Goal: Task Accomplishment & Management: Use online tool/utility

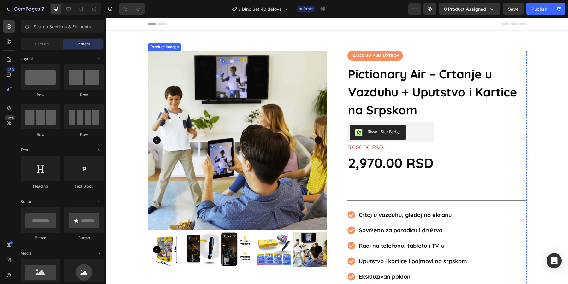
click at [207, 69] on img at bounding box center [237, 140] width 179 height 179
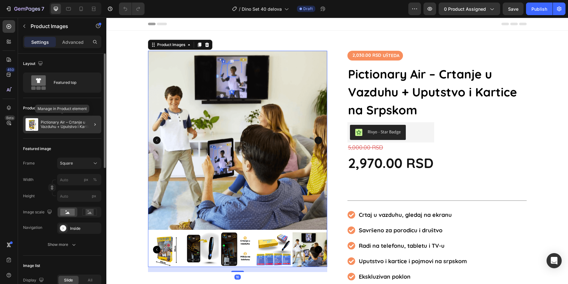
click at [67, 131] on div "Pictionary Air – Crtanje u Vazduhu + Uputstvo i Kartice na Srpskom" at bounding box center [62, 125] width 78 height 18
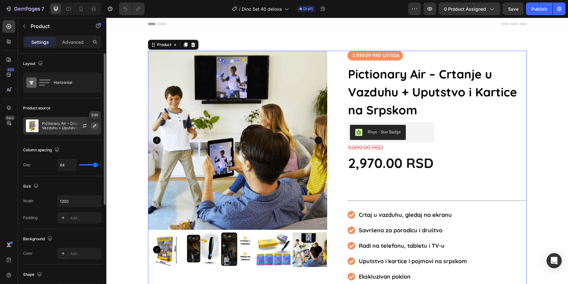
click at [94, 126] on icon "button" at bounding box center [94, 125] width 3 height 3
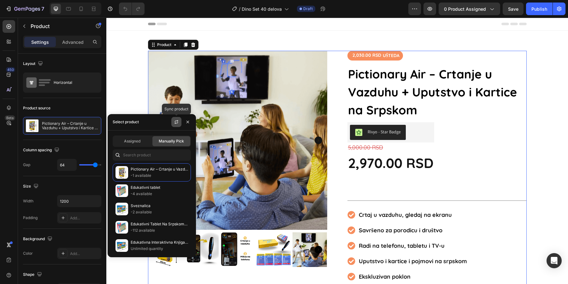
click at [177, 122] on icon "button" at bounding box center [176, 122] width 5 height 5
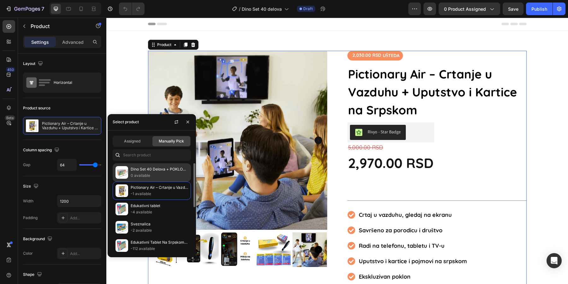
click at [151, 170] on p "Dino Set 40 Delova + POKLON KUTIJA" at bounding box center [159, 169] width 57 height 6
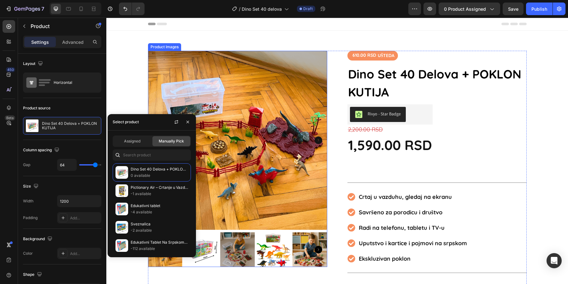
click at [212, 256] on img at bounding box center [201, 250] width 35 height 35
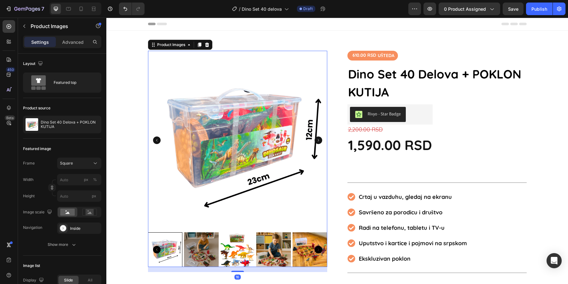
click at [191, 250] on img at bounding box center [201, 250] width 35 height 35
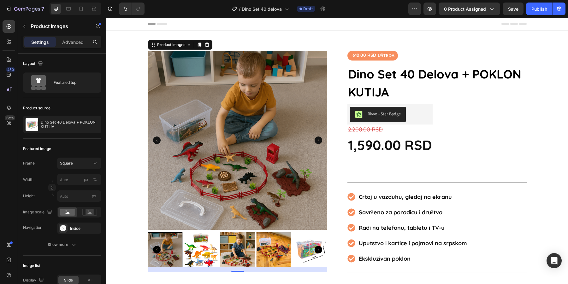
click at [205, 251] on img at bounding box center [201, 250] width 35 height 35
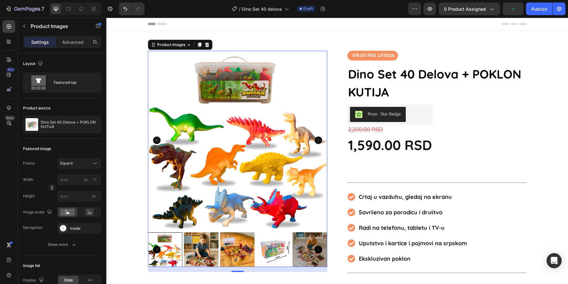
click at [211, 251] on img at bounding box center [201, 250] width 35 height 35
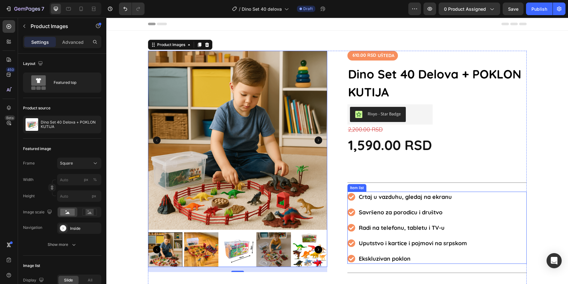
click at [426, 199] on p "Crtaj u vazduhu, gledaj na ekranu" at bounding box center [413, 197] width 108 height 9
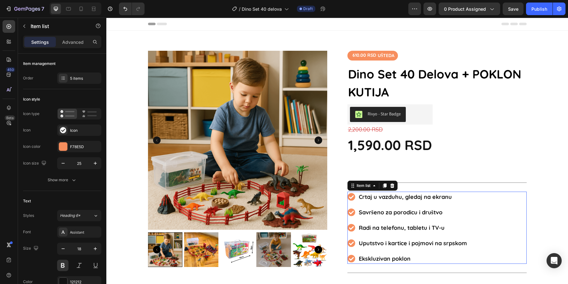
click at [426, 199] on p "Crtaj u vazduhu, gledaj na ekranu" at bounding box center [413, 197] width 108 height 9
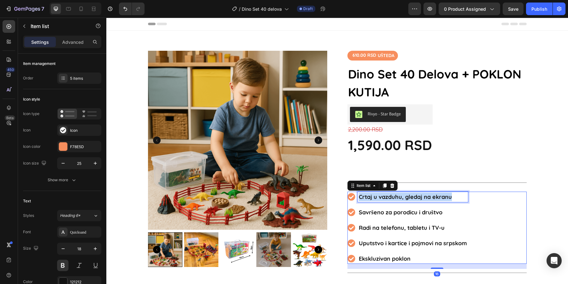
click at [426, 199] on p "Crtaj u vazduhu, gledaj na ekranu" at bounding box center [413, 197] width 108 height 9
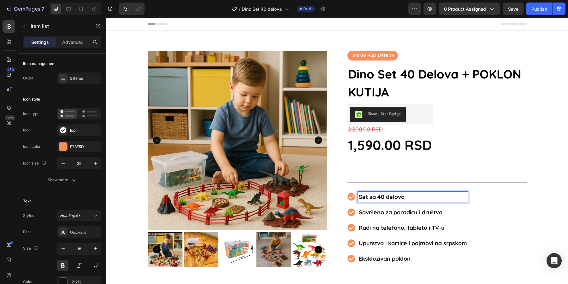
click at [418, 209] on strong "Savršeno za porodicu i društvo" at bounding box center [401, 212] width 84 height 7
click at [369, 209] on strong "Preko 10 dinosaurusa" at bounding box center [388, 212] width 59 height 7
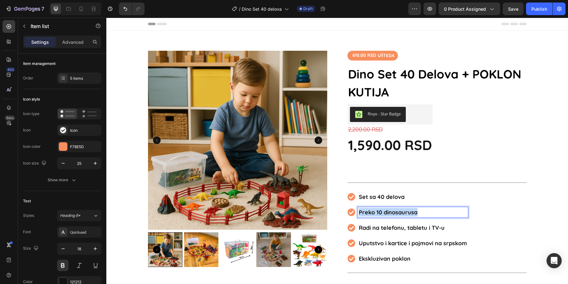
click at [369, 209] on strong "Preko 10 dinosaurusa" at bounding box center [388, 212] width 59 height 7
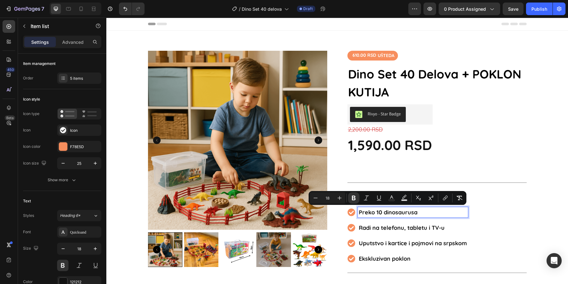
click at [370, 226] on p "Radi na telefonu, tabletu i TV-u" at bounding box center [413, 228] width 108 height 9
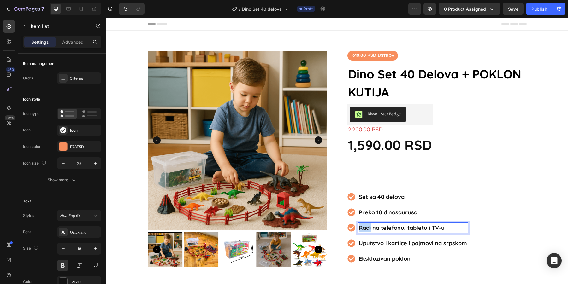
click at [370, 226] on p "Radi na telefonu, tabletu i TV-u" at bounding box center [413, 228] width 108 height 9
click at [374, 244] on p "Uputstvo i kartice i pojmovi na srpskom" at bounding box center [413, 243] width 108 height 9
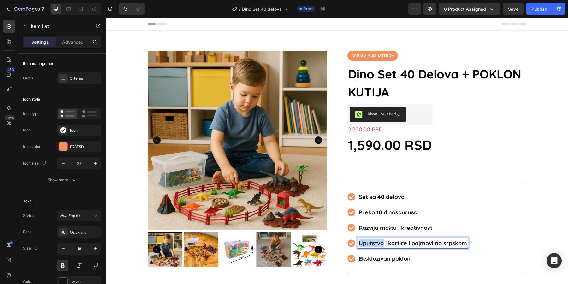
click at [374, 244] on p "Uputstvo i kartice i pojmovi na srpskom" at bounding box center [413, 243] width 108 height 9
click at [384, 255] on strong "Ekskluzivan poklon" at bounding box center [385, 258] width 52 height 7
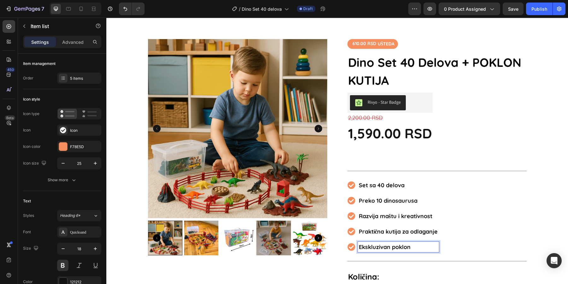
scroll to position [14, 0]
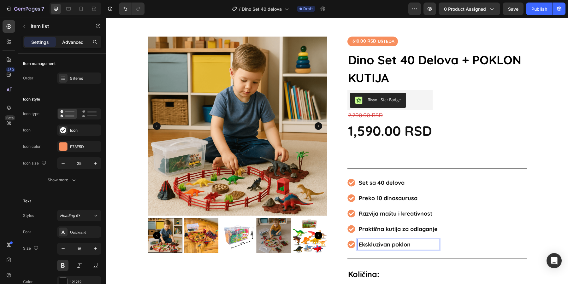
click at [71, 44] on p "Advanced" at bounding box center [72, 42] width 21 height 7
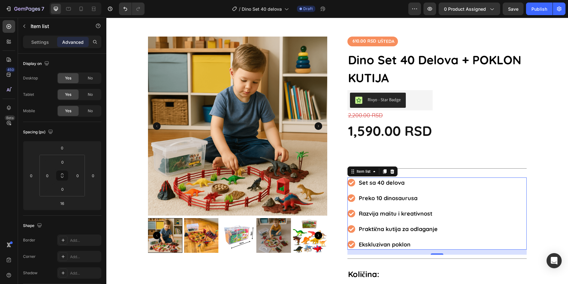
click at [49, 48] on div "Settings Advanced" at bounding box center [62, 42] width 78 height 13
click at [35, 39] on p "Settings" at bounding box center [40, 42] width 18 height 7
type input "8"
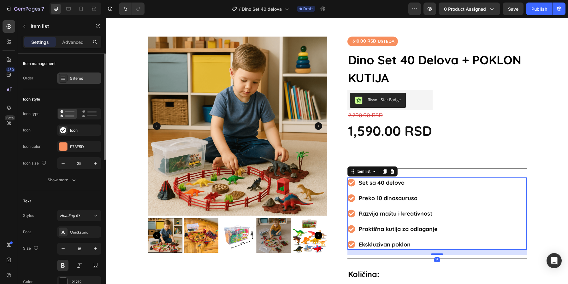
click at [76, 74] on div "5 items" at bounding box center [79, 78] width 44 height 11
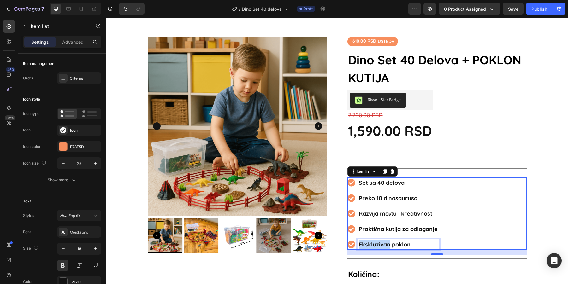
click at [388, 242] on strong "Ekskluzivan poklon" at bounding box center [385, 244] width 52 height 7
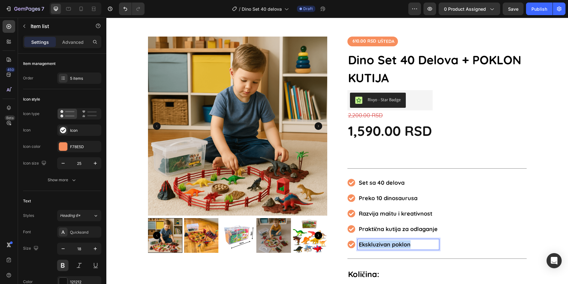
click at [388, 242] on strong "Ekskluzivan poklon" at bounding box center [385, 244] width 52 height 7
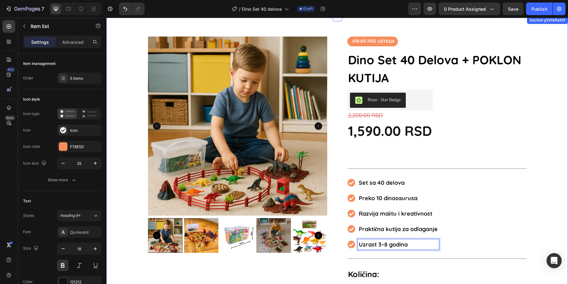
click at [533, 144] on div "Product Images 610.00 RSD UŠTEDA Product Tag Dino Set 40 Delova + POKLON KUTIJA…" at bounding box center [337, 199] width 462 height 324
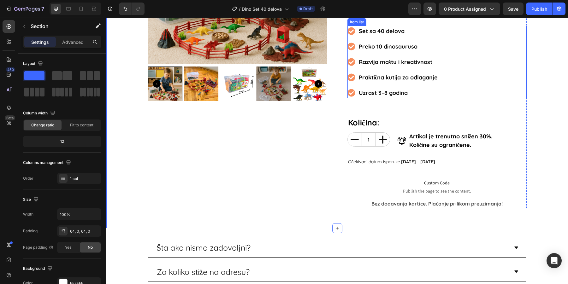
scroll to position [197, 0]
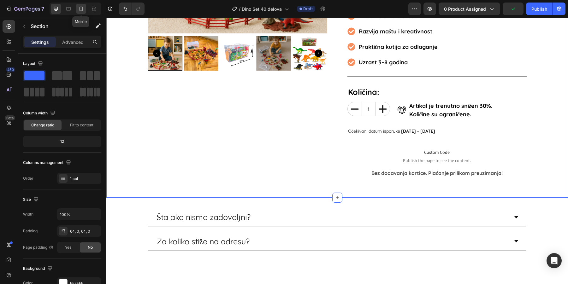
click at [80, 9] on icon at bounding box center [81, 9] width 3 height 4
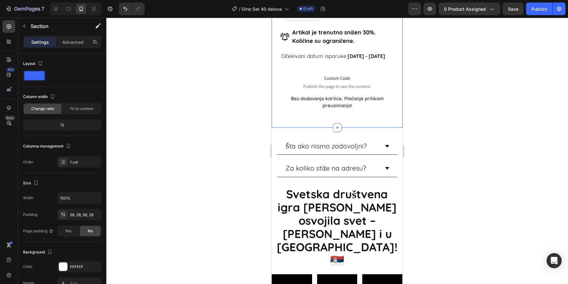
scroll to position [431, 0]
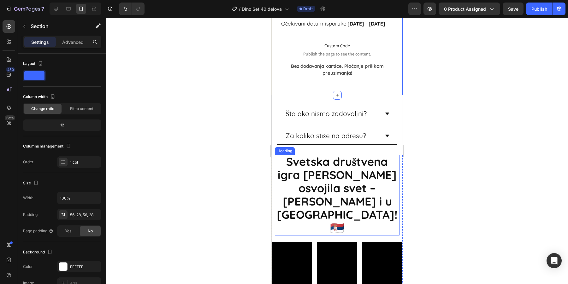
click at [324, 185] on span "Svetska društvena igra koja je osvojila svet – sada i u Srbiji!" at bounding box center [337, 188] width 121 height 67
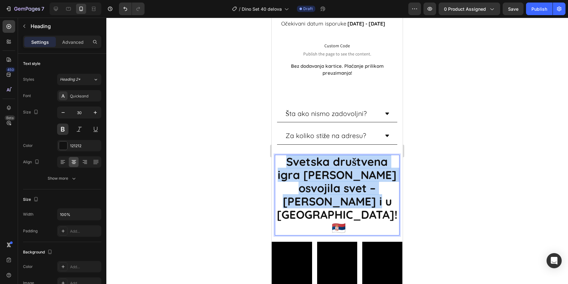
click at [324, 185] on span "Svetska društvena igra koja je osvojila svet – sada i u Srbiji! 🇷🇸" at bounding box center [337, 195] width 121 height 80
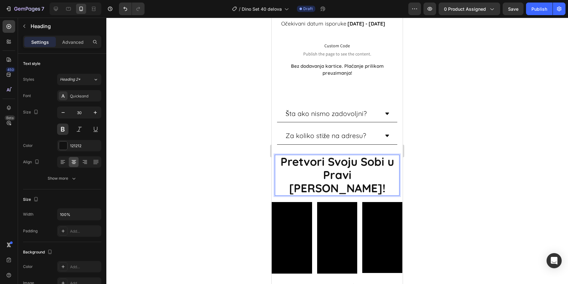
click at [382, 171] on span "Pretvori Svoju Sobi u Pravi Dino Svet!" at bounding box center [338, 175] width 114 height 41
click at [306, 172] on span "Pretvori Svoju Sobi u Pravi Dino Svet!" at bounding box center [338, 175] width 114 height 41
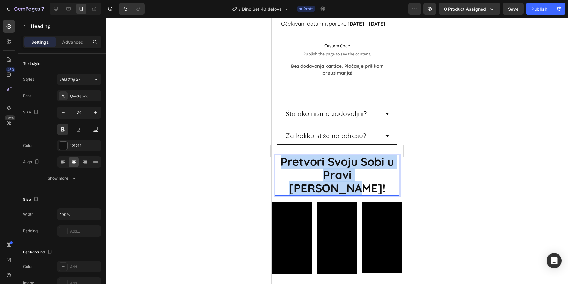
click at [306, 172] on span "Pretvori Svoju Sobi u Pravi Dino Svet!" at bounding box center [338, 175] width 114 height 41
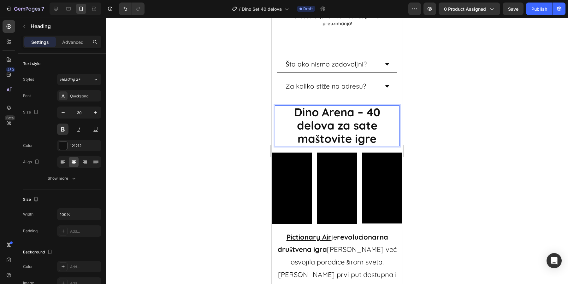
scroll to position [515, 0]
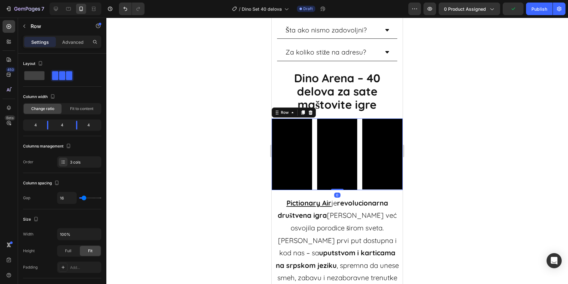
click at [360, 132] on div "Video Video Video Row 0" at bounding box center [337, 155] width 131 height 72
click at [312, 115] on icon at bounding box center [310, 112] width 5 height 5
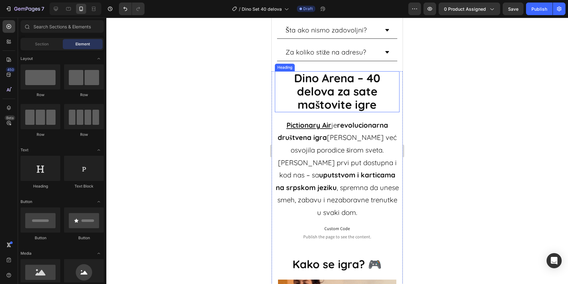
click at [347, 95] on span "Dino Arena – 40 delova za sate maštovite igre" at bounding box center [337, 91] width 86 height 41
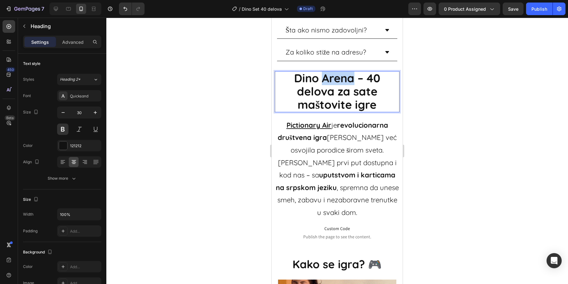
click at [341, 84] on span "Dino Arena – 40 delova za sate maštovite igre" at bounding box center [337, 91] width 86 height 41
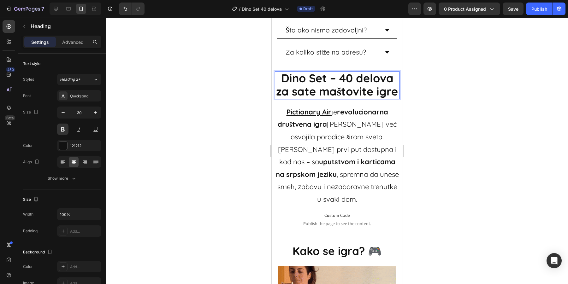
click at [341, 85] on span "Dino Set – 40 delova za sate maštovite igre" at bounding box center [337, 84] width 122 height 27
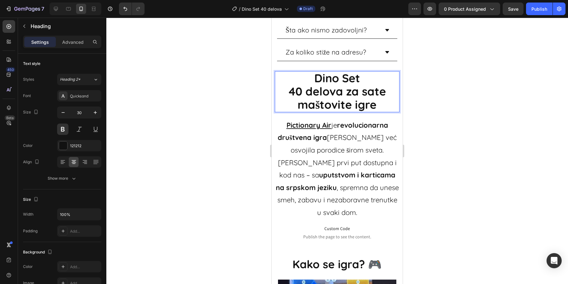
click at [380, 106] on p "Dino Set 40 delova za sate maštovite igre" at bounding box center [337, 92] width 123 height 40
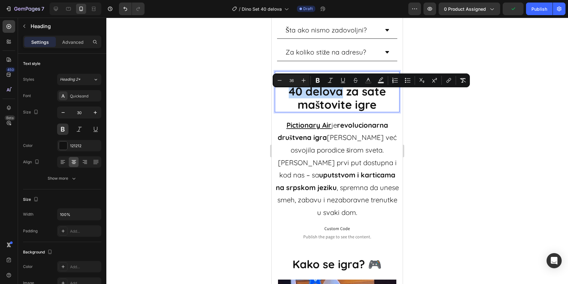
drag, startPoint x: 290, startPoint y: 100, endPoint x: 343, endPoint y: 99, distance: 52.4
click at [342, 80] on icon "Editor contextual toolbar" at bounding box center [343, 80] width 6 height 6
click at [368, 81] on icon "Editor contextual toolbar" at bounding box center [368, 80] width 6 height 6
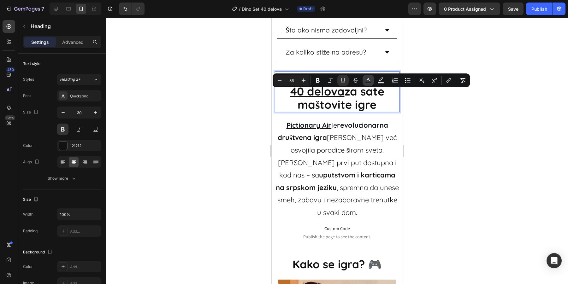
type input "121212"
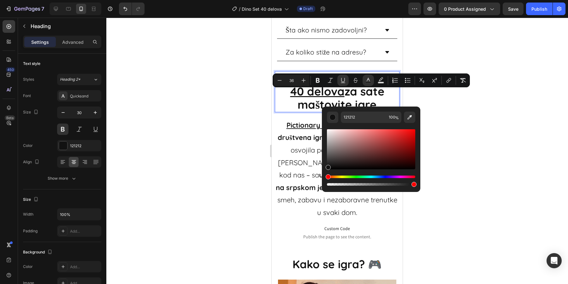
click at [352, 177] on div "Hue" at bounding box center [371, 177] width 88 height 3
click at [357, 178] on div "Hue" at bounding box center [371, 177] width 88 height 3
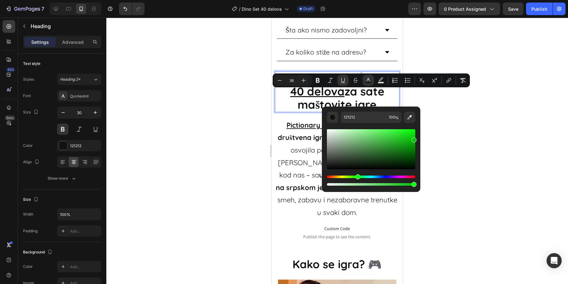
click at [415, 139] on div "Editor contextual toolbar" at bounding box center [371, 149] width 88 height 40
click at [415, 141] on div "Editor contextual toolbar" at bounding box center [414, 142] width 5 height 5
click at [415, 146] on div "Editor contextual toolbar" at bounding box center [414, 147] width 5 height 5
click at [415, 148] on div "Editor contextual toolbar" at bounding box center [414, 149] width 5 height 5
type input "018403"
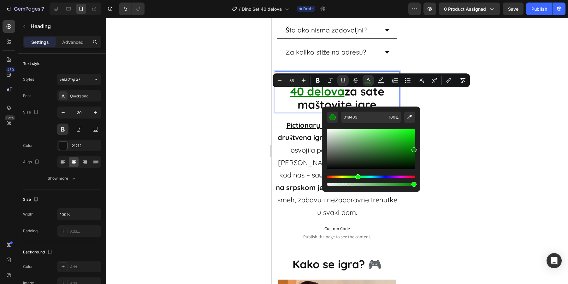
click at [311, 83] on span "Editor contextual toolbar" at bounding box center [311, 80] width 0 height 9
click at [316, 83] on icon "Editor contextual toolbar" at bounding box center [318, 80] width 6 height 6
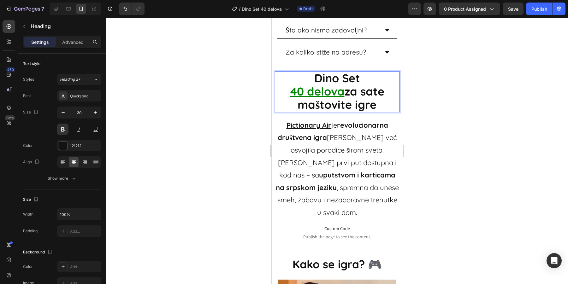
click at [324, 94] on u "40 delova" at bounding box center [317, 91] width 54 height 14
click at [319, 97] on u "40 delova" at bounding box center [317, 91] width 54 height 14
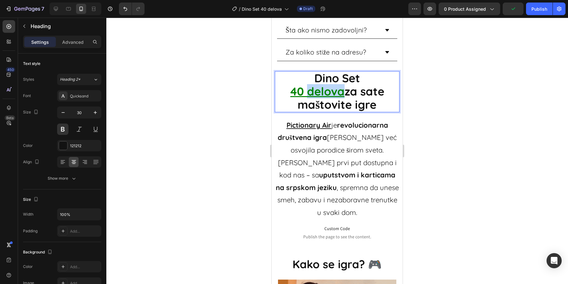
click at [290, 98] on u "40 delova" at bounding box center [317, 91] width 54 height 14
drag, startPoint x: 289, startPoint y: 98, endPoint x: 335, endPoint y: 97, distance: 46.4
click at [335, 97] on u "40 delova" at bounding box center [317, 91] width 54 height 14
click at [64, 131] on button at bounding box center [62, 129] width 11 height 11
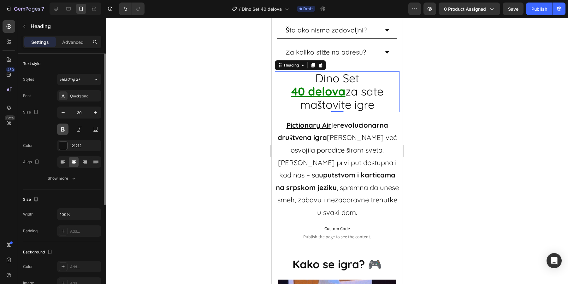
click at [64, 131] on button at bounding box center [62, 129] width 11 height 11
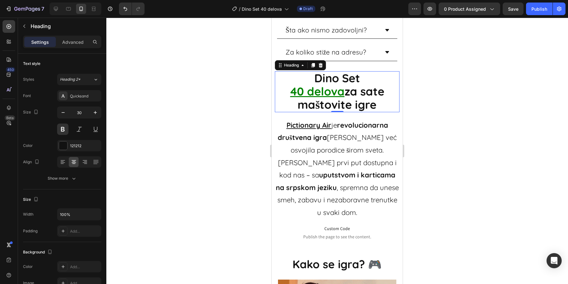
click at [309, 98] on u "40 delova" at bounding box center [317, 91] width 54 height 14
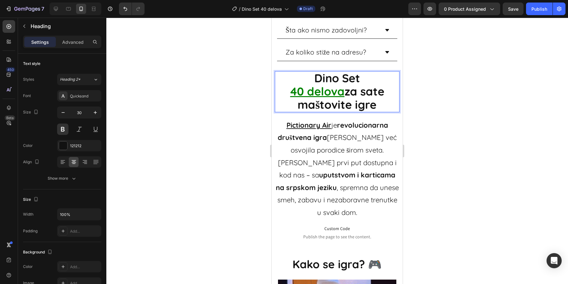
click at [431, 113] on div at bounding box center [337, 151] width 462 height 267
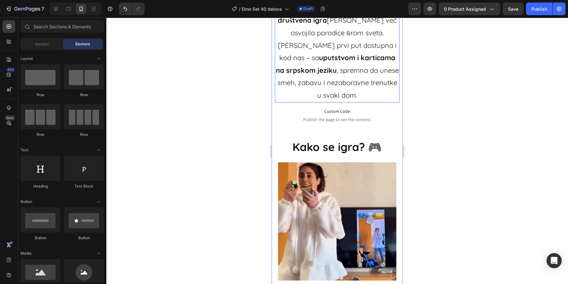
scroll to position [638, 0]
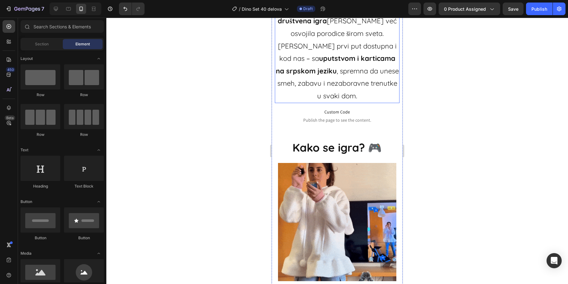
click at [332, 196] on img at bounding box center [337, 222] width 118 height 118
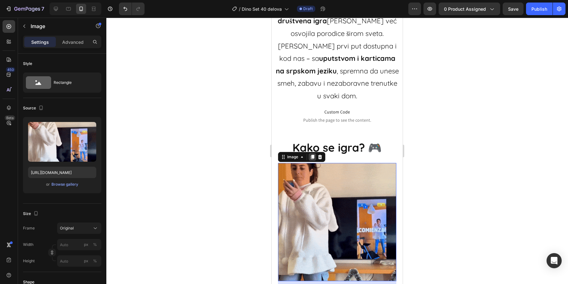
click at [314, 157] on icon at bounding box center [312, 157] width 3 height 4
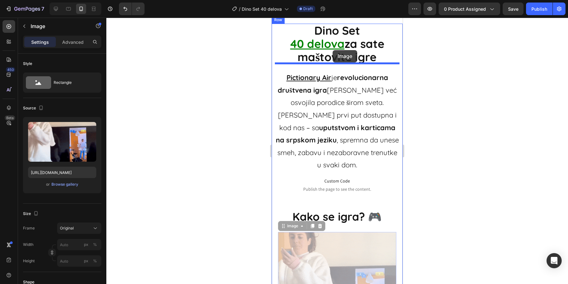
scroll to position [471, 0]
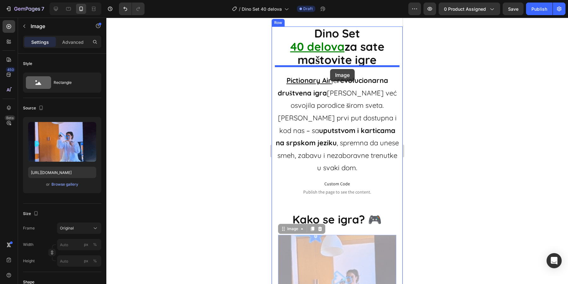
drag, startPoint x: 302, startPoint y: 139, endPoint x: 330, endPoint y: 69, distance: 75.8
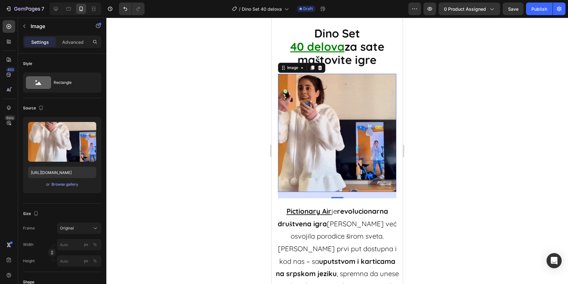
click at [418, 73] on div at bounding box center [337, 151] width 462 height 267
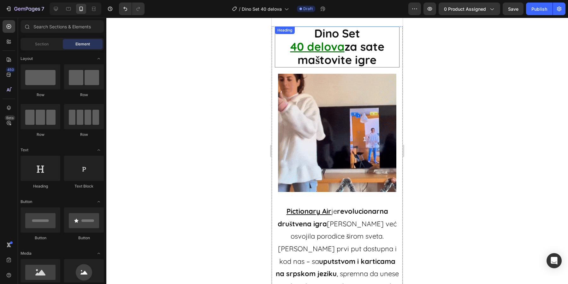
click at [311, 52] on span "za sate maštovite igre" at bounding box center [341, 52] width 86 height 27
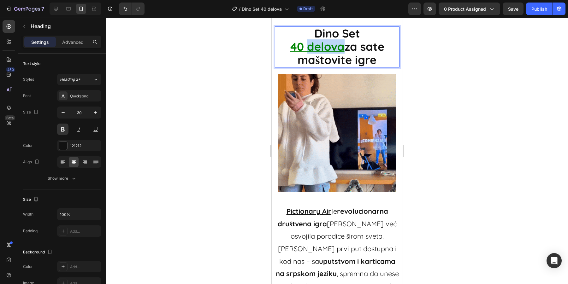
click at [306, 50] on u "40 delova" at bounding box center [317, 46] width 54 height 14
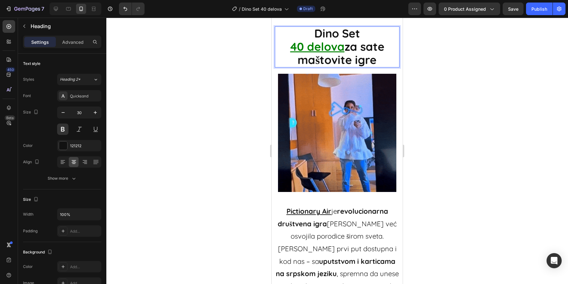
click at [293, 45] on u "40 delova" at bounding box center [317, 46] width 54 height 14
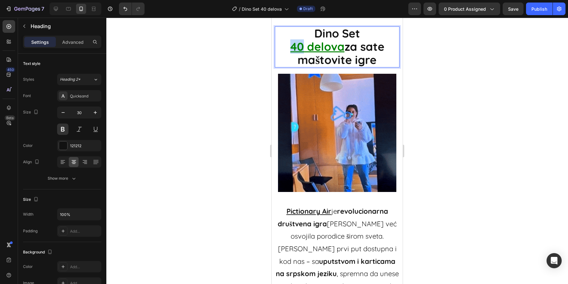
click at [293, 45] on u "40 delova" at bounding box center [317, 46] width 54 height 14
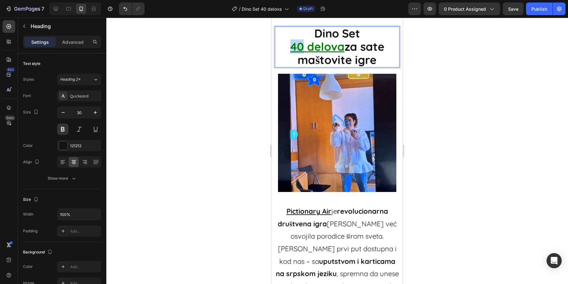
click at [293, 45] on u "40 delova" at bounding box center [317, 46] width 54 height 14
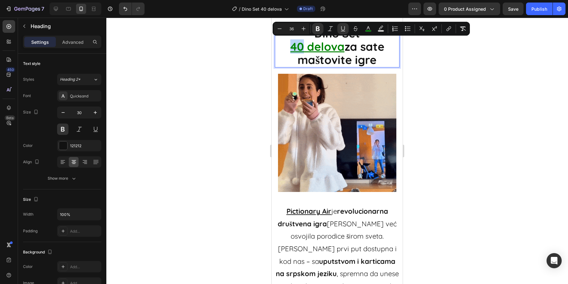
click at [331, 51] on span "za sate maštovite igre" at bounding box center [341, 52] width 86 height 27
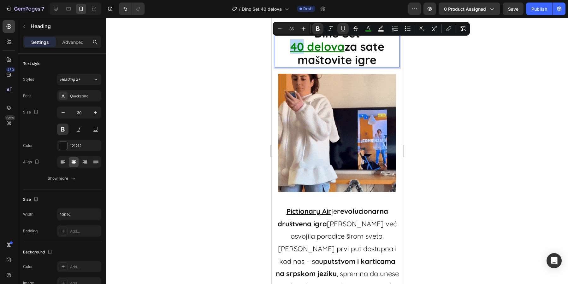
click at [345, 48] on span "za sate maštovite igre" at bounding box center [341, 52] width 86 height 27
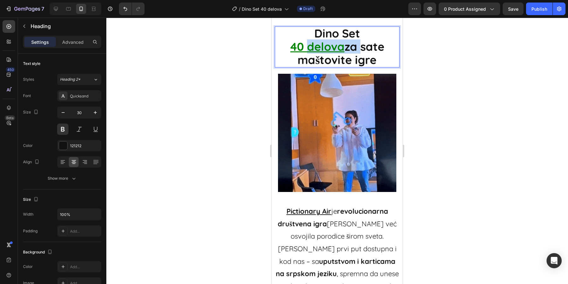
drag, startPoint x: 345, startPoint y: 48, endPoint x: 334, endPoint y: 48, distance: 11.4
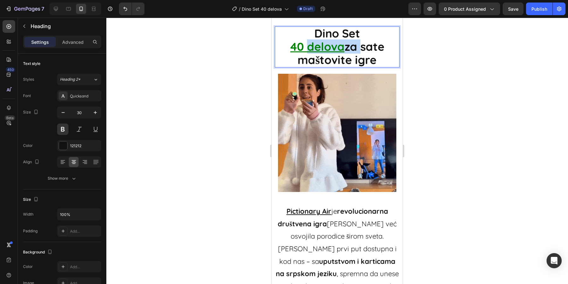
click at [334, 48] on p "Dino Set 40 delova za sate maštovite igre" at bounding box center [337, 47] width 123 height 40
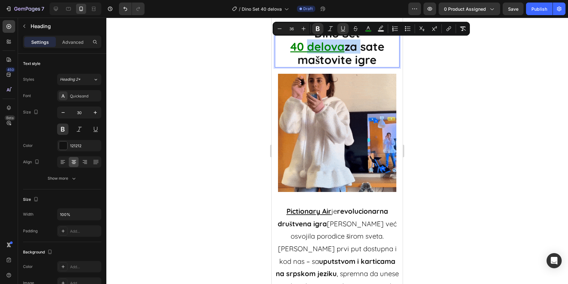
click at [333, 48] on u "40 delova" at bounding box center [317, 46] width 54 height 14
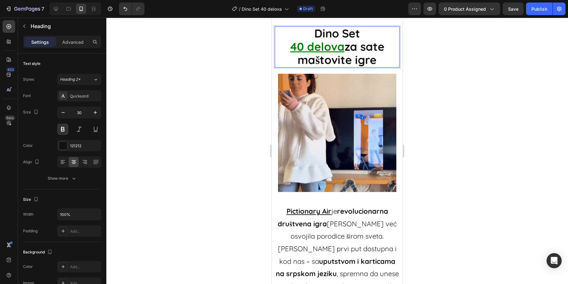
click at [341, 48] on u "40 delova" at bounding box center [317, 46] width 54 height 14
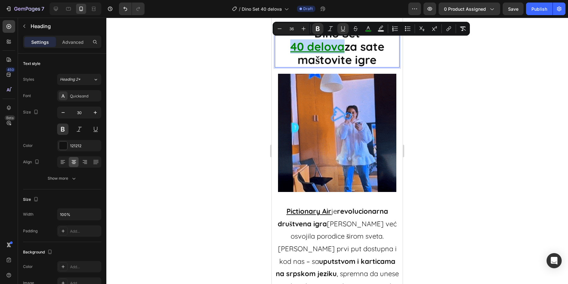
drag, startPoint x: 342, startPoint y: 48, endPoint x: 280, endPoint y: 48, distance: 62.2
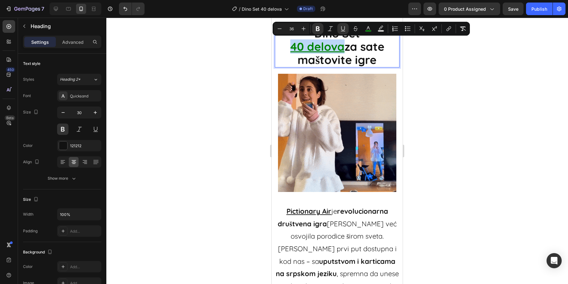
click at [280, 48] on p "Dino Set 40 delova za sate maštovite igre" at bounding box center [337, 47] width 123 height 40
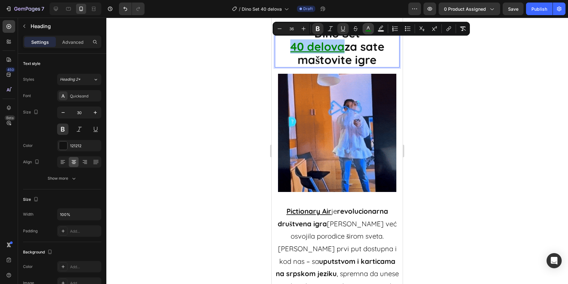
click at [367, 28] on icon "Editor contextual toolbar" at bounding box center [368, 29] width 6 height 6
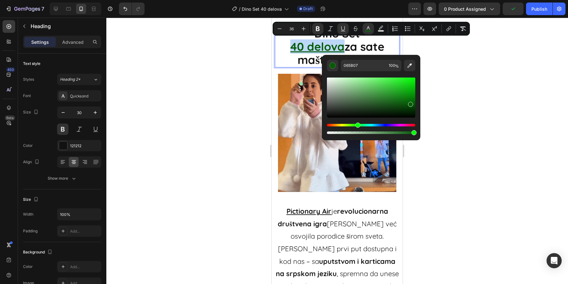
click at [410, 103] on div "Editor contextual toolbar" at bounding box center [371, 98] width 88 height 40
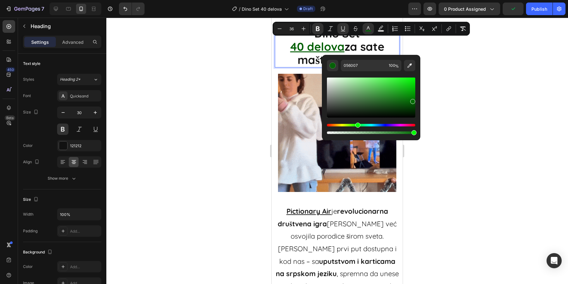
click at [413, 100] on div "Editor contextual toolbar" at bounding box center [412, 101] width 5 height 5
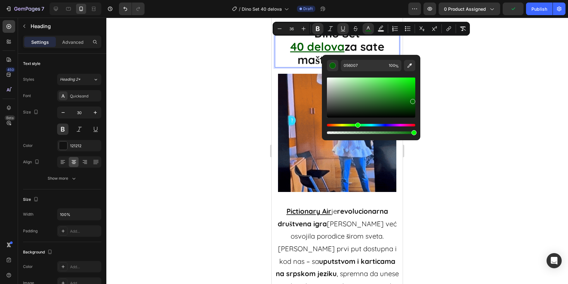
type input "036D05"
click at [446, 95] on div at bounding box center [337, 151] width 462 height 267
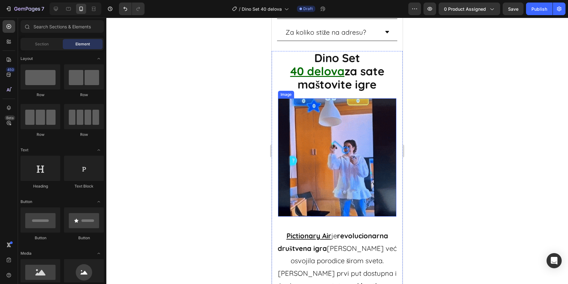
scroll to position [446, 0]
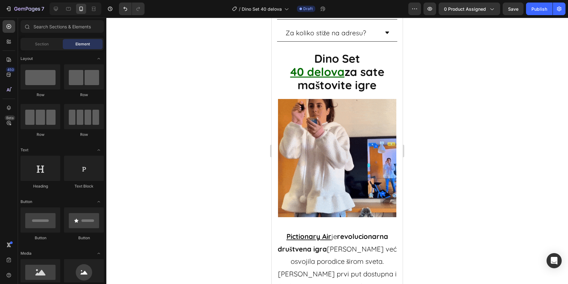
click at [457, 84] on div at bounding box center [337, 151] width 462 height 267
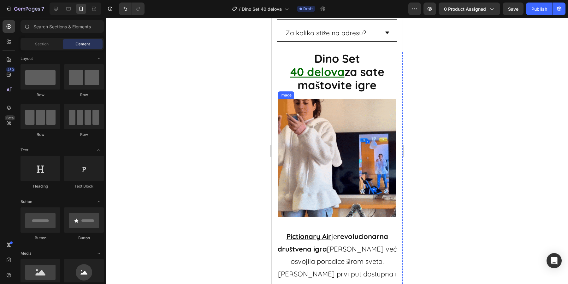
click at [343, 178] on img at bounding box center [337, 158] width 118 height 118
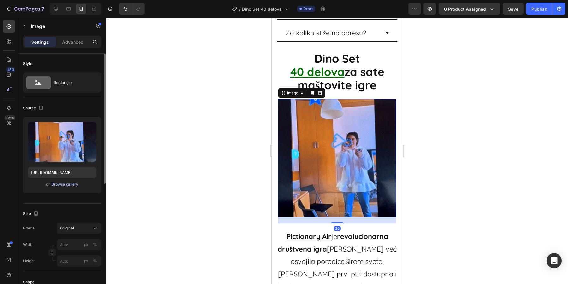
click at [57, 187] on button "Browse gallery" at bounding box center [64, 184] width 27 height 6
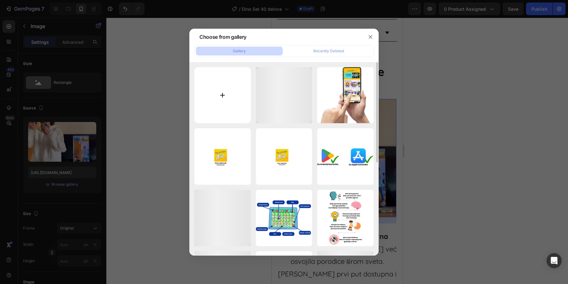
click at [224, 106] on input "file" at bounding box center [222, 95] width 56 height 56
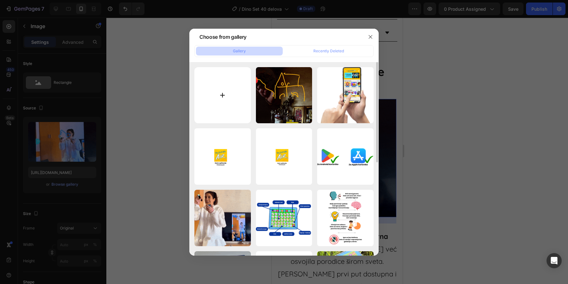
type input "C:\fakepath\videozagif-ezgif.com-optimize (2).gif"
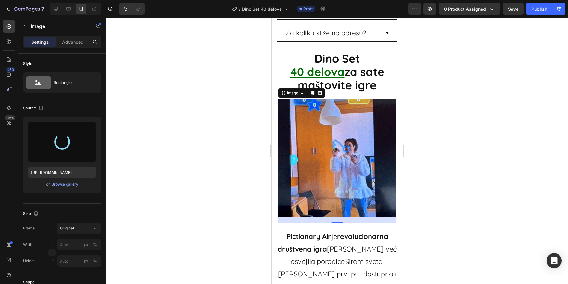
type input "[URL][DOMAIN_NAME]"
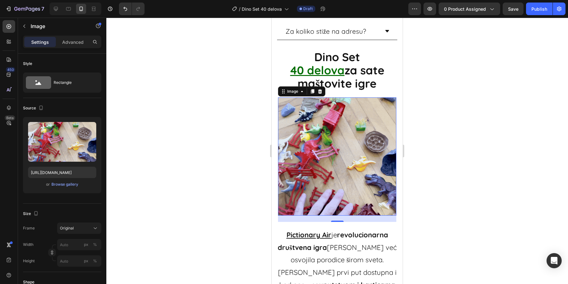
scroll to position [436, 0]
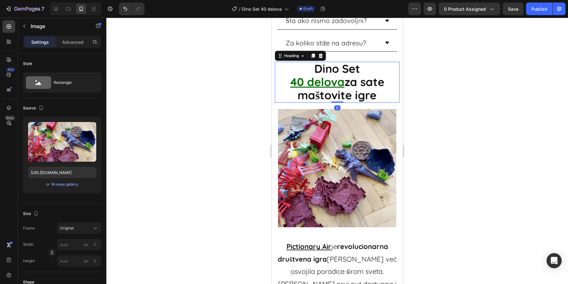
click at [320, 90] on span "za sate maštovite igre" at bounding box center [341, 88] width 86 height 27
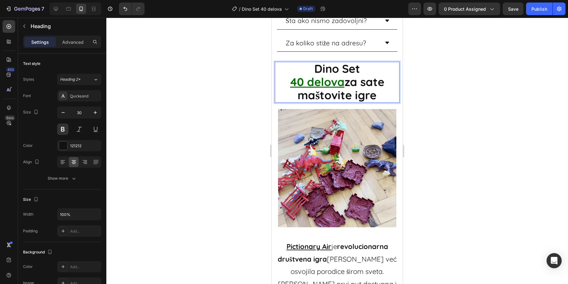
click at [320, 90] on span "za sate maštovite igre" at bounding box center [341, 88] width 86 height 27
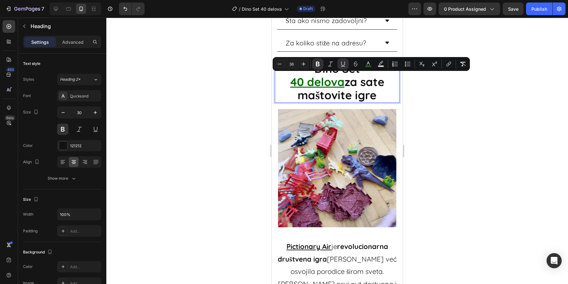
click at [356, 76] on span "za sate maštovite igre" at bounding box center [341, 88] width 86 height 27
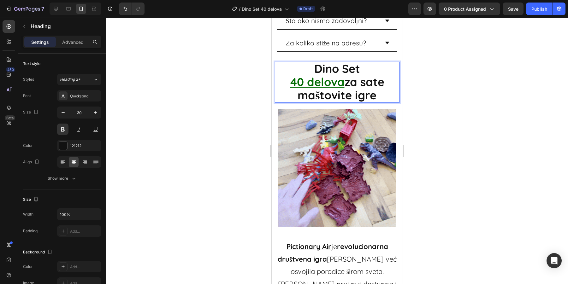
drag, startPoint x: 380, startPoint y: 91, endPoint x: 312, endPoint y: 70, distance: 70.9
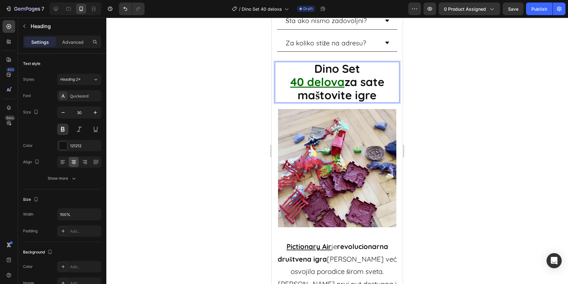
click at [312, 70] on p "Dino Set 40 delova za sate maštovite igre" at bounding box center [337, 82] width 123 height 40
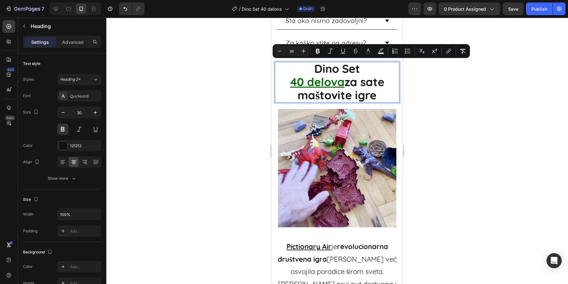
copy p "Dino Set 40 delova za sate maštovite igre"
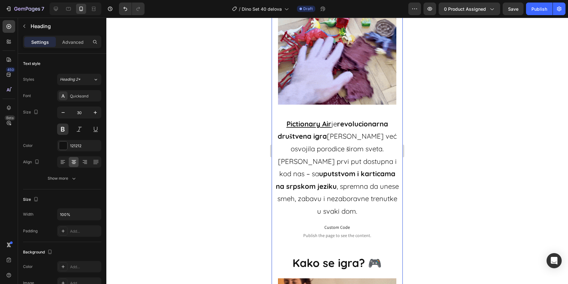
scroll to position [614, 0]
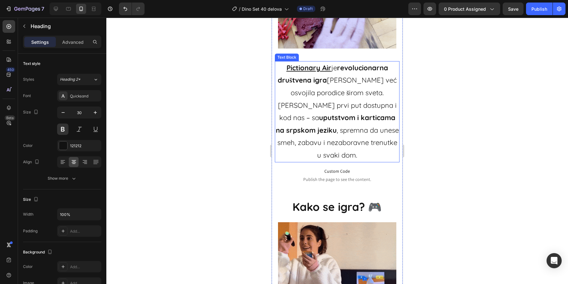
click at [338, 114] on strong "uputstvom i karticama na srpskom jeziku" at bounding box center [336, 123] width 120 height 21
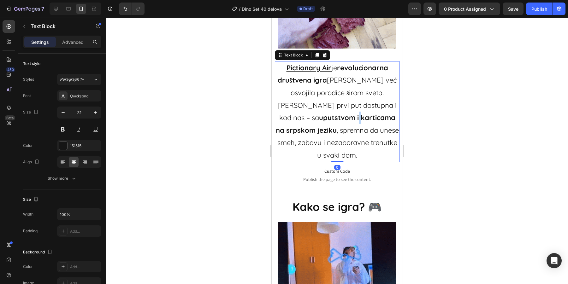
click at [338, 114] on strong "uputstvom i karticama na srpskom jeziku" at bounding box center [336, 123] width 120 height 21
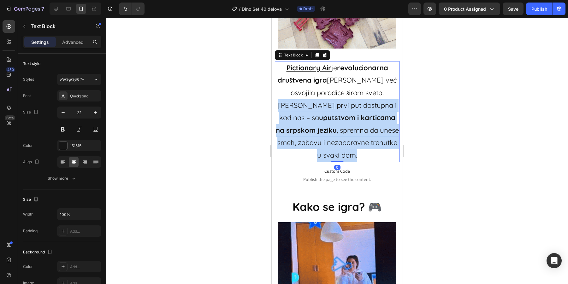
click at [338, 114] on strong "uputstvom i karticama na srpskom jeziku" at bounding box center [336, 123] width 120 height 21
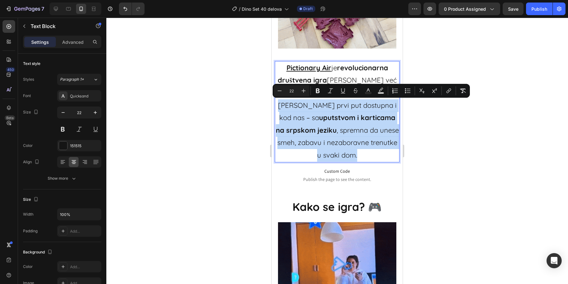
click at [361, 154] on p "Pictionary Air je revolucionarna društvena igra koja je već osvojila porodice š…" at bounding box center [337, 112] width 123 height 100
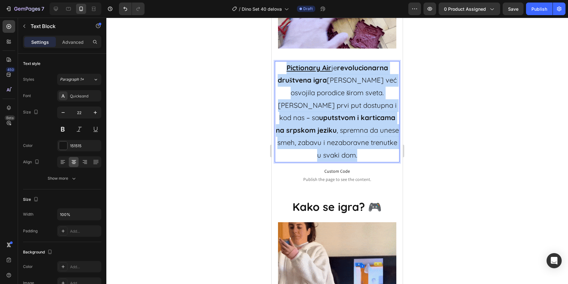
drag, startPoint x: 361, startPoint y: 156, endPoint x: 282, endPoint y: 70, distance: 116.6
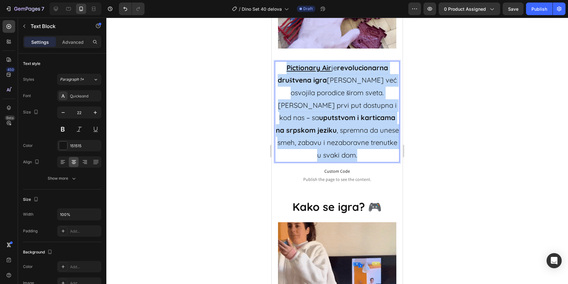
click at [282, 70] on p "Pictionary Air je revolucionarna društvena igra koja je već osvojila porodice š…" at bounding box center [337, 112] width 123 height 100
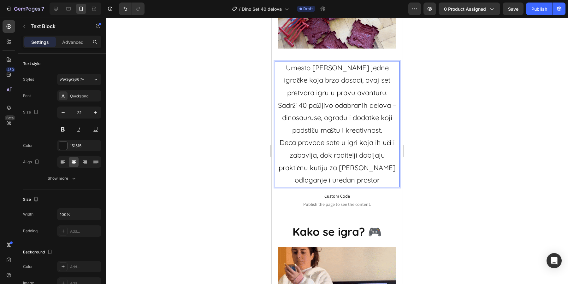
scroll to position [607, 0]
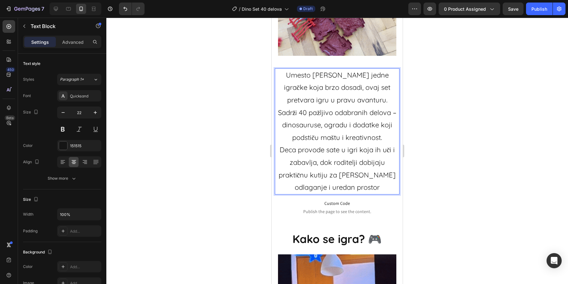
click at [427, 76] on div at bounding box center [337, 151] width 462 height 267
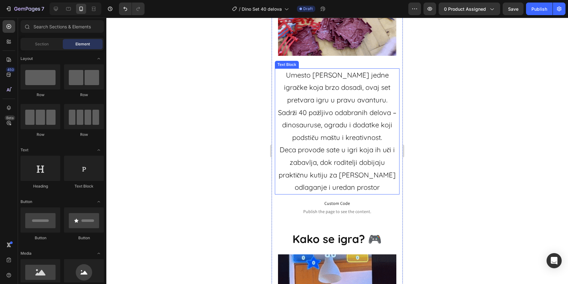
click at [359, 102] on p "Umesto još jedne igračke koja brzo dosadi, ovaj set pretvara igru u pravu avant…" at bounding box center [337, 131] width 123 height 125
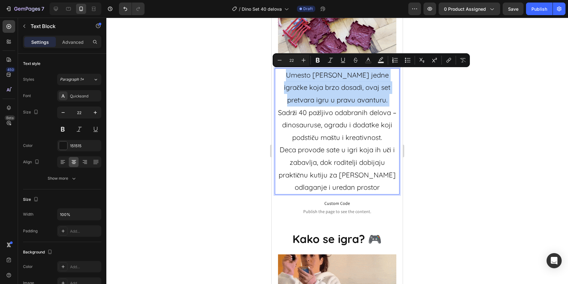
drag, startPoint x: 359, startPoint y: 102, endPoint x: 329, endPoint y: 96, distance: 31.6
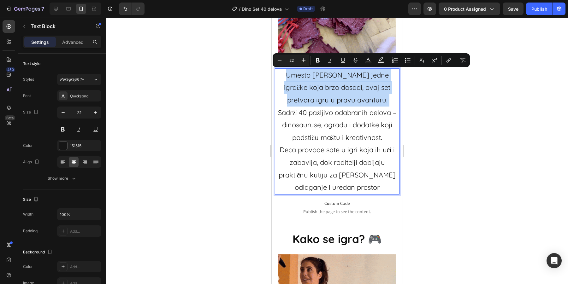
click at [329, 96] on p "Umesto još jedne igračke koja brzo dosadi, ovaj set pretvara igru u pravu avant…" at bounding box center [337, 131] width 123 height 125
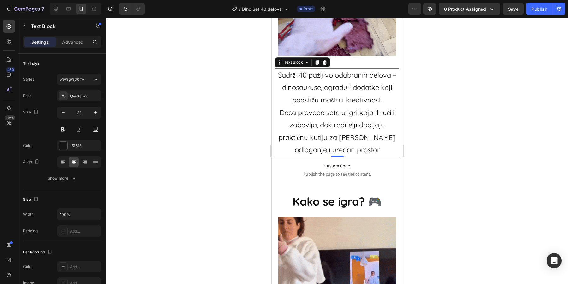
click at [437, 116] on div at bounding box center [337, 151] width 462 height 267
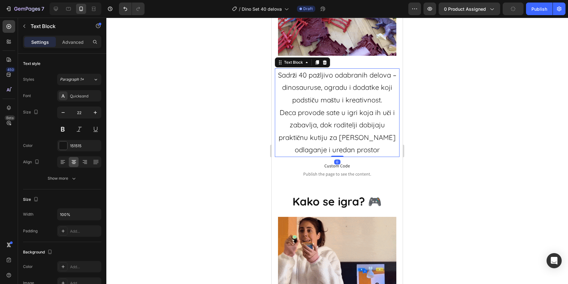
click at [396, 74] on p "Sadrži 40 pažljivo odabranih delova – dinosauruse, ogradu i dodatke koji podsti…" at bounding box center [337, 112] width 123 height 87
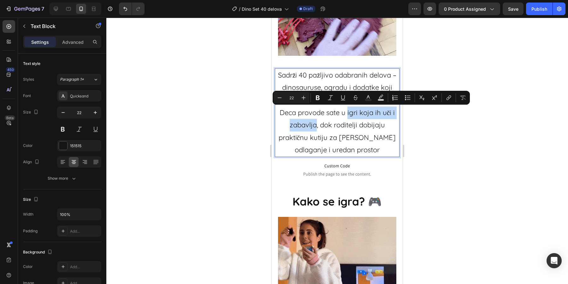
drag, startPoint x: 348, startPoint y: 113, endPoint x: 316, endPoint y: 125, distance: 34.4
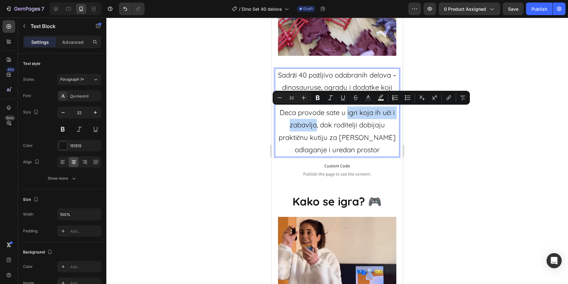
click at [316, 125] on p "Sadrži 40 pažljivo odabranih delova – dinosauruse, ogradu i dodatke koji podsti…" at bounding box center [337, 112] width 123 height 87
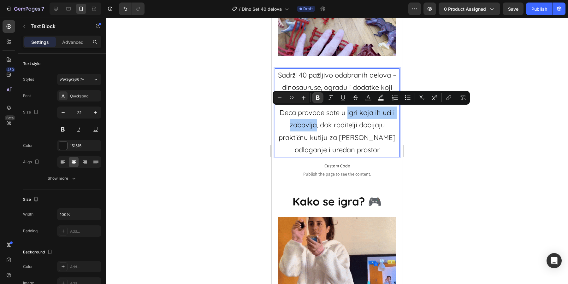
click at [319, 98] on icon "Editor contextual toolbar" at bounding box center [318, 98] width 4 height 5
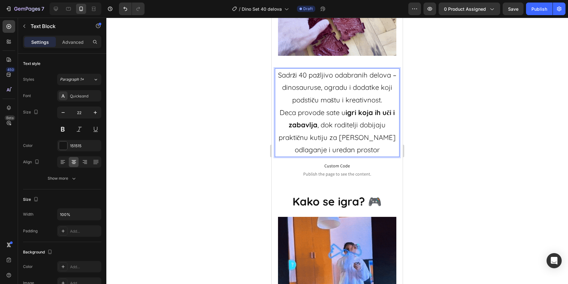
drag, startPoint x: 414, startPoint y: 127, endPoint x: 106, endPoint y: 109, distance: 308.5
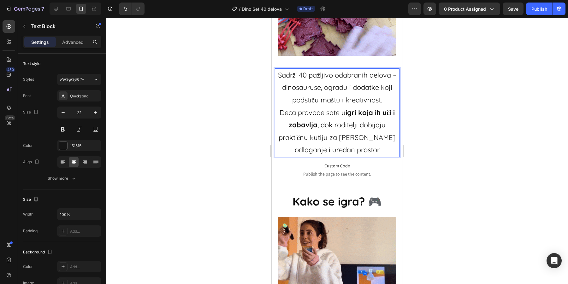
click at [414, 127] on div at bounding box center [337, 151] width 462 height 267
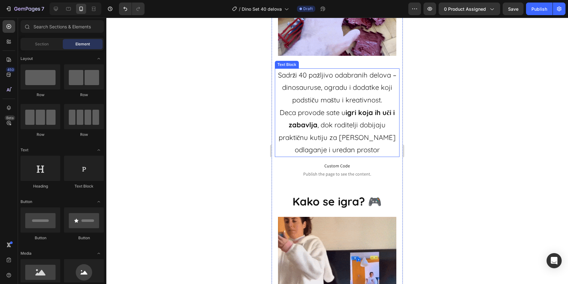
click at [346, 140] on p "Sadrži 40 pažljivo odabranih delova – dinosauruse, ogradu i dodatke koji podsti…" at bounding box center [337, 112] width 123 height 87
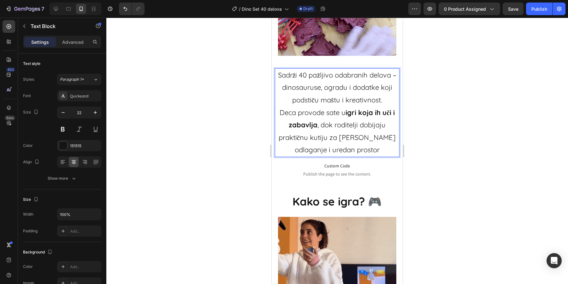
click at [434, 141] on div at bounding box center [337, 151] width 462 height 267
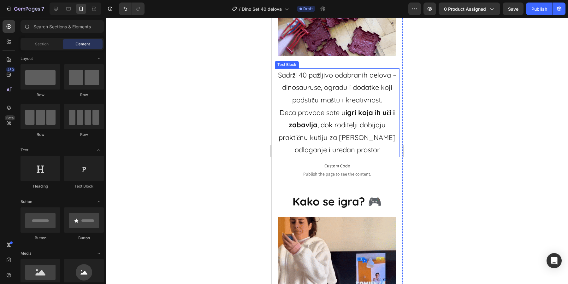
click at [372, 146] on p "Sadrži 40 pažljivo odabranih delova – dinosauruse, ogradu i dodatke koji podsti…" at bounding box center [337, 112] width 123 height 87
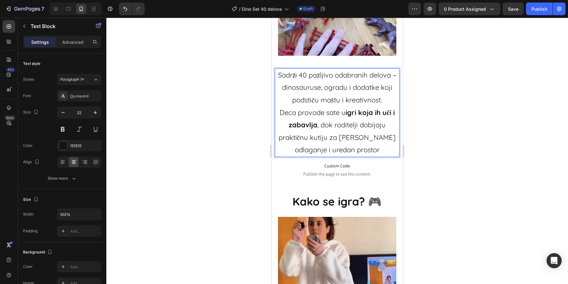
click at [285, 139] on p "Sadrži 40 pažljivo odabranih delova – dinosauruse, ogradu i dodatke koji podsti…" at bounding box center [337, 112] width 123 height 87
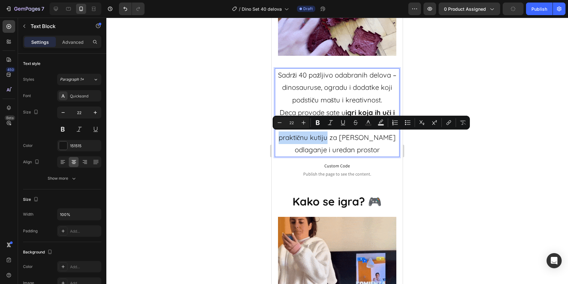
drag, startPoint x: 281, startPoint y: 138, endPoint x: 330, endPoint y: 138, distance: 48.9
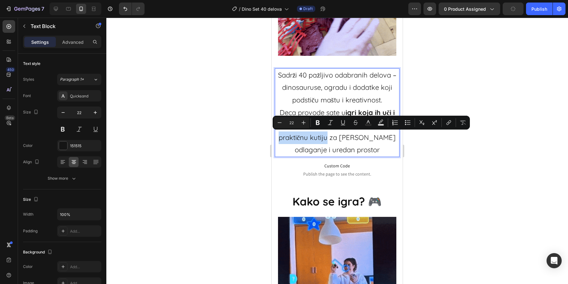
click at [330, 138] on p "Sadrži 40 pažljivo odabranih delova – dinosauruse, ogradu i dodatke koji podsti…" at bounding box center [337, 112] width 123 height 87
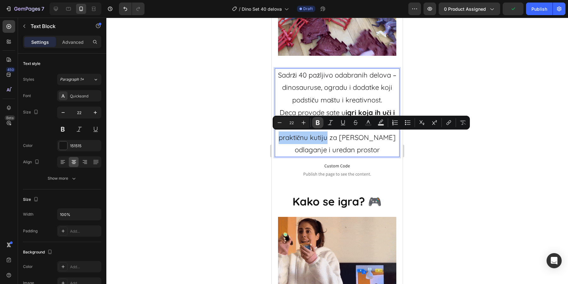
click at [318, 122] on icon "Editor contextual toolbar" at bounding box center [318, 123] width 4 height 5
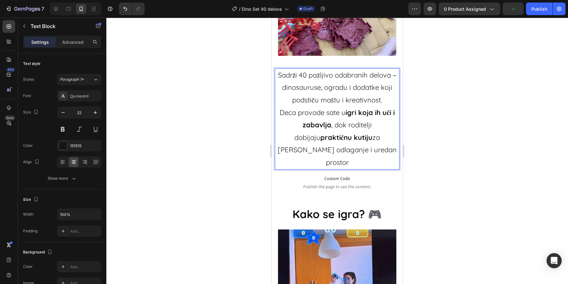
click at [343, 138] on p "Sadrži 40 pažljivo odabranih delova – dinosauruse, ogradu i dodatke koji podsti…" at bounding box center [337, 119] width 123 height 100
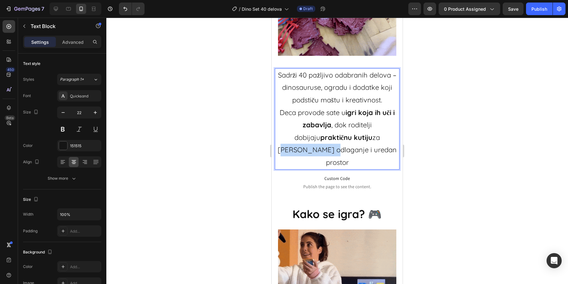
drag, startPoint x: 343, startPoint y: 137, endPoint x: 391, endPoint y: 132, distance: 47.9
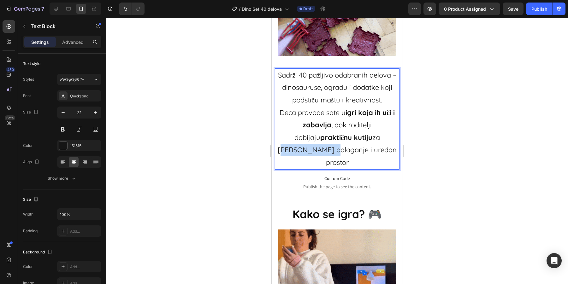
click at [391, 132] on p "Sadrži 40 pažljivo odabranih delova – dinosauruse, ogradu i dodatke koji podsti…" at bounding box center [337, 119] width 123 height 100
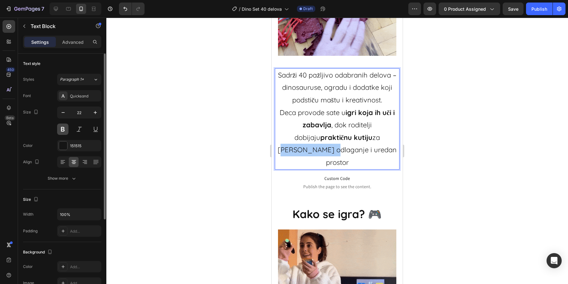
click at [59, 132] on button at bounding box center [62, 129] width 11 height 11
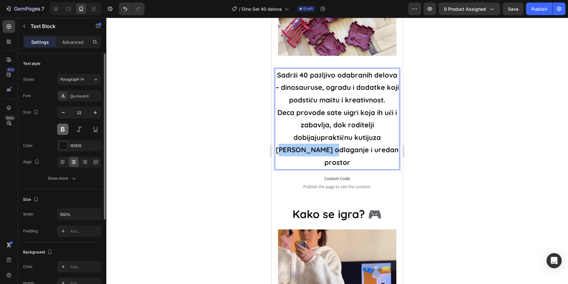
click at [59, 132] on button at bounding box center [62, 129] width 11 height 11
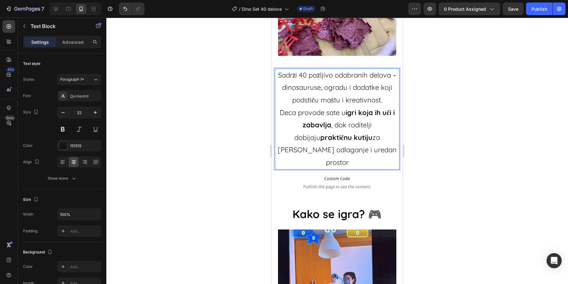
drag, startPoint x: 344, startPoint y: 138, endPoint x: 378, endPoint y: 138, distance: 33.8
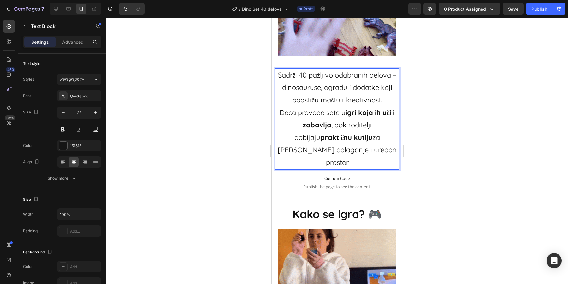
click at [378, 138] on p "Sadrži 40 pažljivo odabranih delova – dinosauruse, ogradu i dodatke koji podsti…" at bounding box center [337, 119] width 123 height 100
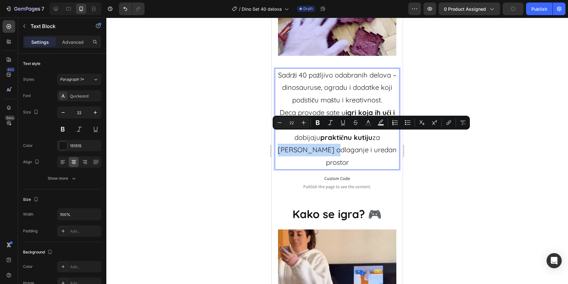
drag, startPoint x: 342, startPoint y: 136, endPoint x: 391, endPoint y: 141, distance: 49.1
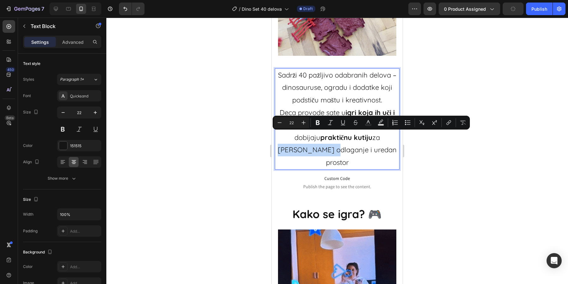
click at [391, 141] on p "Sadrži 40 pažljivo odabranih delova – dinosauruse, ogradu i dodatke koji podsti…" at bounding box center [337, 119] width 123 height 100
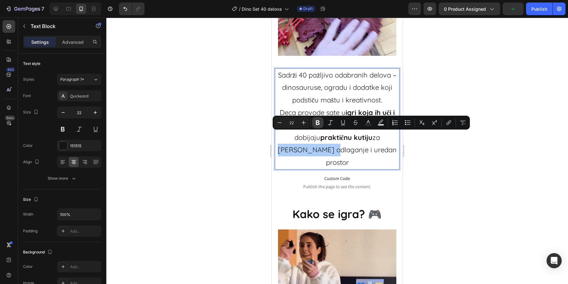
click at [314, 123] on button "Bold" at bounding box center [317, 122] width 11 height 11
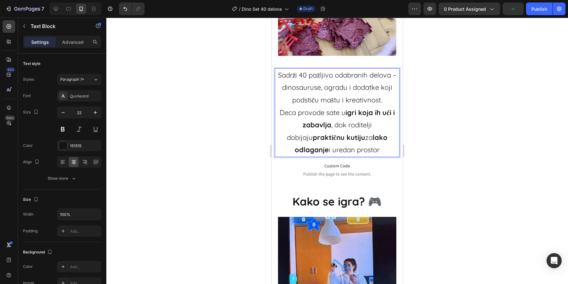
click at [430, 154] on div at bounding box center [337, 151] width 462 height 267
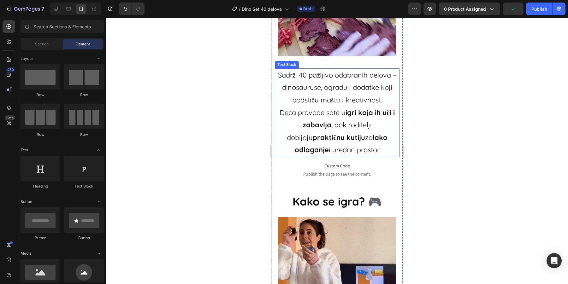
click at [364, 151] on p "Sadrži 40 pažljivo odabranih delova – dinosauruse, ogradu i dodatke koji podsti…" at bounding box center [337, 112] width 123 height 87
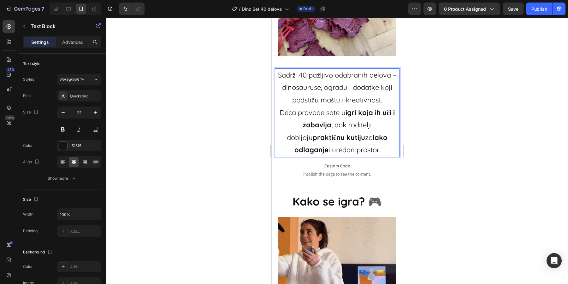
click at [432, 128] on div at bounding box center [337, 151] width 462 height 267
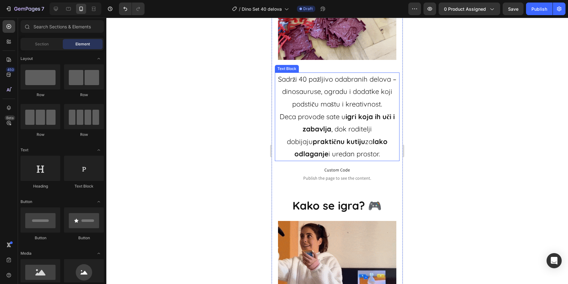
scroll to position [731, 0]
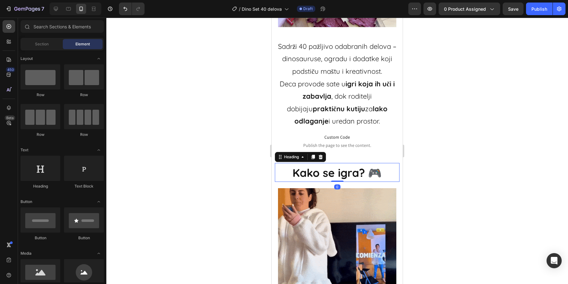
click at [318, 169] on span "Kako se igra? 🎮" at bounding box center [337, 173] width 89 height 14
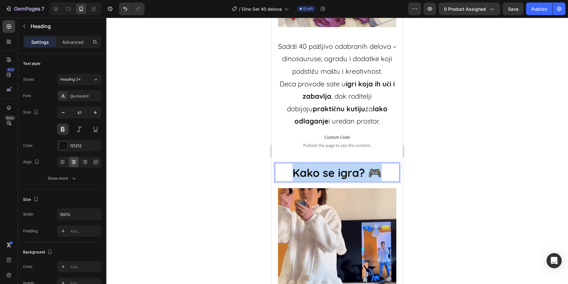
click at [318, 169] on span "Kako se igra? 🎮" at bounding box center [337, 173] width 89 height 14
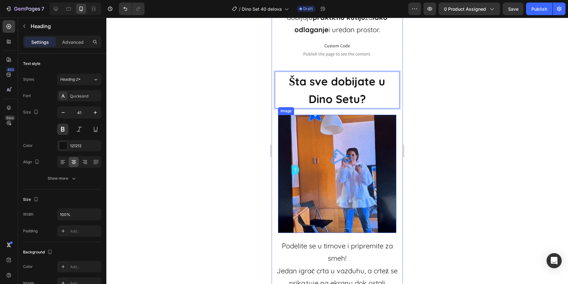
scroll to position [837, 0]
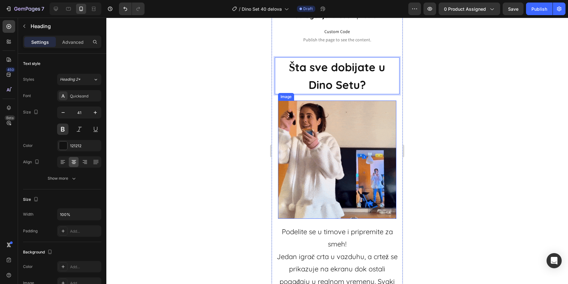
click at [336, 185] on img at bounding box center [337, 160] width 118 height 118
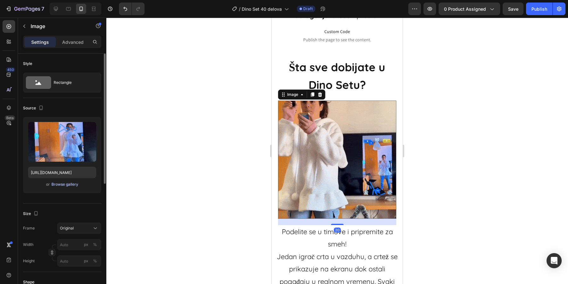
click at [60, 184] on div "Browse gallery" at bounding box center [64, 185] width 27 height 6
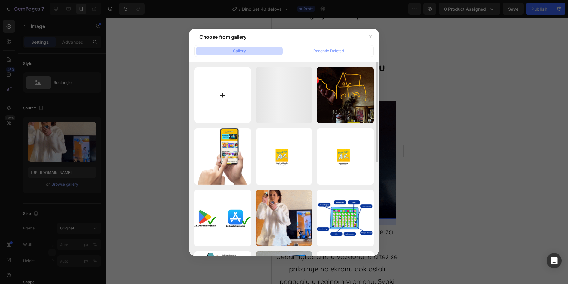
click at [222, 97] on input "file" at bounding box center [222, 95] width 56 height 56
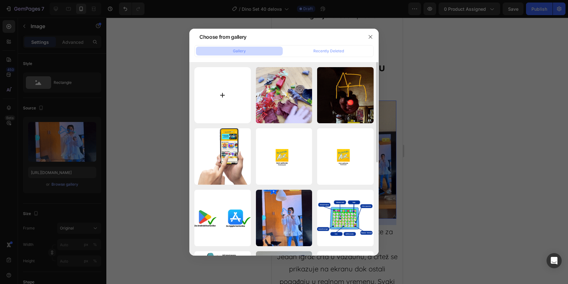
type input "C:\fakepath\ChatGPT Image Aug 26, 2025, 05_21_00 PM.png"
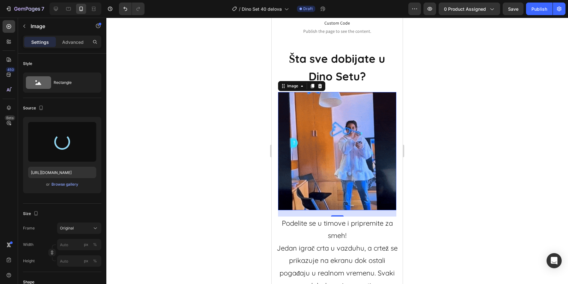
scroll to position [846, 0]
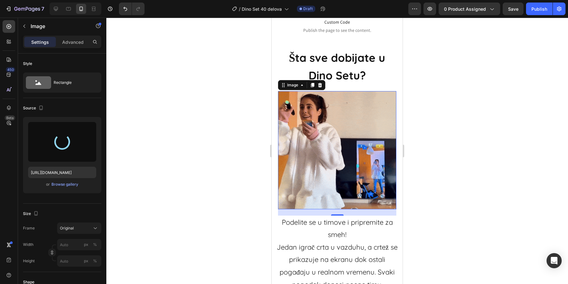
type input "https://cdn.shopify.com/s/files/1/0843/5682/5375/files/gempages_489206579149669…"
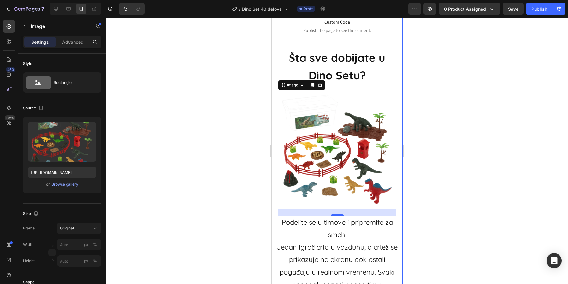
click at [436, 138] on div at bounding box center [337, 151] width 462 height 267
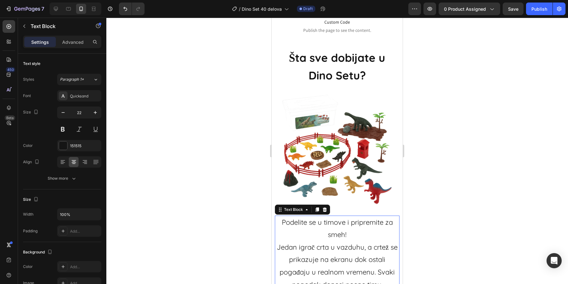
click at [329, 231] on p "Podelite se u timove i pripremite za smeh!" at bounding box center [337, 229] width 123 height 25
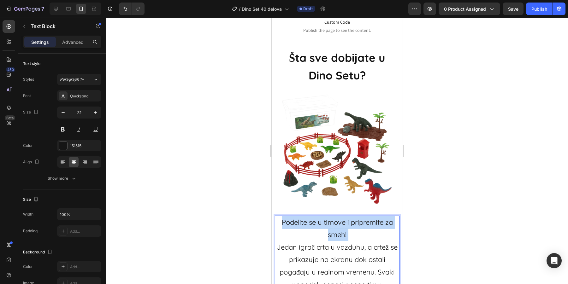
click at [329, 231] on p "Podelite se u timove i pripremite za smeh!" at bounding box center [337, 229] width 123 height 25
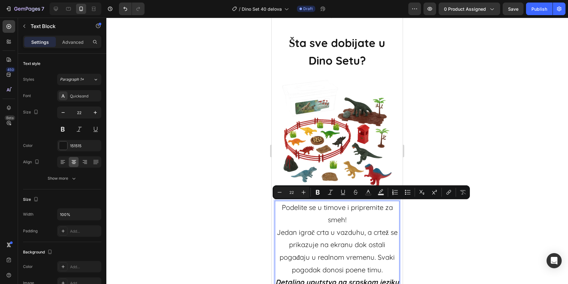
click at [318, 231] on p "Jedan igrač crta u vazduhu, a crtež se prikazuje na ekranu dok ostali pogađaju …" at bounding box center [337, 252] width 123 height 50
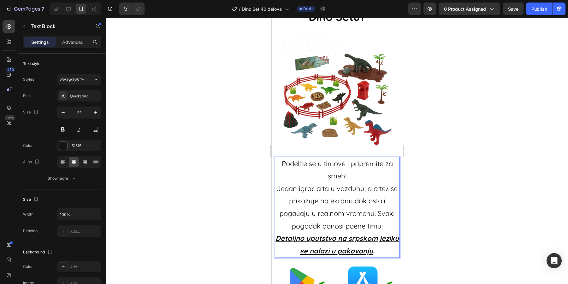
scroll to position [922, 0]
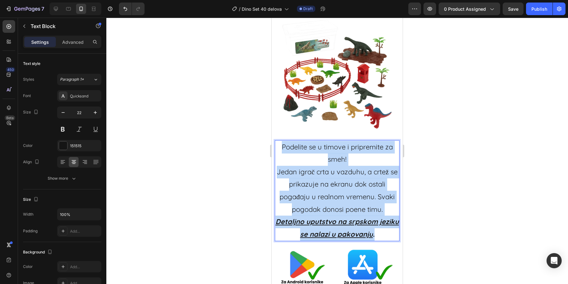
drag, startPoint x: 383, startPoint y: 233, endPoint x: 282, endPoint y: 149, distance: 131.0
click at [282, 149] on div "Podelite se u timove i pripremite za smeh! Jedan igrač crta u vazduhu, a crtež …" at bounding box center [337, 190] width 125 height 101
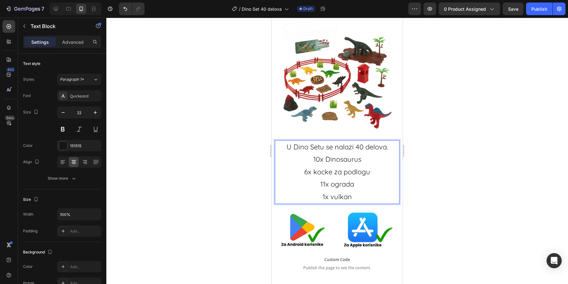
click at [353, 145] on p "U Dino Setu se nalazi 40 delova." at bounding box center [337, 147] width 123 height 13
click at [352, 199] on p "1x vulkan" at bounding box center [337, 197] width 123 height 13
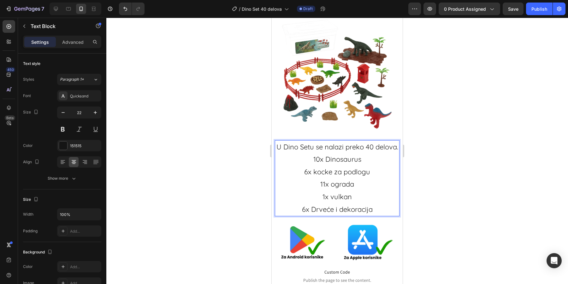
click at [314, 209] on p "6x Drveće i dekoracija" at bounding box center [337, 210] width 123 height 13
click at [391, 211] on p "6x drveće i dekoracija" at bounding box center [337, 210] width 123 height 13
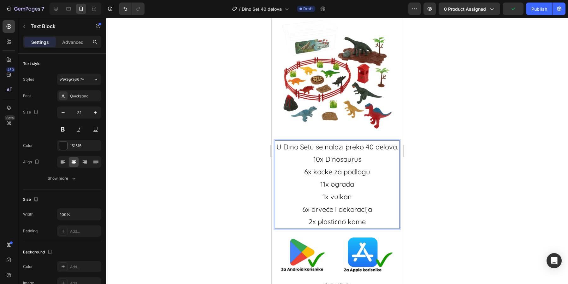
click at [305, 211] on p "6x drveće i dekoracija" at bounding box center [337, 210] width 123 height 13
click at [323, 223] on p "2x plastično kame" at bounding box center [337, 222] width 123 height 13
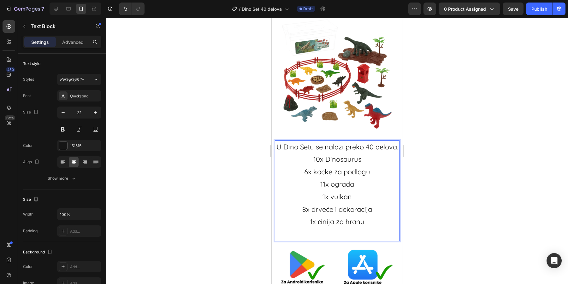
click at [308, 210] on p "8x drveće i dekoracija" at bounding box center [337, 210] width 123 height 13
click at [306, 212] on p "8x drveće i dekoracija" at bounding box center [337, 210] width 123 height 13
click at [318, 226] on p "1x činija za hranu" at bounding box center [337, 222] width 123 height 13
click at [373, 223] on p "1x činija za hranu" at bounding box center [337, 222] width 123 height 13
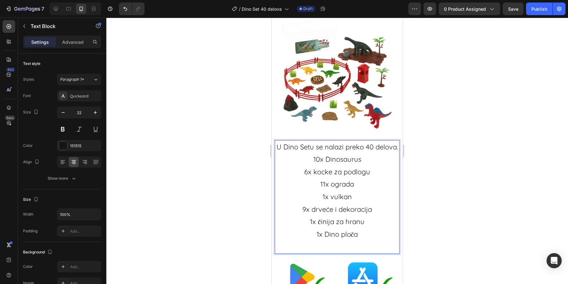
click at [359, 246] on p "Rich Text Editor. Editing area: main" at bounding box center [337, 247] width 123 height 13
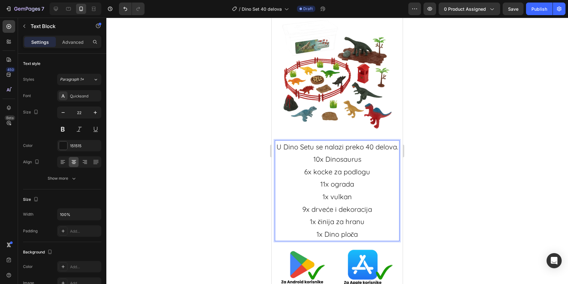
click at [362, 146] on p "U Dino Setu se nalazi preko 40 delova." at bounding box center [337, 147] width 123 height 13
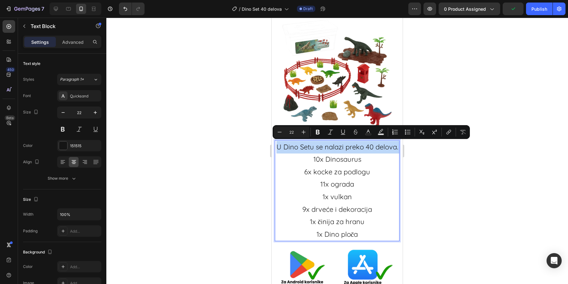
click at [367, 147] on p "U Dino Setu se nalazi preko 40 delova." at bounding box center [337, 147] width 123 height 13
drag, startPoint x: 367, startPoint y: 147, endPoint x: 391, endPoint y: 149, distance: 24.0
click at [391, 149] on p "U Dino Setu se nalazi preko 40 delova." at bounding box center [337, 147] width 123 height 13
click at [320, 135] on icon "Editor contextual toolbar" at bounding box center [318, 132] width 6 height 6
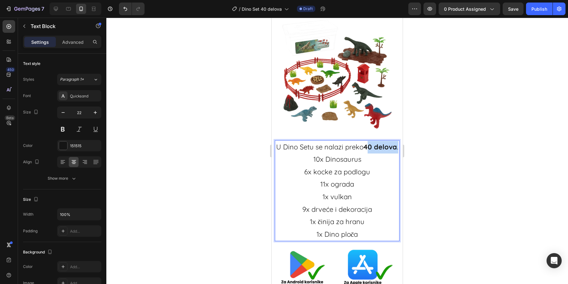
drag, startPoint x: 356, startPoint y: 158, endPoint x: 381, endPoint y: 145, distance: 28.1
click at [381, 145] on p "U Dino Setu se nalazi preko 40 delova ." at bounding box center [337, 147] width 123 height 13
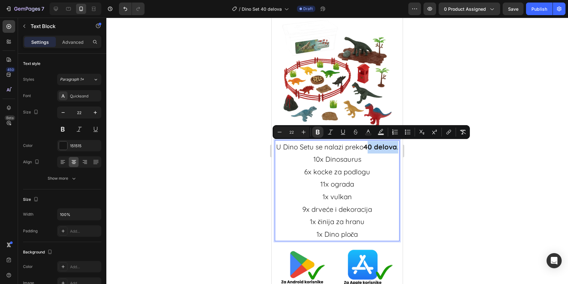
click at [352, 154] on p "U Dino Setu se nalazi preko 40 delova ." at bounding box center [337, 147] width 123 height 13
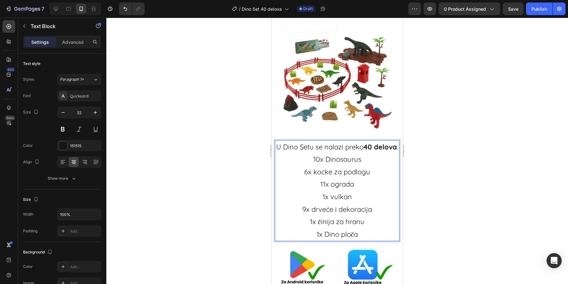
click at [361, 166] on p "10x Dinosaurus" at bounding box center [337, 159] width 123 height 13
click at [329, 166] on p "10x Dinosaurus" at bounding box center [337, 159] width 123 height 13
click at [329, 166] on p "10x inosaurus" at bounding box center [337, 159] width 123 height 13
click at [416, 173] on div at bounding box center [337, 151] width 462 height 267
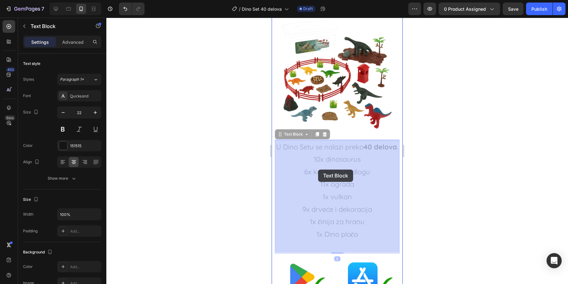
drag, startPoint x: 313, startPoint y: 169, endPoint x: 318, endPoint y: 169, distance: 4.4
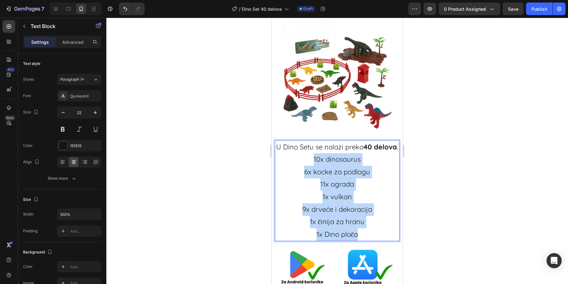
drag, startPoint x: 312, startPoint y: 171, endPoint x: 358, endPoint y: 248, distance: 90.3
click at [358, 242] on div "U Dino Setu se nalazi preko 40 delova . 10x dinosaurus 6x kocke za podlogu 11x …" at bounding box center [337, 190] width 125 height 101
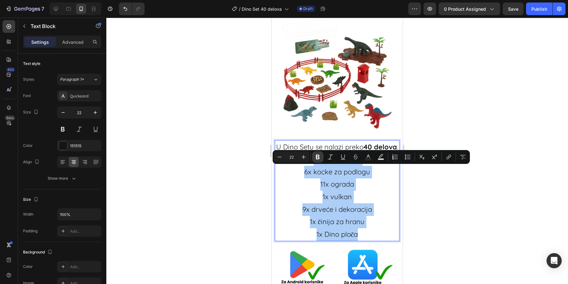
click at [316, 158] on icon "Editor contextual toolbar" at bounding box center [318, 157] width 4 height 5
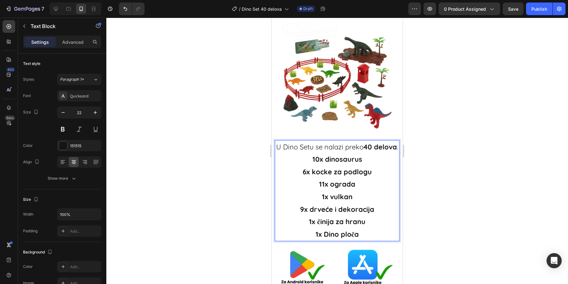
click at [449, 213] on div at bounding box center [337, 151] width 462 height 267
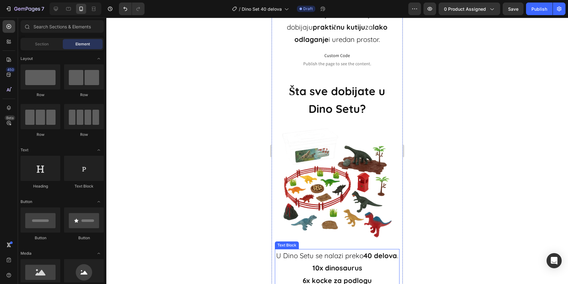
scroll to position [812, 0]
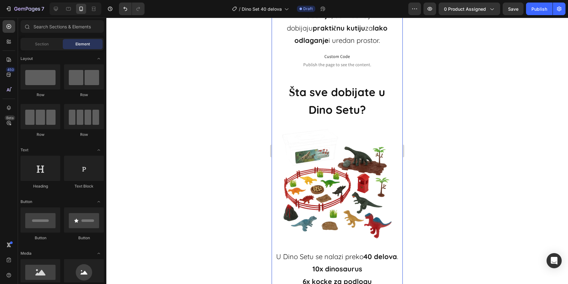
click at [440, 205] on div at bounding box center [337, 151] width 462 height 267
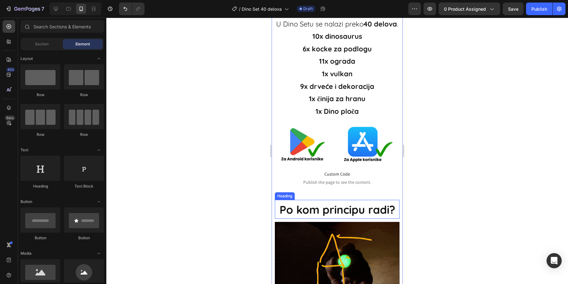
scroll to position [1089, 0]
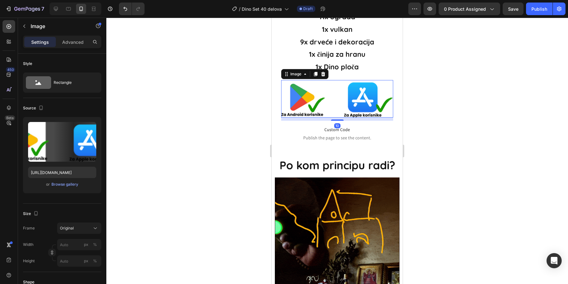
click at [357, 93] on img at bounding box center [337, 98] width 112 height 37
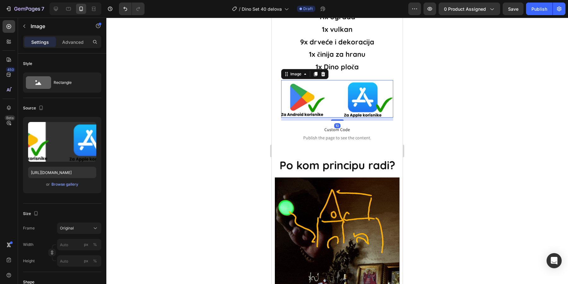
click at [325, 78] on div at bounding box center [323, 74] width 8 height 8
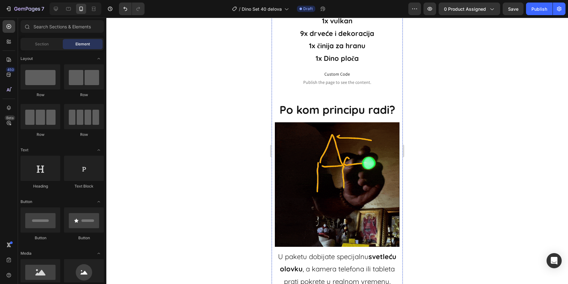
scroll to position [1131, 0]
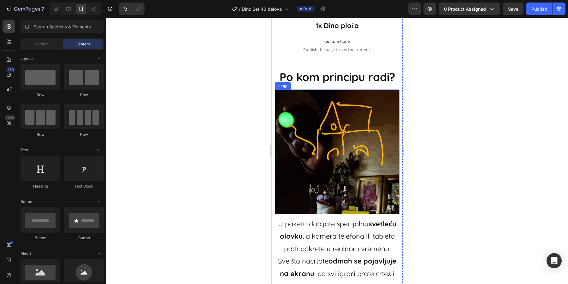
click at [334, 84] on span "Po kom principu radi?" at bounding box center [338, 77] width 116 height 14
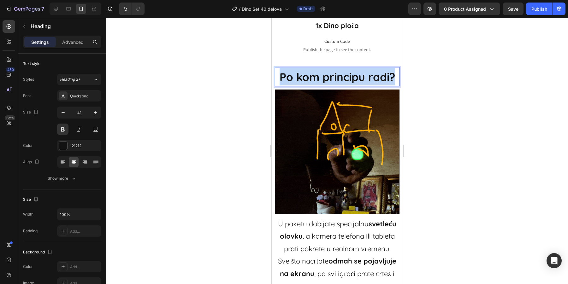
click at [334, 84] on span "Po kom principu radi?" at bounding box center [338, 77] width 116 height 14
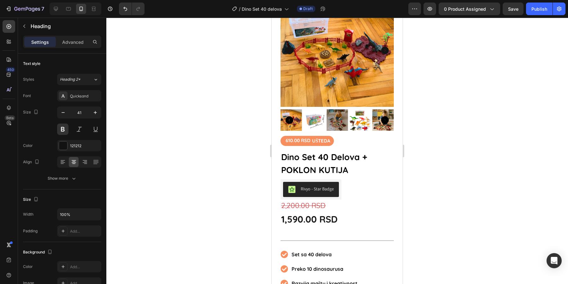
scroll to position [30, 0]
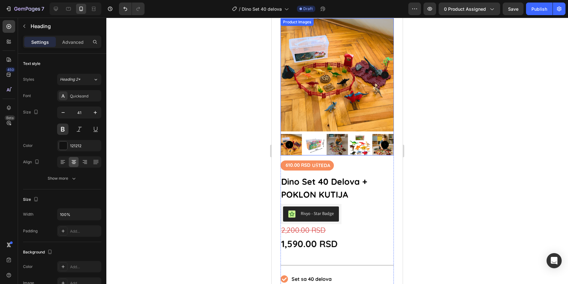
click at [324, 143] on img at bounding box center [314, 144] width 21 height 21
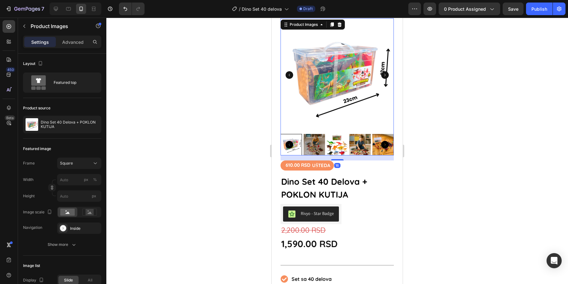
click at [318, 143] on img at bounding box center [314, 144] width 21 height 21
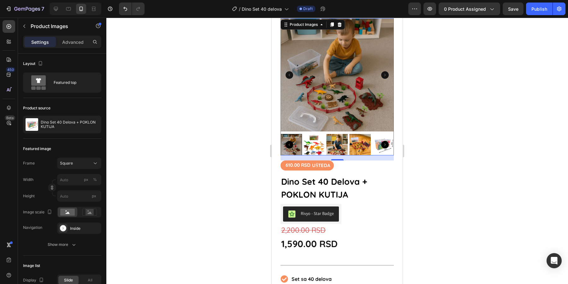
click at [319, 153] on img at bounding box center [314, 144] width 21 height 21
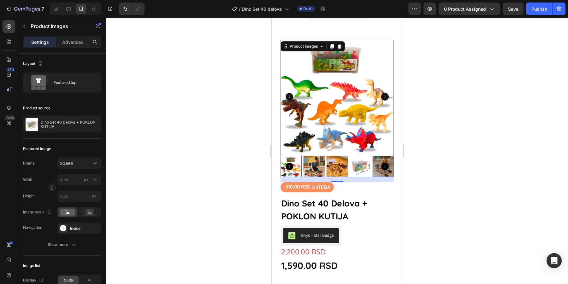
scroll to position [1, 0]
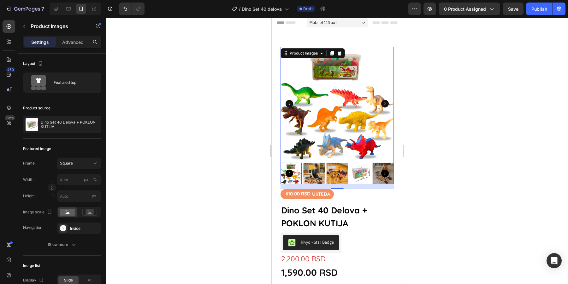
click at [463, 158] on div at bounding box center [337, 151] width 462 height 267
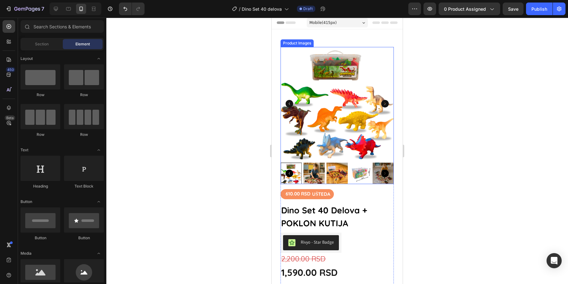
click at [335, 176] on img at bounding box center [337, 173] width 21 height 21
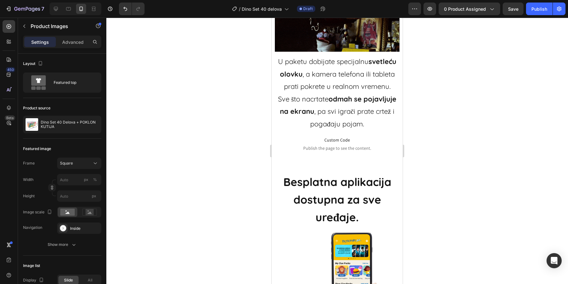
scroll to position [1363, 0]
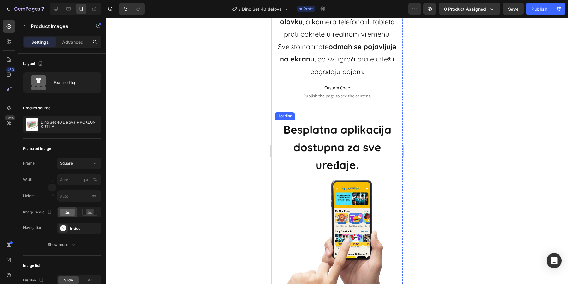
click at [337, 167] on h2 "Besplatna aplikacija dostupna za sve uređaje." at bounding box center [337, 147] width 125 height 55
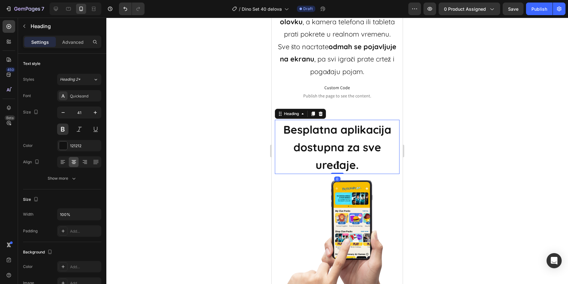
click at [337, 167] on h2 "Besplatna aplikacija dostupna za sve uređaje." at bounding box center [337, 147] width 125 height 55
click at [337, 167] on p "Besplatna aplikacija dostupna za sve uređaje." at bounding box center [337, 147] width 123 height 53
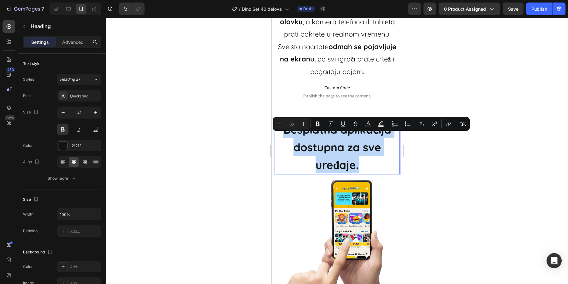
click at [359, 167] on p "Besplatna aplikacija dostupna za sve uređaje." at bounding box center [337, 147] width 123 height 53
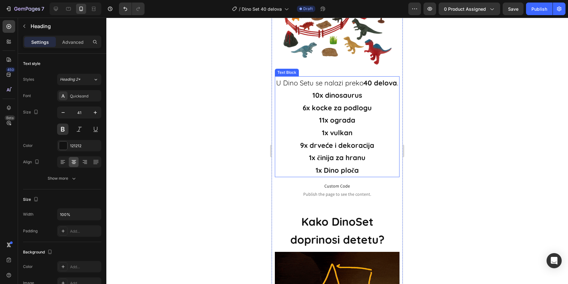
scroll to position [943, 0]
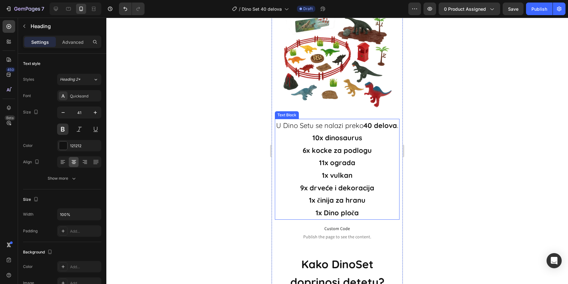
click at [330, 87] on img at bounding box center [337, 53] width 118 height 118
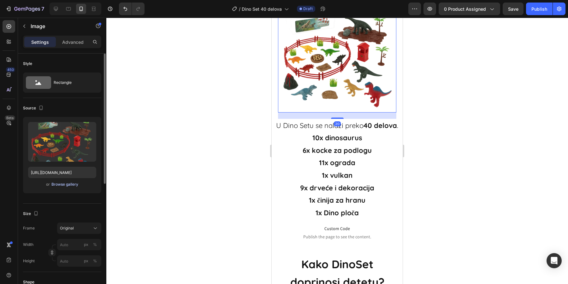
click at [73, 185] on div "Browse gallery" at bounding box center [64, 185] width 27 height 6
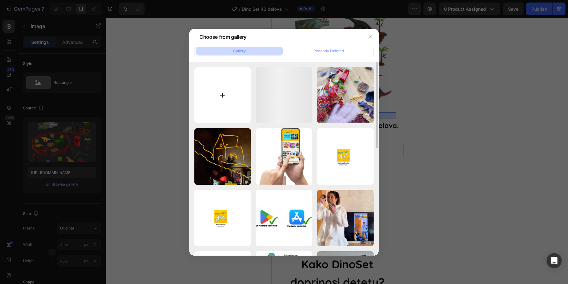
click at [220, 96] on input "file" at bounding box center [222, 95] width 56 height 56
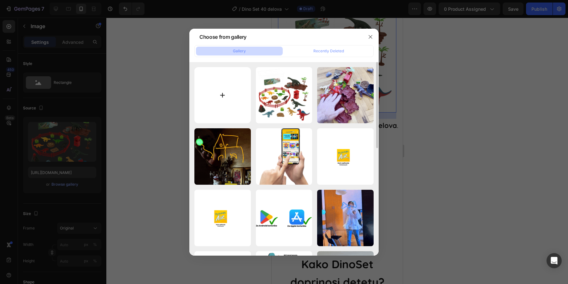
type input "C:\fakepath\ChatGPT Image Aug 26, 2025, 05_30_13 PM.png"
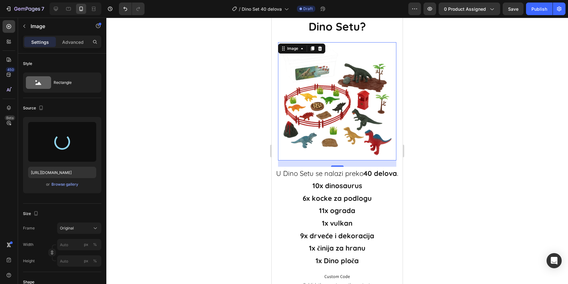
scroll to position [891, 0]
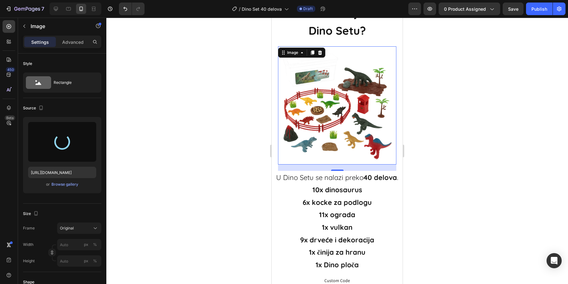
type input "https://cdn.shopify.com/s/files/1/0843/5682/5375/files/gempages_489206579149669…"
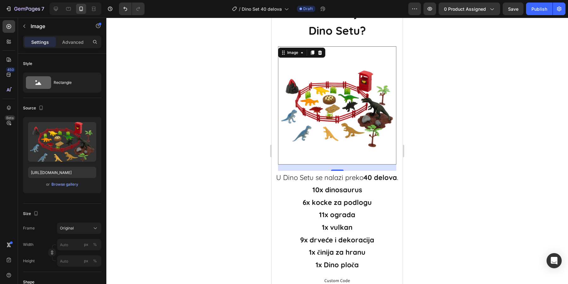
click at [461, 229] on div at bounding box center [337, 151] width 462 height 267
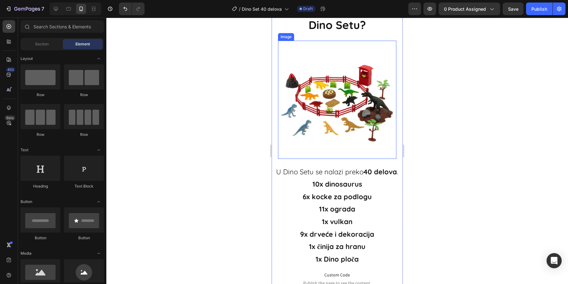
scroll to position [952, 0]
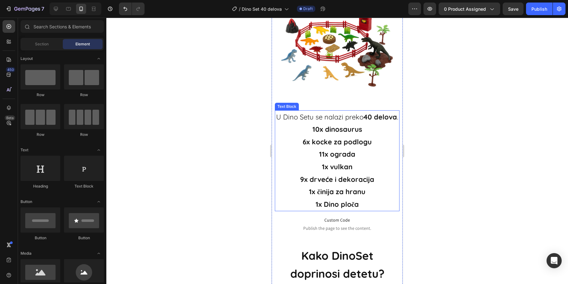
click at [362, 211] on p "1x Dino ploča" at bounding box center [337, 205] width 123 height 13
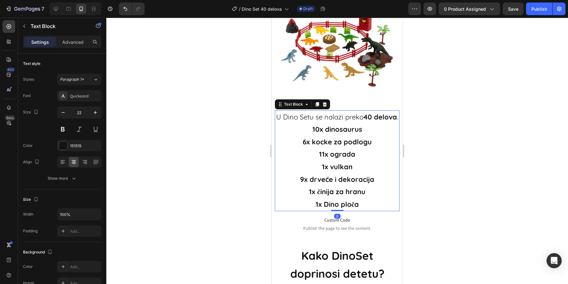
click at [363, 211] on p "1x Dino ploča" at bounding box center [337, 205] width 123 height 13
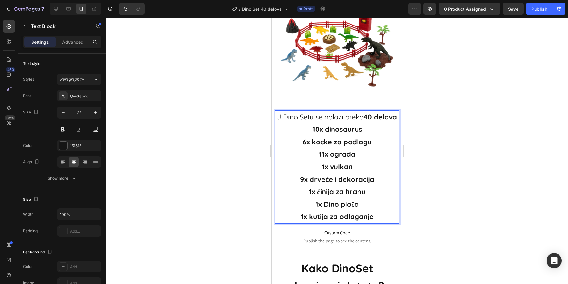
click at [452, 204] on div at bounding box center [337, 151] width 462 height 267
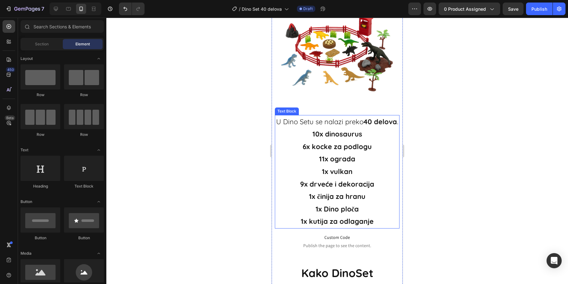
scroll to position [946, 0]
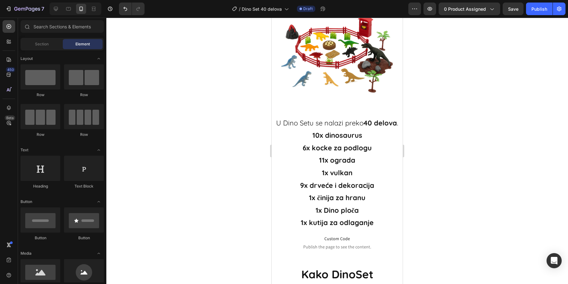
click at [413, 166] on div at bounding box center [337, 151] width 462 height 267
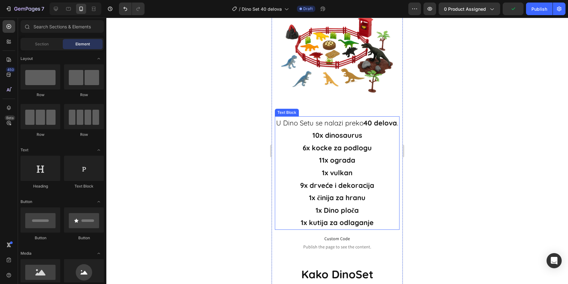
click at [340, 142] on p "10x dinosaurus" at bounding box center [337, 135] width 123 height 13
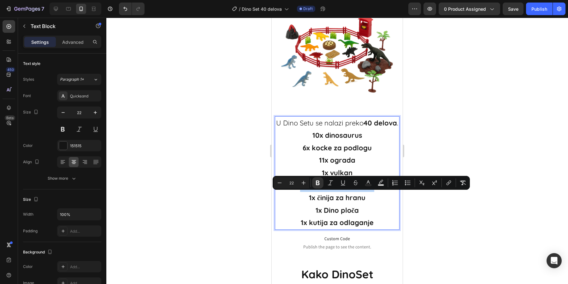
drag, startPoint x: 299, startPoint y: 197, endPoint x: 377, endPoint y: 203, distance: 78.2
copy strong "9x drveće i dekoracija"
click at [365, 142] on p "10x dinosaurus" at bounding box center [337, 135] width 123 height 13
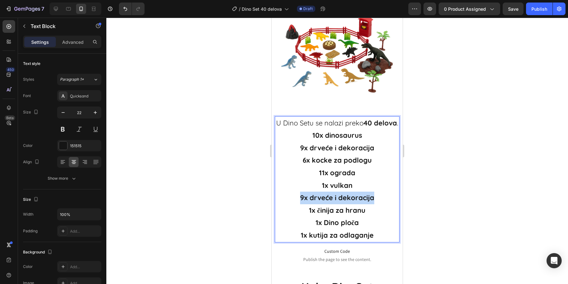
drag, startPoint x: 301, startPoint y: 208, endPoint x: 377, endPoint y: 212, distance: 75.2
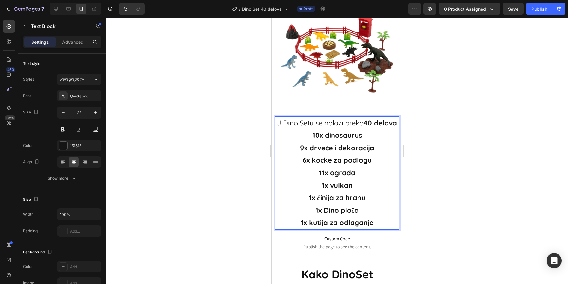
drag, startPoint x: 358, startPoint y: 185, endPoint x: 315, endPoint y: 186, distance: 43.2
click at [315, 180] on p "11x ograda" at bounding box center [337, 173] width 123 height 13
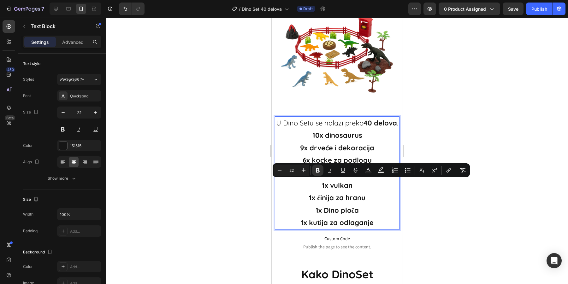
copy strong "11x ograda"
click at [367, 142] on p "10x dinosaurus" at bounding box center [337, 135] width 123 height 13
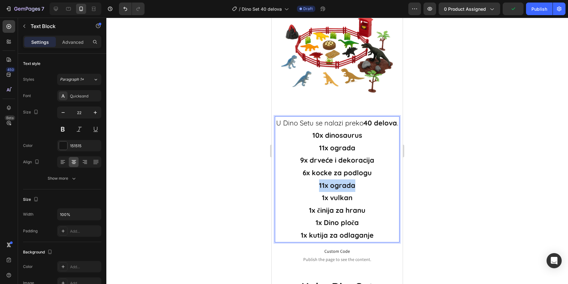
drag, startPoint x: 355, startPoint y: 199, endPoint x: 317, endPoint y: 201, distance: 38.0
click at [317, 192] on p "11x ograda" at bounding box center [337, 186] width 123 height 13
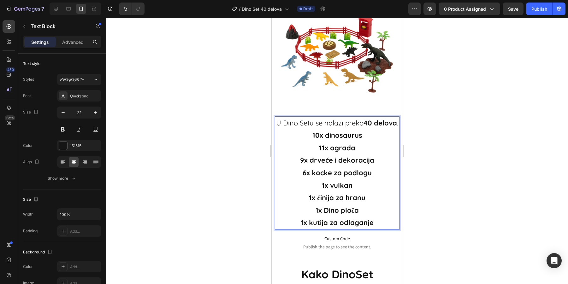
click at [473, 155] on div at bounding box center [337, 151] width 462 height 267
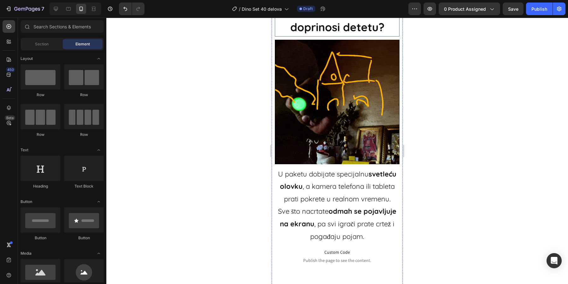
scroll to position [1222, 0]
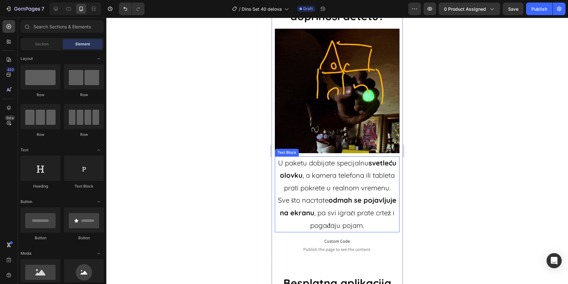
click at [339, 195] on p "U paketu dobijate specijalnu svetleću olovku , a kamera telefona ili tableta pr…" at bounding box center [337, 176] width 123 height 38
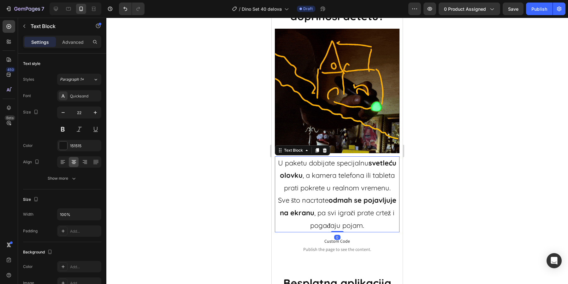
click at [339, 195] on p "U paketu dobijate specijalnu svetleću olovku , a kamera telefona ili tableta pr…" at bounding box center [337, 176] width 123 height 38
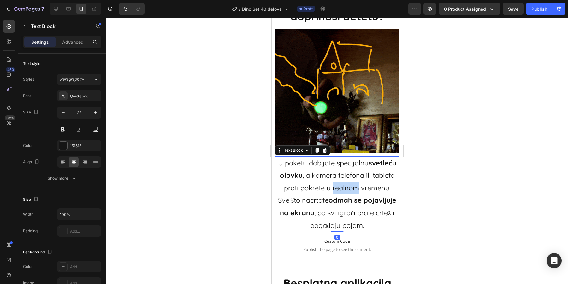
click at [339, 195] on p "U paketu dobijate specijalnu svetleću olovku , a kamera telefona ili tableta pr…" at bounding box center [337, 176] width 123 height 38
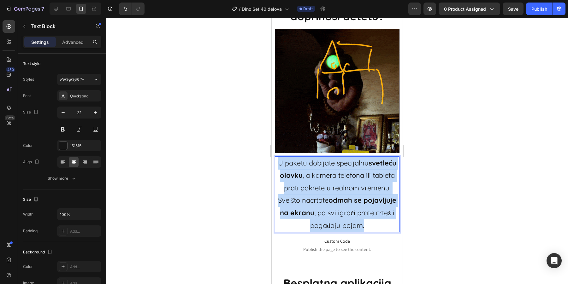
drag, startPoint x: 365, startPoint y: 236, endPoint x: 278, endPoint y: 177, distance: 105.3
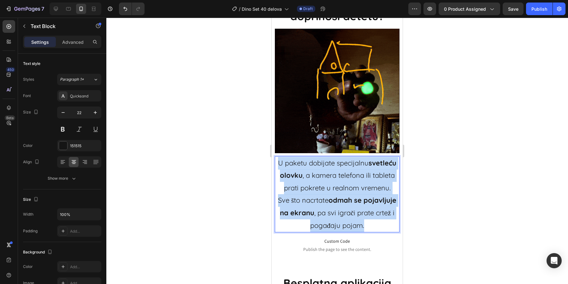
click at [278, 177] on div "U paketu dobijate specijalnu svetleću olovku , a kamera telefona ili tableta pr…" at bounding box center [337, 195] width 125 height 76
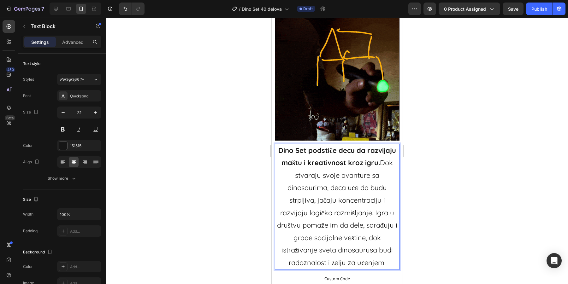
scroll to position [1235, 0]
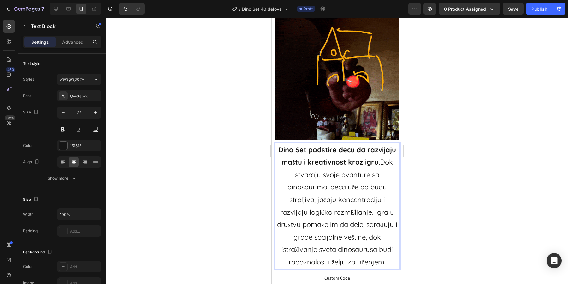
click at [337, 202] on p "Dino Set podstiče decu da razvijaju maštu i kreativnost kroz igru. Dok stvaraju…" at bounding box center [337, 206] width 123 height 125
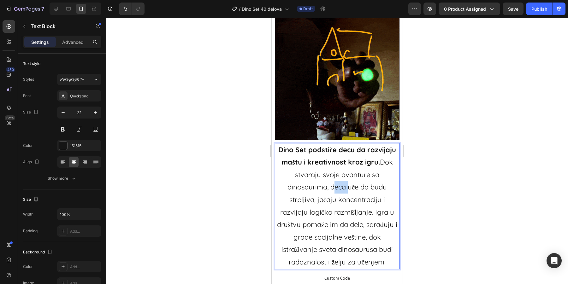
click at [337, 202] on p "Dino Set podstiče decu da razvijaju maštu i kreativnost kroz igru. Dok stvaraju…" at bounding box center [337, 206] width 123 height 125
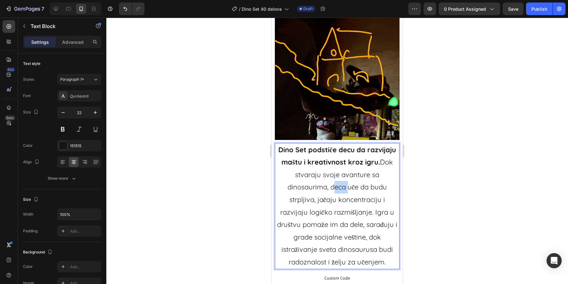
click at [337, 202] on p "Dino Set podstiče decu da razvijaju maštu i kreativnost kroz igru. Dok stvaraju…" at bounding box center [337, 206] width 123 height 125
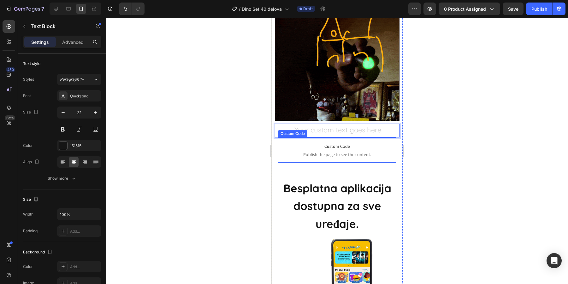
scroll to position [1260, 0]
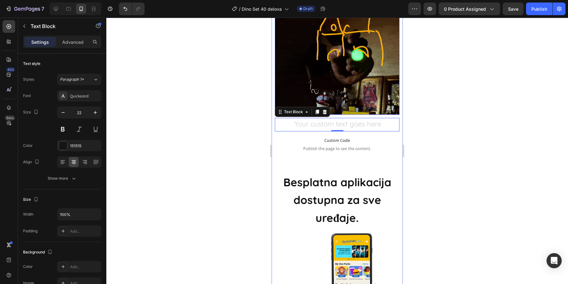
click at [460, 136] on div at bounding box center [337, 151] width 462 height 267
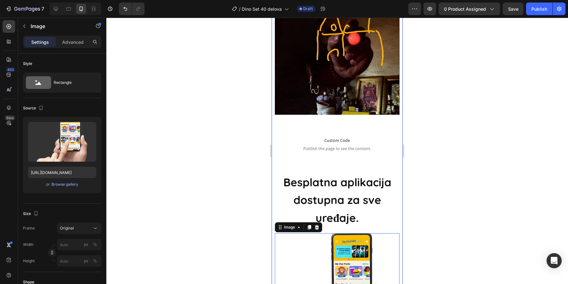
click at [279, 99] on img at bounding box center [337, 52] width 125 height 125
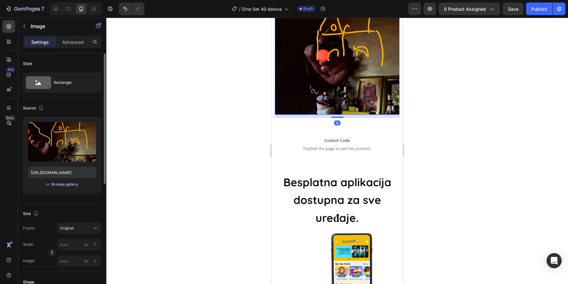
click at [59, 186] on div "Browse gallery" at bounding box center [64, 185] width 27 height 6
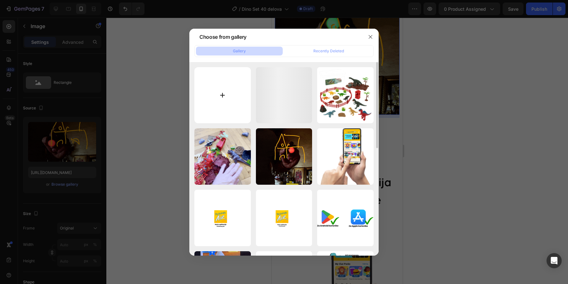
click at [234, 98] on input "file" at bounding box center [222, 95] width 56 height 56
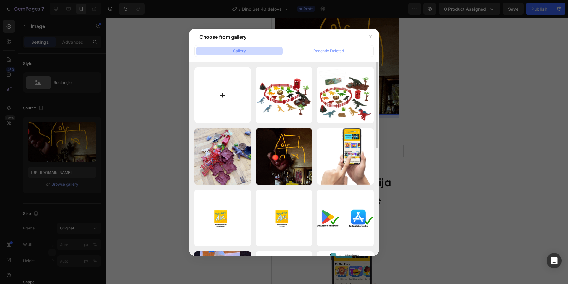
type input "C:\fakepath\Kreativnost.png"
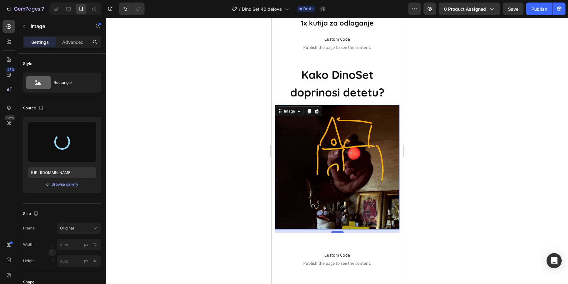
scroll to position [1146, 0]
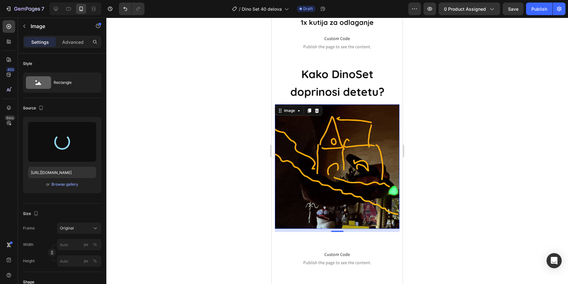
type input "https://cdn.shopify.com/s/files/1/0843/5682/5375/files/gempages_489206579149669…"
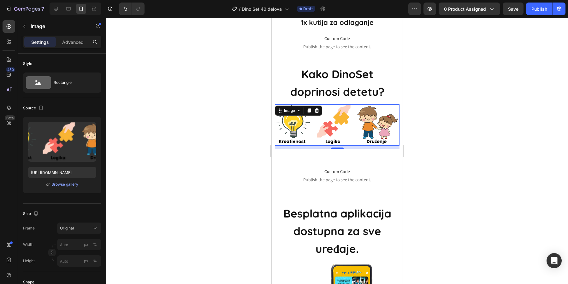
click at [471, 109] on div at bounding box center [337, 151] width 462 height 267
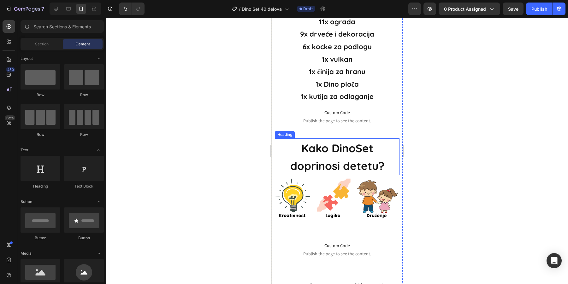
scroll to position [1042, 0]
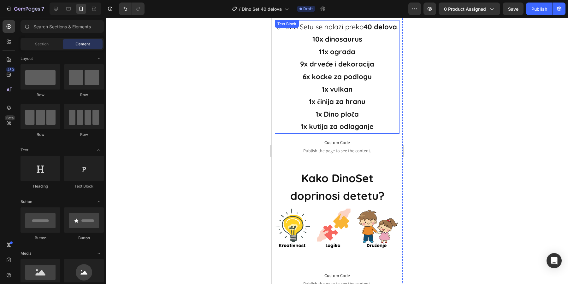
click at [344, 119] on strong "1x Dino ploča" at bounding box center [338, 114] width 44 height 9
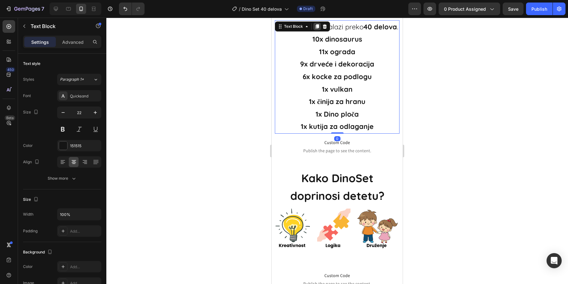
click at [317, 24] on icon at bounding box center [317, 26] width 3 height 4
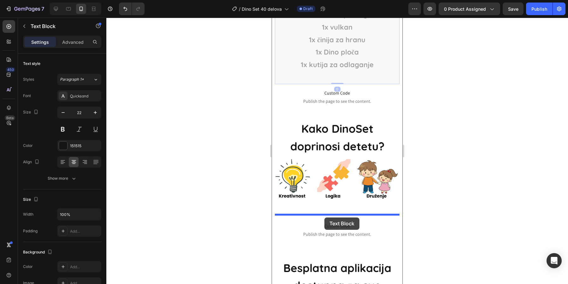
drag, startPoint x: 289, startPoint y: 137, endPoint x: 324, endPoint y: 218, distance: 88.4
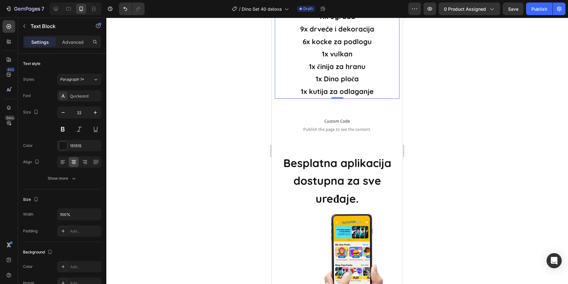
scroll to position [1322, 0]
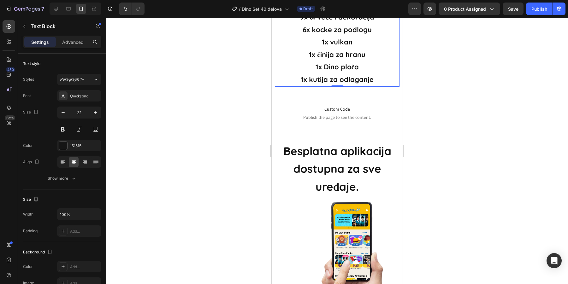
click at [381, 86] on p "1x kutija za odlaganje" at bounding box center [337, 80] width 123 height 13
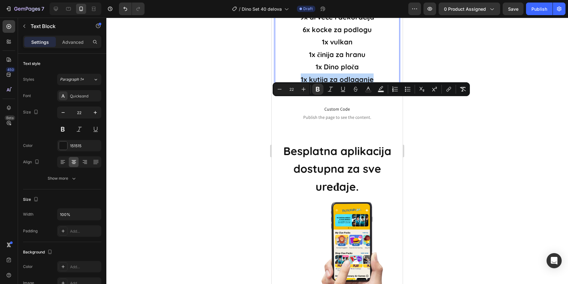
click at [381, 86] on p "1x kutija za odlaganje" at bounding box center [337, 80] width 123 height 13
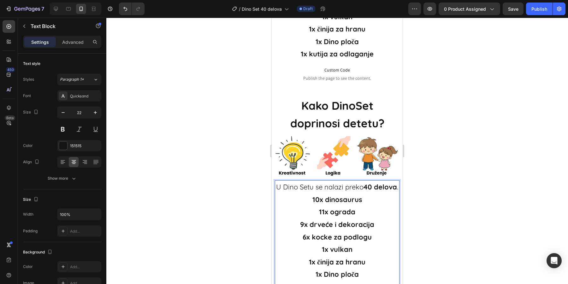
scroll to position [1155, 0]
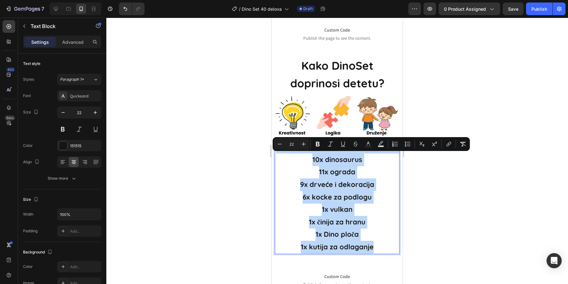
drag, startPoint x: 381, startPoint y: 101, endPoint x: 288, endPoint y: 158, distance: 109.1
click at [288, 158] on div "U Dino Setu se nalazi preko 40 delova . 10x dinosaurus 11x ograda 9x drveće i d…" at bounding box center [337, 197] width 125 height 114
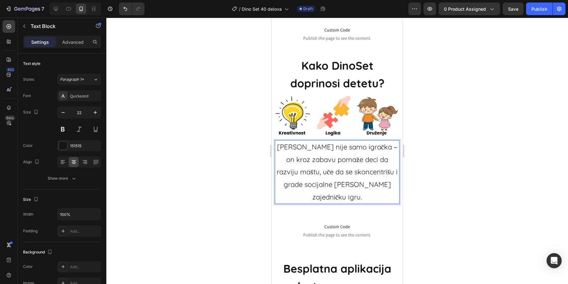
click at [462, 160] on div at bounding box center [337, 151] width 462 height 267
click at [377, 160] on p "Dino Set nije samo igračka – on kroz zabavu pomaže deci da razviju maštu, uče d…" at bounding box center [337, 172] width 123 height 62
click at [473, 123] on div at bounding box center [337, 151] width 462 height 267
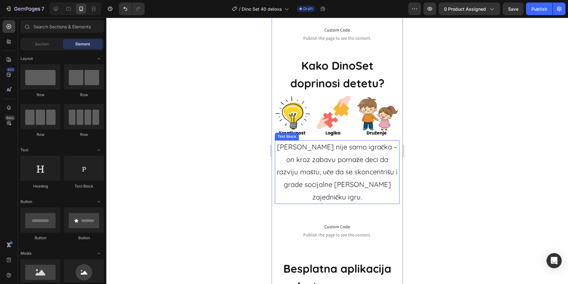
click at [366, 173] on p "Dino Set nije samo igračka – on kroz zabavu pomaže deci da razviju maštu, uče d…" at bounding box center [337, 172] width 123 height 62
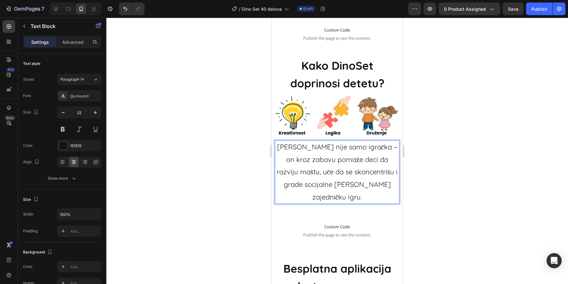
click at [365, 172] on p "Dino Set nije samo igračka – on kroz zabavu pomaže deci da razviju maštu, uče d…" at bounding box center [337, 172] width 123 height 62
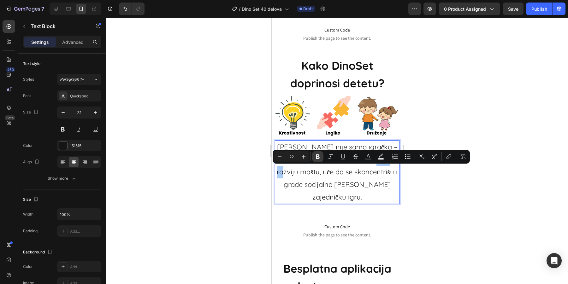
click at [318, 157] on icon "Editor contextual toolbar" at bounding box center [318, 157] width 4 height 5
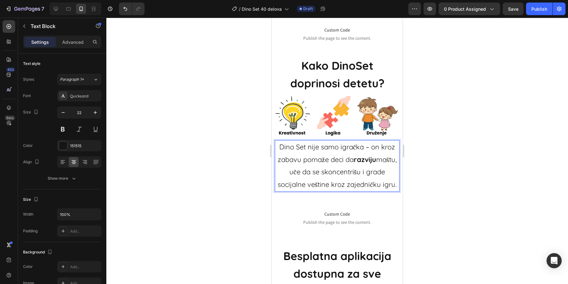
click at [285, 183] on p "Dino Set nije samo igračka – on kroz zabavu pomaže deci da razviju maštu, uče d…" at bounding box center [337, 166] width 123 height 50
click at [352, 187] on p "Dino Set nije samo igračka – on kroz zabavu pomaže deci da razviju maštu, uče d…" at bounding box center [337, 166] width 123 height 50
click at [369, 164] on strong "razviju" at bounding box center [365, 159] width 22 height 9
click at [442, 154] on div at bounding box center [337, 151] width 462 height 267
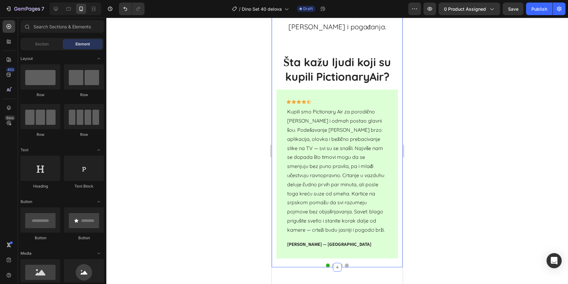
scroll to position [1868, 0]
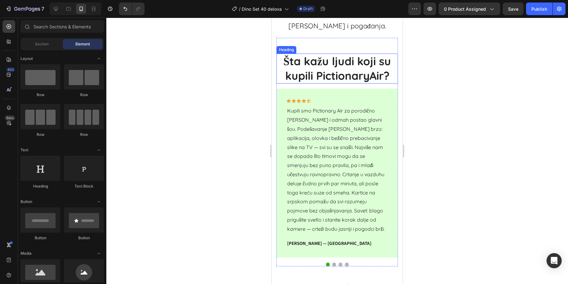
click at [338, 65] on h2 "Šta kažu ljudi koji su kupili PictionaryAir?" at bounding box center [337, 69] width 122 height 30
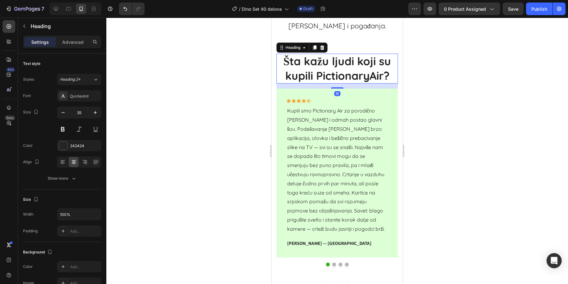
click at [327, 74] on h2 "Šta kažu ljudi koji su kupili PictionaryAir?" at bounding box center [337, 69] width 122 height 30
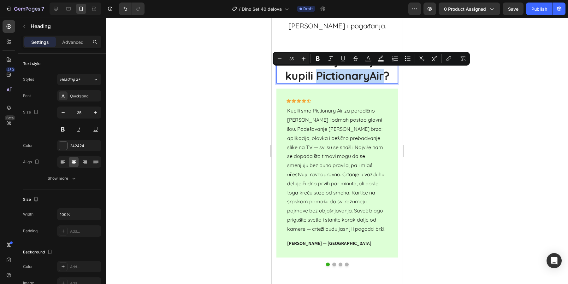
drag, startPoint x: 318, startPoint y: 73, endPoint x: 382, endPoint y: 79, distance: 64.0
click at [382, 79] on p "Šta kažu ljudi koji su kupili PictionaryAir?" at bounding box center [337, 68] width 120 height 29
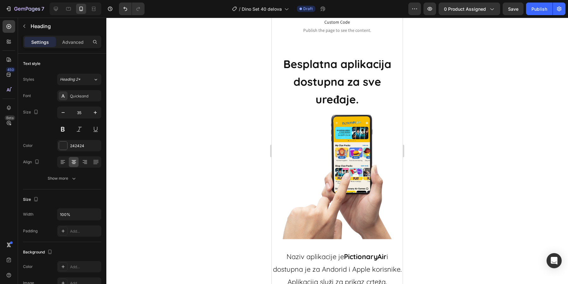
scroll to position [1334, 0]
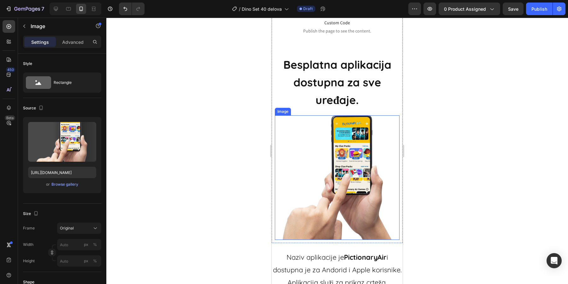
click at [326, 163] on img at bounding box center [337, 178] width 125 height 125
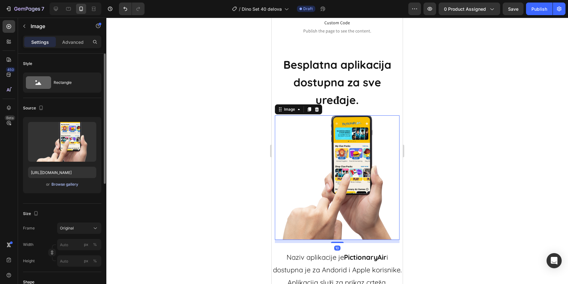
click at [62, 182] on div "Browse gallery" at bounding box center [64, 185] width 27 height 6
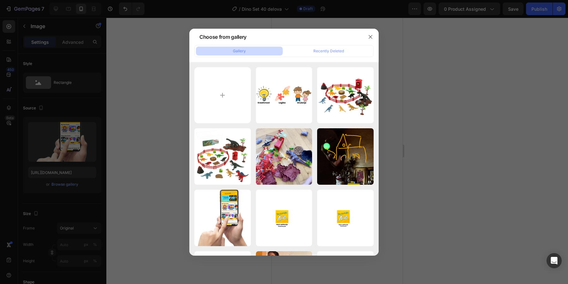
click at [244, 87] on input "file" at bounding box center [222, 95] width 56 height 56
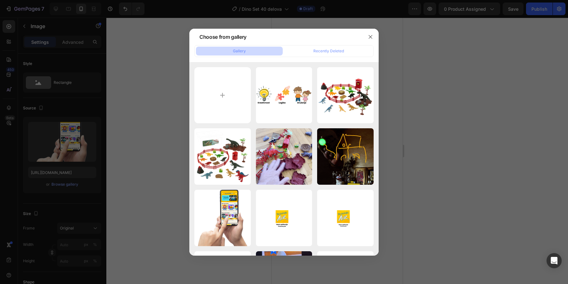
type input "C:\fakepath\ChatGPT Image [DATE], 05_45_01 PM.png"
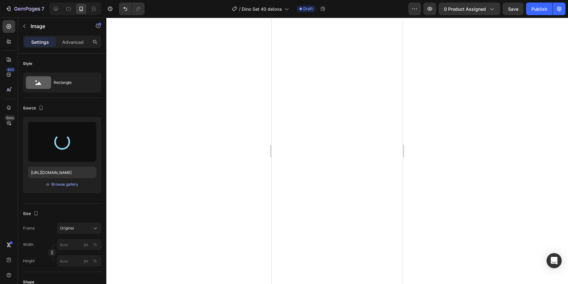
scroll to position [1197, 0]
type input "[URL][DOMAIN_NAME]"
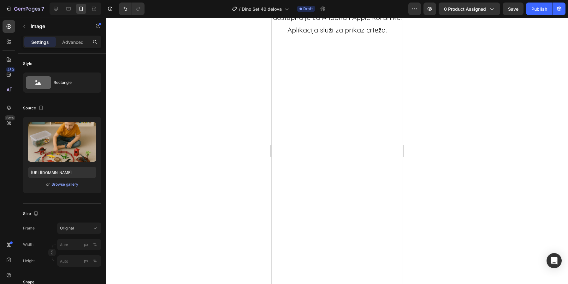
scroll to position [1158, 0]
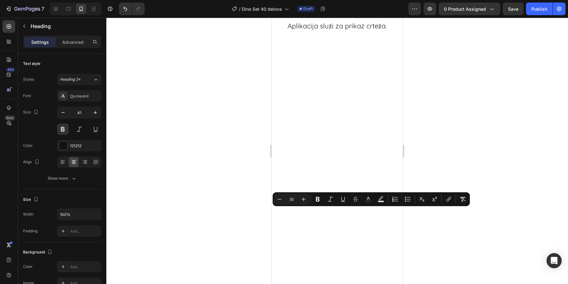
scroll to position [1201, 0]
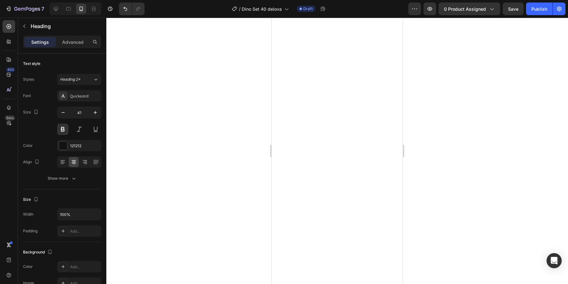
click at [446, 182] on div at bounding box center [337, 151] width 462 height 267
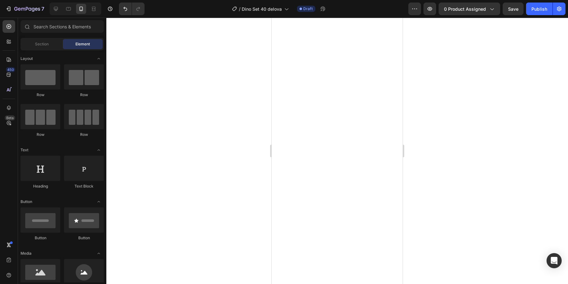
scroll to position [1264, 0]
click at [443, 174] on div at bounding box center [337, 151] width 462 height 267
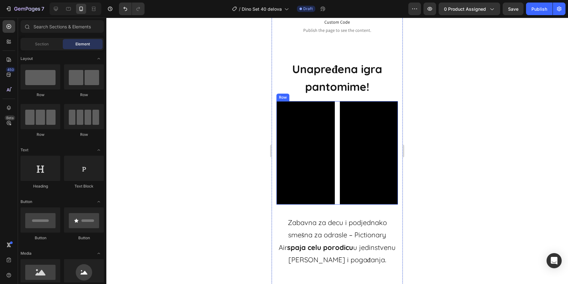
scroll to position [1559, 0]
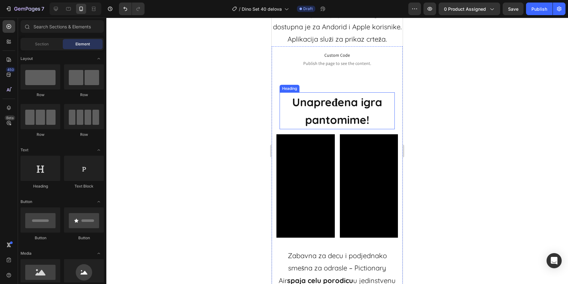
click at [355, 127] on span "Unapređena igra pantomime!" at bounding box center [337, 111] width 90 height 32
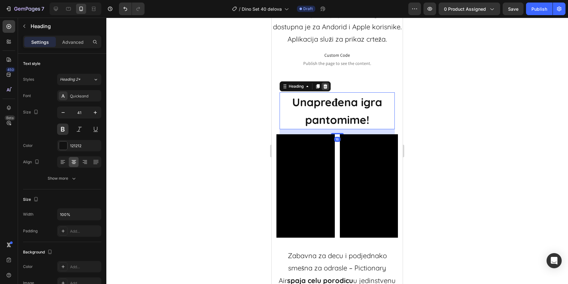
click at [324, 89] on icon at bounding box center [326, 86] width 4 height 4
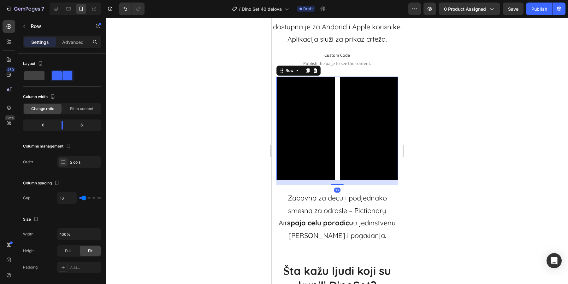
click at [338, 96] on div "Video Video Row 16" at bounding box center [337, 129] width 122 height 104
click at [318, 74] on div at bounding box center [316, 71] width 8 height 8
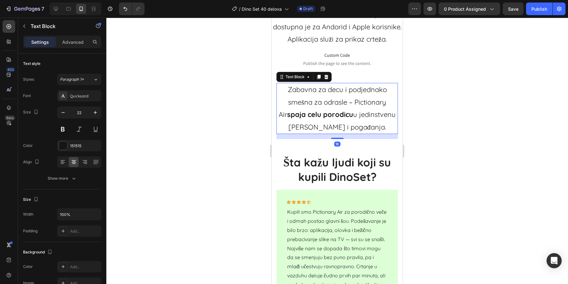
click at [342, 119] on strong "spaja celu porodicu" at bounding box center [320, 114] width 66 height 9
click at [326, 82] on div "Text Block" at bounding box center [303, 77] width 55 height 10
click at [325, 79] on icon at bounding box center [326, 77] width 4 height 4
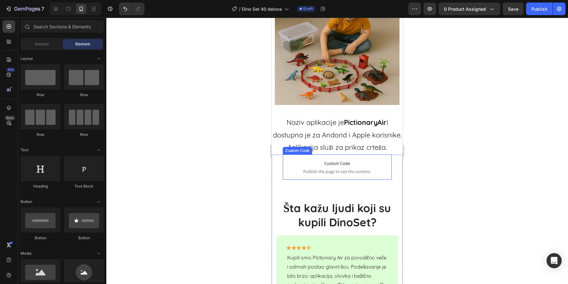
scroll to position [1406, 0]
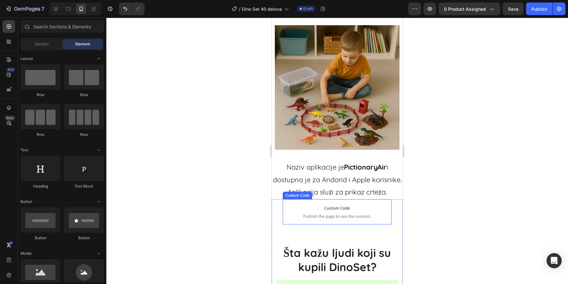
click at [326, 108] on img at bounding box center [337, 87] width 125 height 125
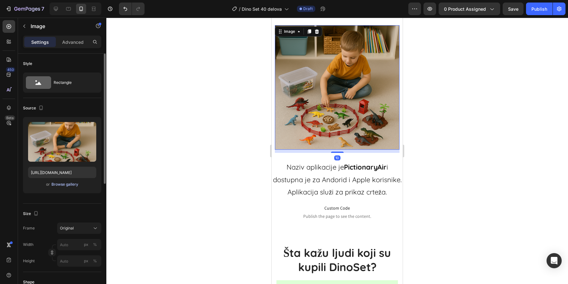
click at [71, 185] on div "Browse gallery" at bounding box center [64, 185] width 27 height 6
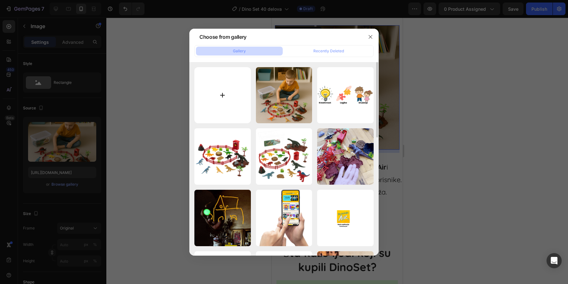
click at [227, 99] on input "file" at bounding box center [222, 95] width 56 height 56
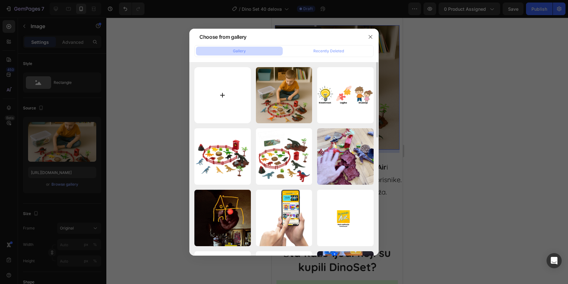
type input "C:\fakepath\ChatGPT Image [DATE], 05_48_16 PM.png"
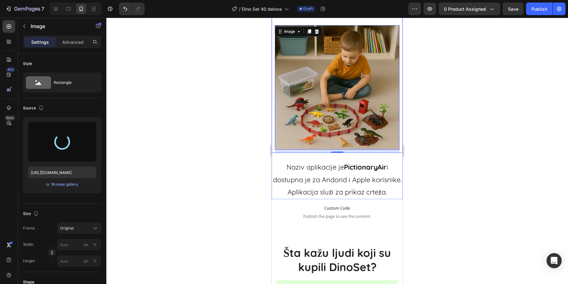
type input "[URL][DOMAIN_NAME]"
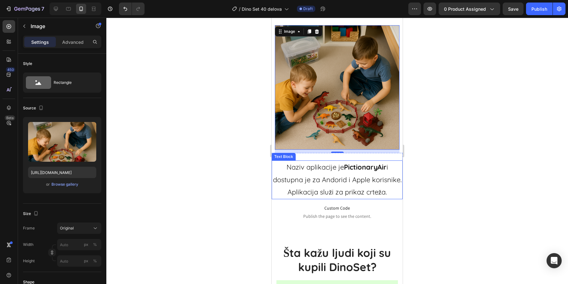
click at [353, 197] on p "Aplikacija služi za prikaz crteža." at bounding box center [337, 192] width 130 height 13
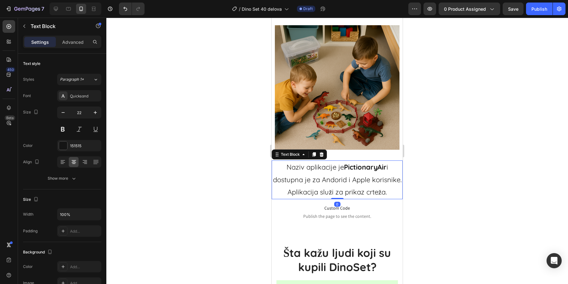
click at [353, 197] on p "Aplikacija služi za prikaz crteža." at bounding box center [337, 192] width 130 height 13
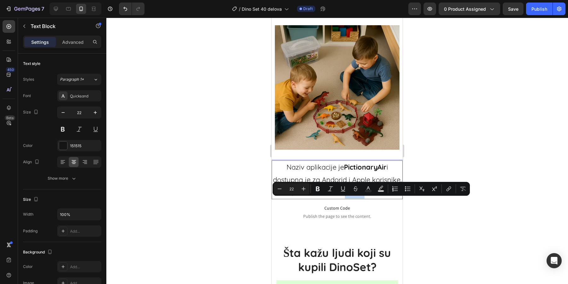
click at [390, 199] on p "Aplikacija služi za prikaz crteža." at bounding box center [337, 192] width 130 height 13
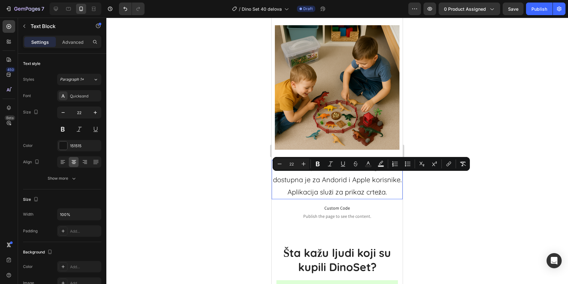
drag, startPoint x: 390, startPoint y: 204, endPoint x: 279, endPoint y: 178, distance: 114.7
click at [279, 178] on div "Naziv aplikacije je PictionaryAir i dostupna je za Andorid i Apple korisnike. A…" at bounding box center [337, 180] width 131 height 39
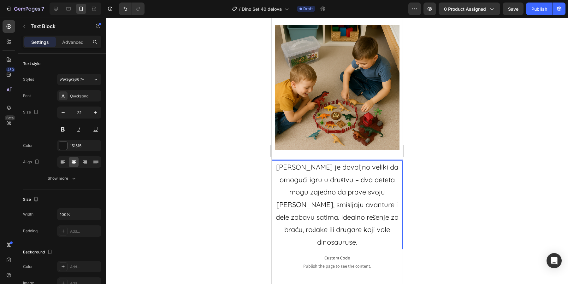
click at [329, 222] on p "[PERSON_NAME] je dovoljno veliki da omogući igru u društvu – dva deteta mogu za…" at bounding box center [337, 204] width 130 height 87
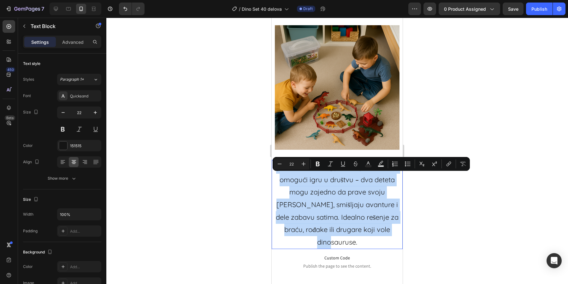
drag, startPoint x: 389, startPoint y: 241, endPoint x: 277, endPoint y: 177, distance: 129.2
click at [277, 177] on p "[PERSON_NAME] je dovoljno veliki da omogući igru u društvu – dva deteta mogu za…" at bounding box center [337, 204] width 130 height 87
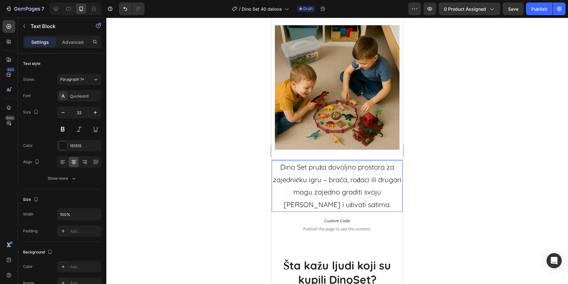
click at [374, 211] on p "Dino Set pruža dovoljno prostora za zajedničku igru – braća, rođaci ili drugari…" at bounding box center [337, 186] width 130 height 50
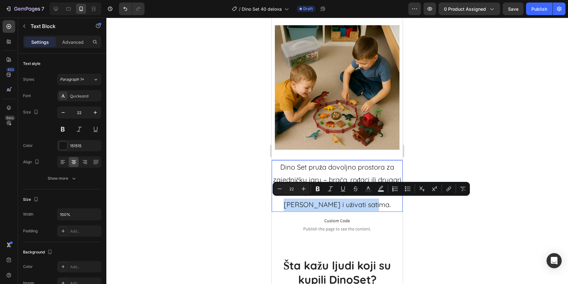
drag, startPoint x: 376, startPoint y: 215, endPoint x: 388, endPoint y: 206, distance: 14.2
click at [388, 206] on p "Dino Set pruža dovoljno prostora za zajedničku igru – braća, rođaci ili drugari…" at bounding box center [337, 186] width 130 height 50
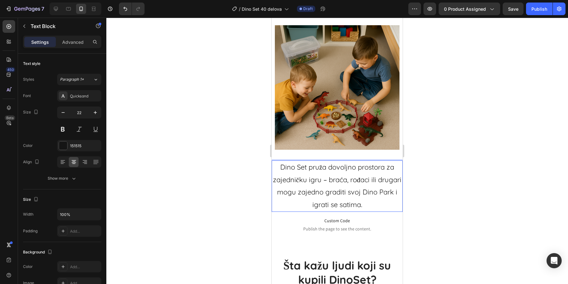
click at [420, 206] on div at bounding box center [337, 151] width 462 height 267
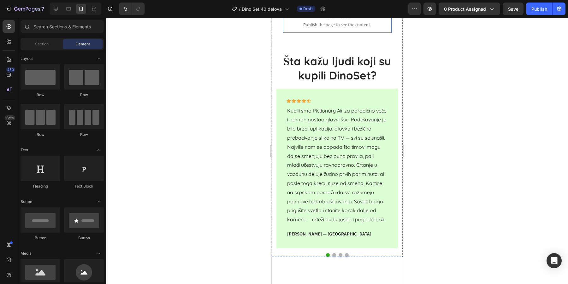
scroll to position [1619, 0]
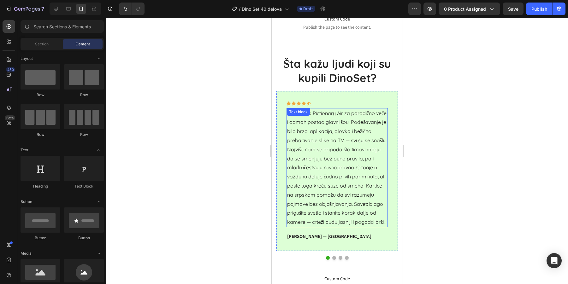
click at [321, 158] on p "Kupili smo Pictionary Air za porodično veče i odmah postao glavni šou. Podešava…" at bounding box center [337, 168] width 100 height 118
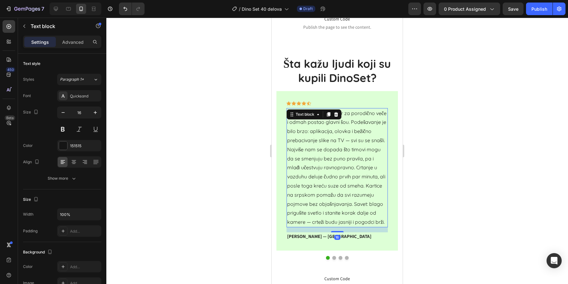
click at [321, 158] on p "Kupili smo Pictionary Air za porodično veče i odmah postao glavni šou. Podešava…" at bounding box center [337, 168] width 100 height 118
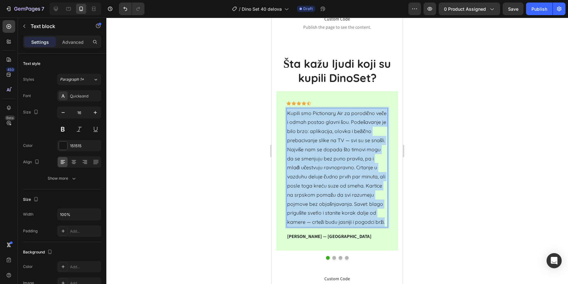
click at [321, 158] on p "Kupili smo Pictionary Air za porodično veče i odmah postao glavni šou. Podešava…" at bounding box center [337, 168] width 100 height 118
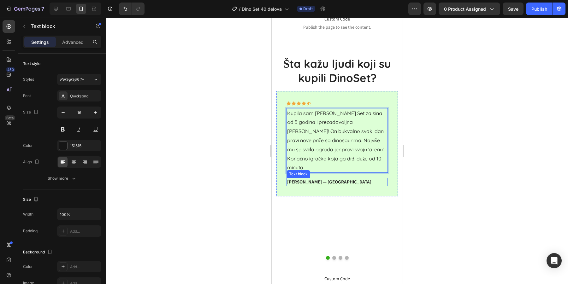
click at [298, 179] on p "[PERSON_NAME] — [GEOGRAPHIC_DATA]" at bounding box center [337, 182] width 100 height 7
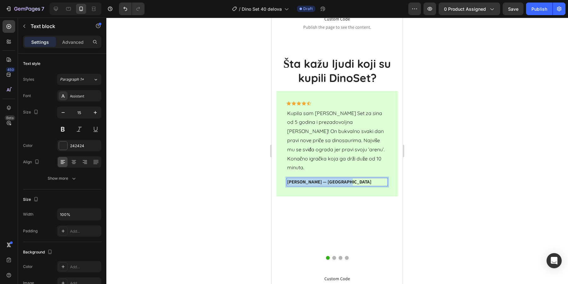
click at [298, 179] on p "[PERSON_NAME] — [GEOGRAPHIC_DATA]" at bounding box center [337, 182] width 100 height 7
click at [333, 258] on div "Icon Icon Icon Icon Icon Row Kupila sam [PERSON_NAME] Set za sina od 5 godina i…" at bounding box center [337, 175] width 122 height 169
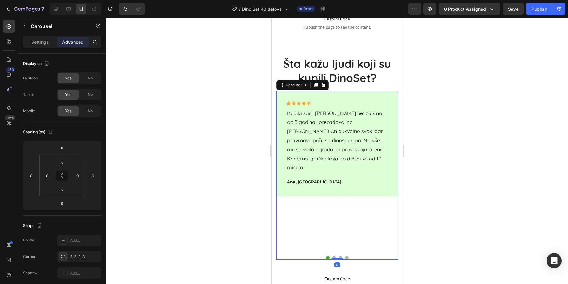
click at [334, 257] on button "Dot" at bounding box center [334, 258] width 4 height 4
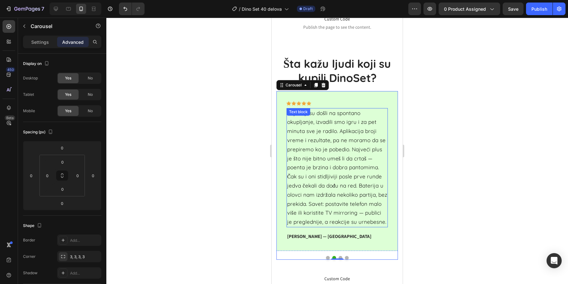
click at [332, 171] on p "Prijatelji su došli na spontano okupljanje, izvadili smo igru i za pet minuta s…" at bounding box center [337, 168] width 100 height 118
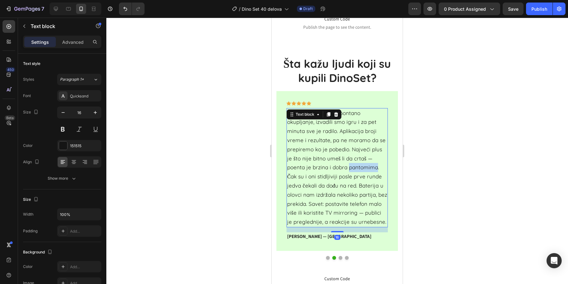
click at [332, 171] on p "Prijatelji su došli na spontano okupljanje, izvadili smo igru i za pet minuta s…" at bounding box center [337, 168] width 100 height 118
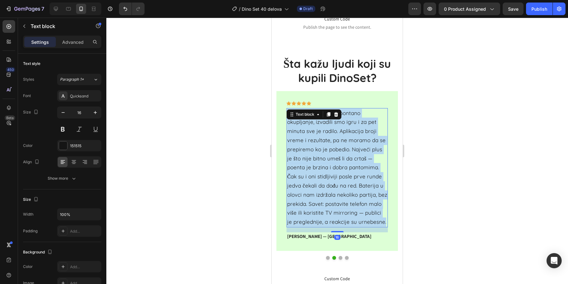
click at [332, 171] on p "Prijatelji su došli na spontano okupljanje, izvadili smo igru i za pet minuta s…" at bounding box center [337, 168] width 100 height 118
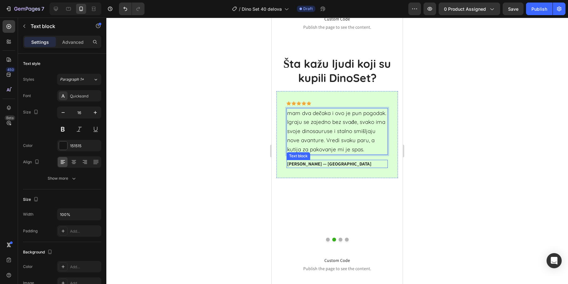
click at [312, 164] on p "[PERSON_NAME] — [GEOGRAPHIC_DATA]" at bounding box center [337, 164] width 100 height 7
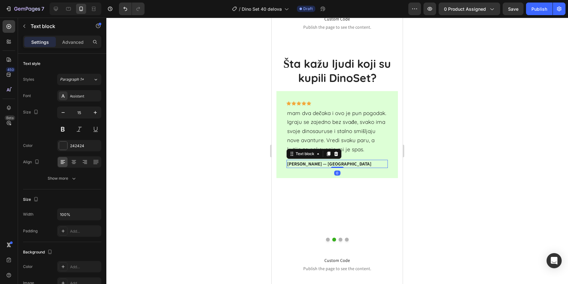
click at [312, 164] on p "[PERSON_NAME] — [GEOGRAPHIC_DATA]" at bounding box center [337, 164] width 100 height 7
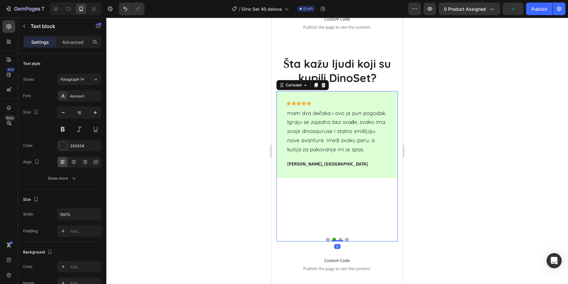
click at [341, 239] on button "Dot" at bounding box center [341, 240] width 4 height 4
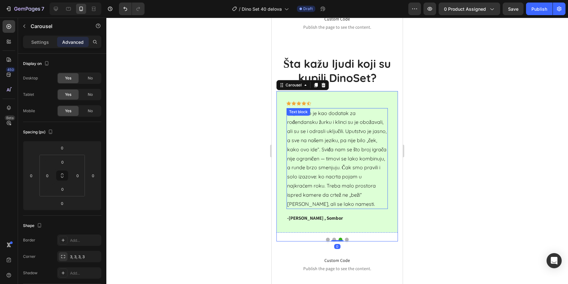
click at [323, 154] on p "Kupili smo je kao dodatak za rođendansku žurku i klinci su je obožavali, ali su…" at bounding box center [337, 159] width 100 height 100
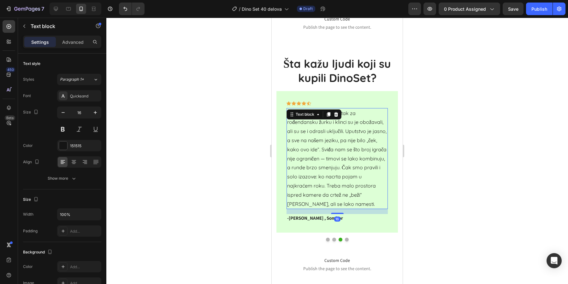
click at [323, 154] on p "Kupili smo je kao dodatak za rođendansku žurku i klinci su je obožavali, ali su…" at bounding box center [337, 159] width 100 height 100
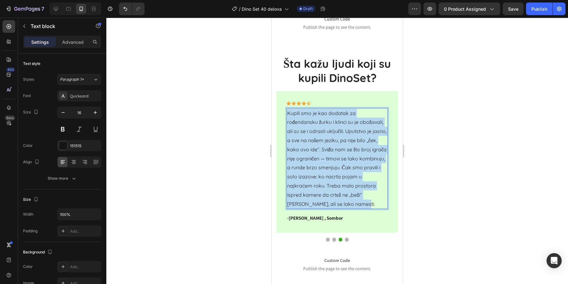
click at [323, 154] on p "Kupili smo je kao dodatak za rođendansku žurku i klinci su je obožavali, ali su…" at bounding box center [337, 159] width 100 height 100
copy p "Kupili smo je kao dodatak za rođendansku žurku i klinci su je obožavali, ali su…"
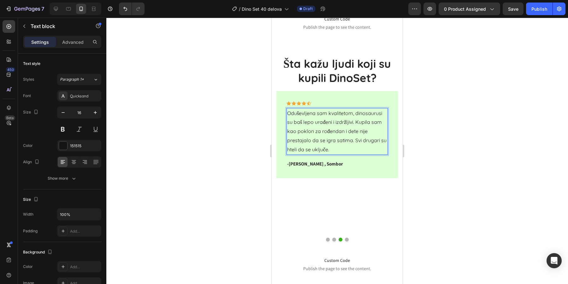
click at [301, 159] on div "Icon Icon Icon Icon Icon Row Oduševljena sam kvalitetom, dinosaurusi su baš lep…" at bounding box center [337, 134] width 101 height 67
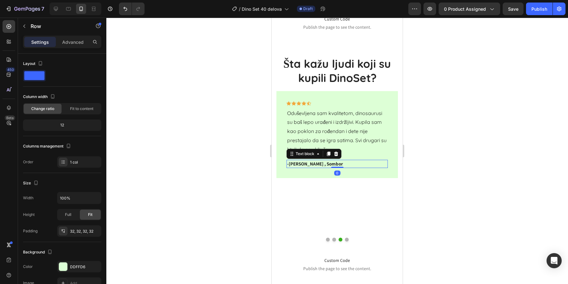
click at [300, 163] on p "-[PERSON_NAME] , Sombor" at bounding box center [337, 164] width 100 height 7
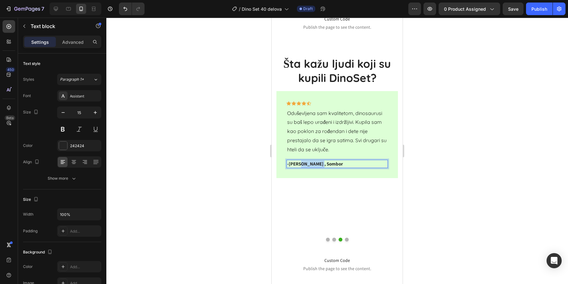
click at [300, 163] on p "-[PERSON_NAME] , Sombor" at bounding box center [337, 164] width 100 height 7
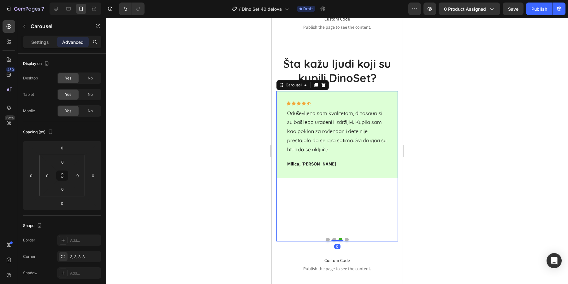
click at [346, 240] on button "Dot" at bounding box center [347, 240] width 4 height 4
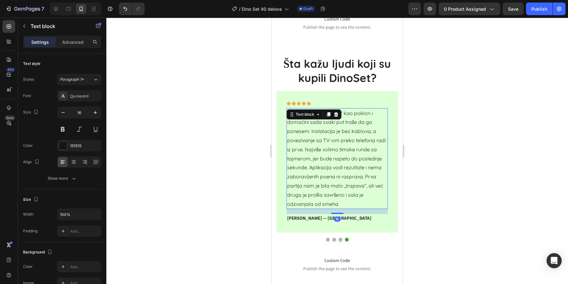
click at [315, 162] on p "Uzeo sam Pictionary Air kao poklon i domaćini sada svaki put traže da ga ponese…" at bounding box center [337, 159] width 100 height 100
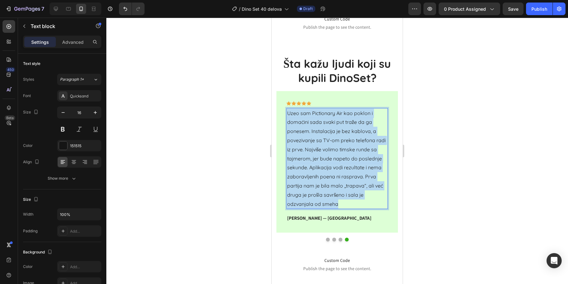
click at [315, 162] on p "Uzeo sam Pictionary Air kao poklon i domaćini sada svaki put traže da ga ponese…" at bounding box center [337, 159] width 100 height 100
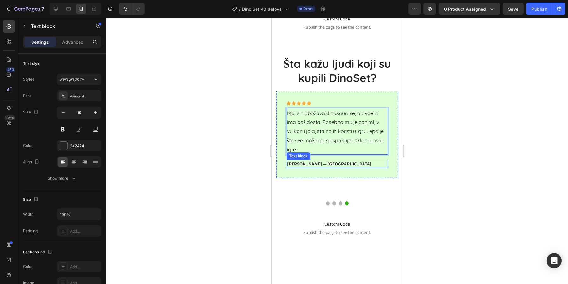
click at [316, 166] on p "[PERSON_NAME] — [GEOGRAPHIC_DATA]" at bounding box center [337, 164] width 100 height 7
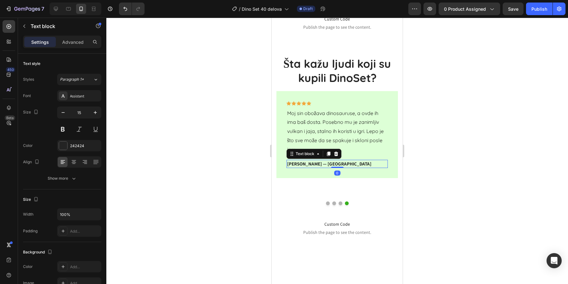
click at [316, 166] on p "[PERSON_NAME] — [GEOGRAPHIC_DATA]" at bounding box center [337, 164] width 100 height 7
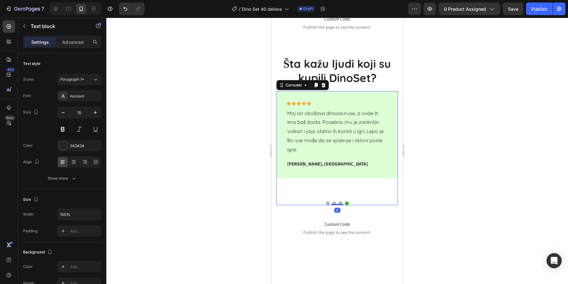
click at [330, 202] on div at bounding box center [337, 204] width 122 height 4
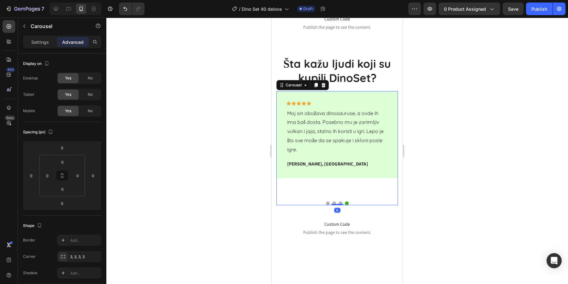
click at [328, 202] on button "Dot" at bounding box center [328, 204] width 4 height 4
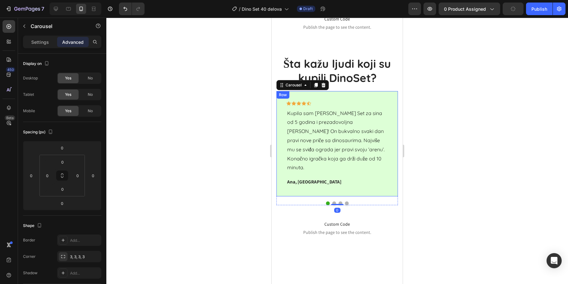
click at [445, 158] on div at bounding box center [337, 151] width 462 height 267
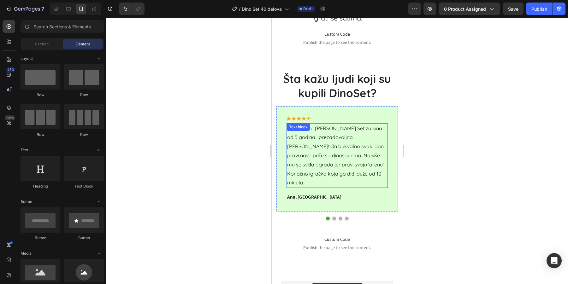
scroll to position [1592, 0]
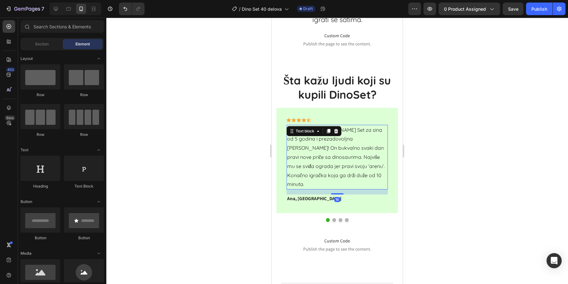
click at [330, 150] on p "Kupila sam [PERSON_NAME] Set za sina od 5 godina i prezadovoljna [PERSON_NAME]!…" at bounding box center [337, 158] width 100 height 64
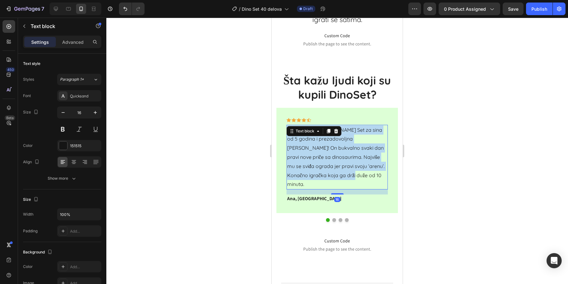
click at [330, 150] on p "Kupila sam [PERSON_NAME] Set za sina od 5 godina i prezadovoljna [PERSON_NAME]!…" at bounding box center [337, 158] width 100 height 64
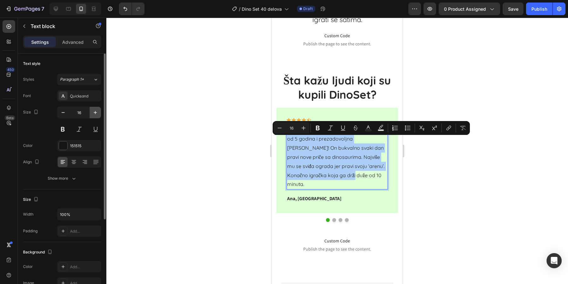
click at [96, 113] on icon "button" at bounding box center [95, 113] width 6 height 6
type input "17"
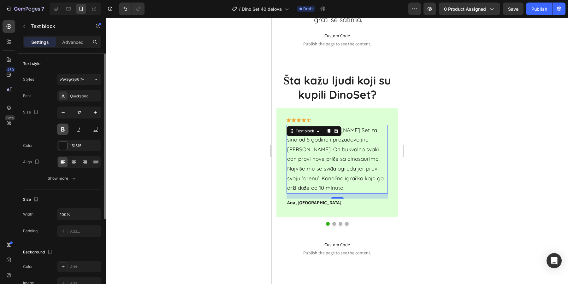
click at [62, 128] on button at bounding box center [62, 129] width 11 height 11
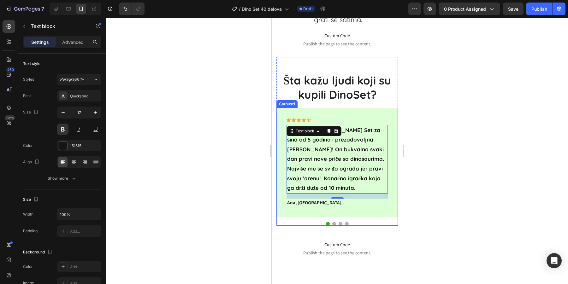
click at [335, 226] on button "Dot" at bounding box center [334, 224] width 4 height 4
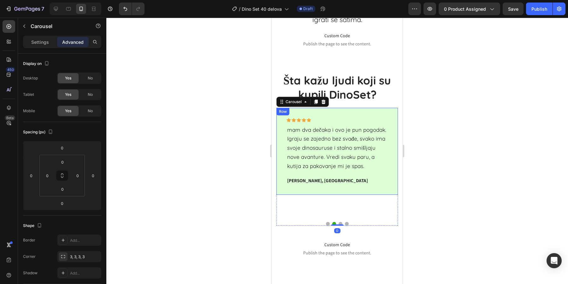
click at [324, 171] on p "mam dva dečaka i ovo je pun pogodak. Igraju se zajedno bez svađe, svako ima svo…" at bounding box center [337, 148] width 100 height 45
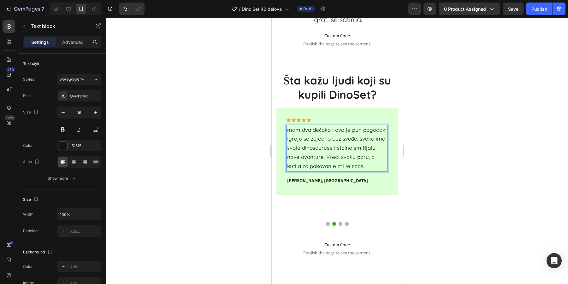
click at [324, 166] on span "mam dva dečaka i ovo je pun pogodak. Igraju se zajedno bez svađe, svako ima svo…" at bounding box center [336, 148] width 99 height 43
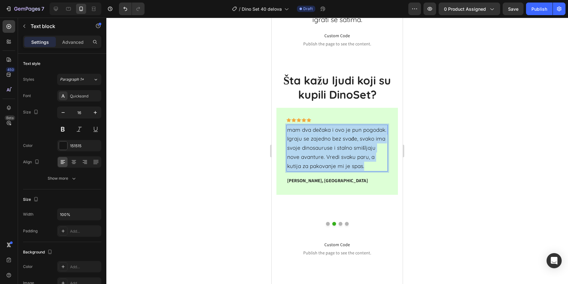
click at [324, 166] on span "mam dva dečaka i ovo je pun pogodak. Igraju se zajedno bez svađe, svako ima svo…" at bounding box center [336, 148] width 99 height 43
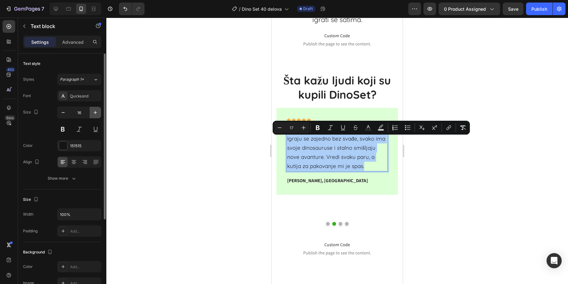
click at [95, 116] on button "button" at bounding box center [95, 112] width 11 height 11
type input "17"
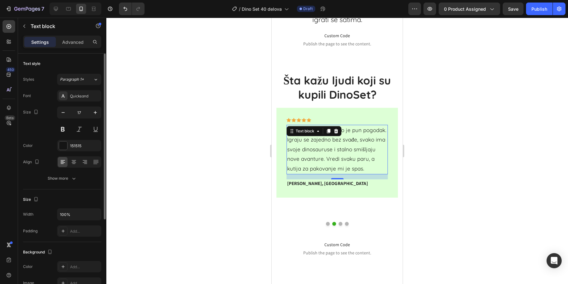
click at [62, 122] on div "17" at bounding box center [79, 121] width 44 height 28
click at [64, 125] on button at bounding box center [62, 129] width 11 height 11
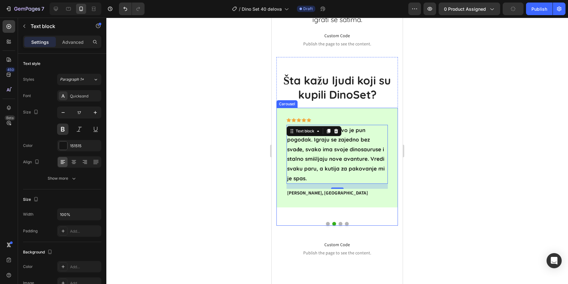
click at [338, 226] on div at bounding box center [337, 224] width 122 height 4
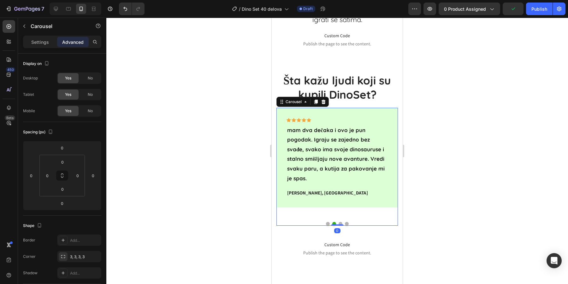
click at [339, 226] on button "Dot" at bounding box center [341, 224] width 4 height 4
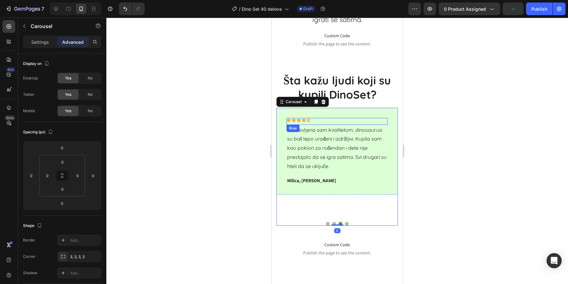
click at [314, 125] on div "Icon Icon Icon Icon Icon Row" at bounding box center [337, 121] width 101 height 7
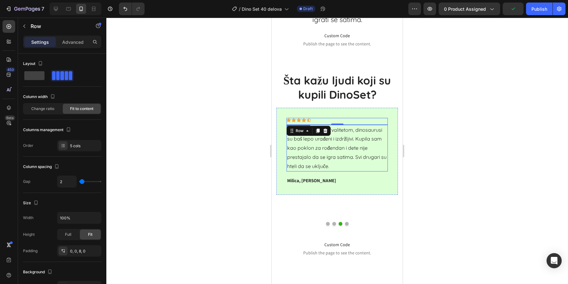
click at [310, 151] on p "Oduševljena sam kvalitetom, dinosaurusi su baš lepo urađeni i izdržljivi. Kupil…" at bounding box center [337, 148] width 100 height 45
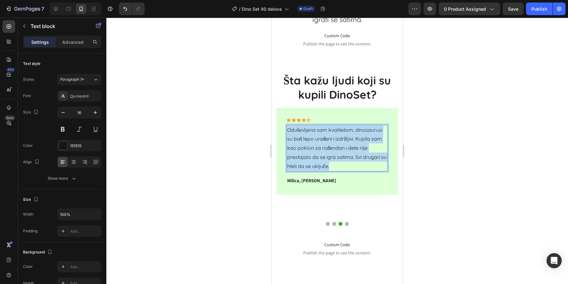
click at [310, 151] on p "Oduševljena sam kvalitetom, dinosaurusi su baš lepo urađeni i izdržljivi. Kupil…" at bounding box center [337, 148] width 100 height 45
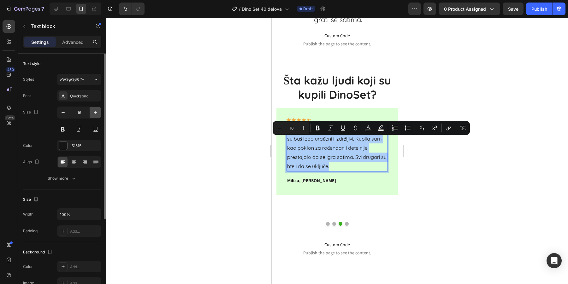
click at [95, 116] on button "button" at bounding box center [95, 112] width 11 height 11
type input "17"
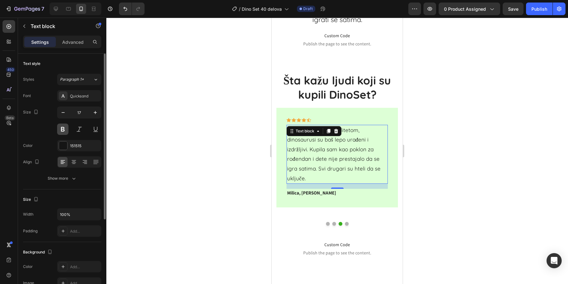
click at [64, 125] on button at bounding box center [62, 129] width 11 height 11
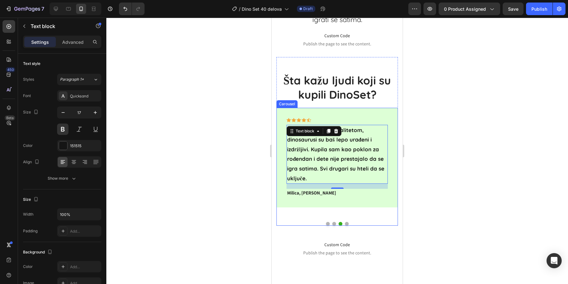
click at [346, 226] on button "Dot" at bounding box center [347, 224] width 4 height 4
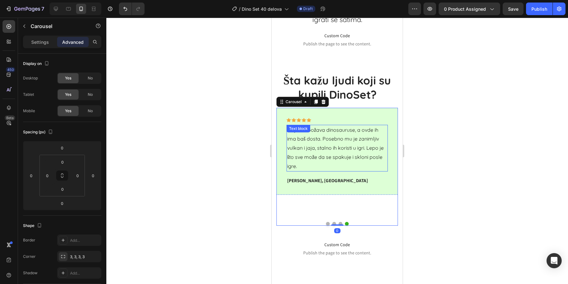
click at [317, 157] on p "Moj sin obožava dinosauruse, a ovde ih ima baš dosta. Posebno mu je zanimljiv v…" at bounding box center [337, 148] width 100 height 45
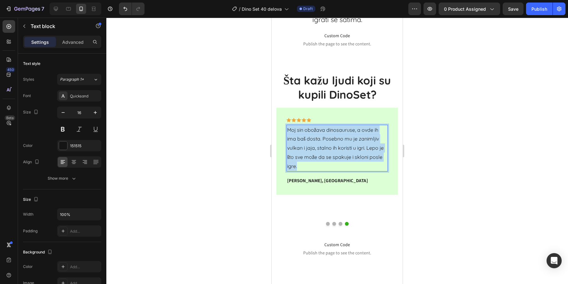
click at [317, 157] on p "Moj sin obožava dinosauruse, a ovde ih ima baš dosta. Posebno mu je zanimljiv v…" at bounding box center [337, 148] width 100 height 45
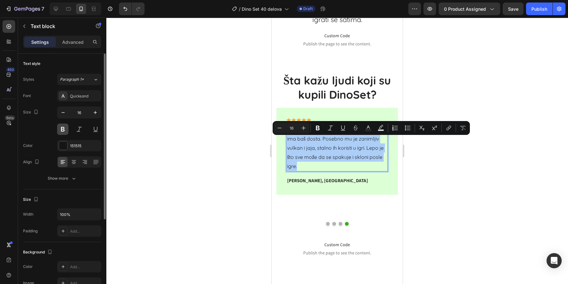
click at [65, 132] on button at bounding box center [62, 129] width 11 height 11
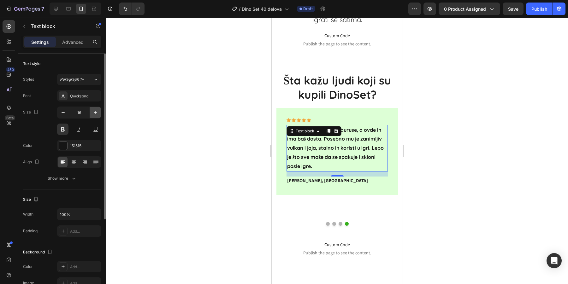
click at [98, 115] on button "button" at bounding box center [95, 112] width 11 height 11
type input "17"
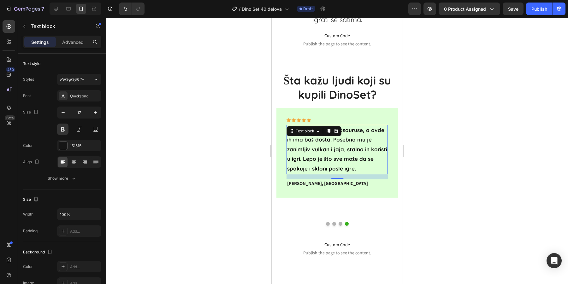
click at [460, 179] on div at bounding box center [337, 151] width 462 height 267
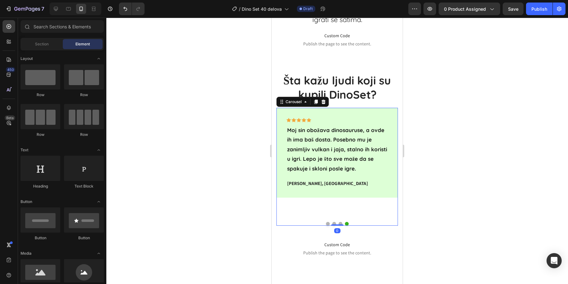
click at [326, 226] on button "Dot" at bounding box center [328, 224] width 4 height 4
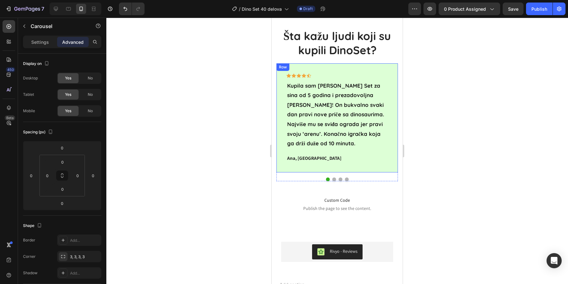
scroll to position [1522, 0]
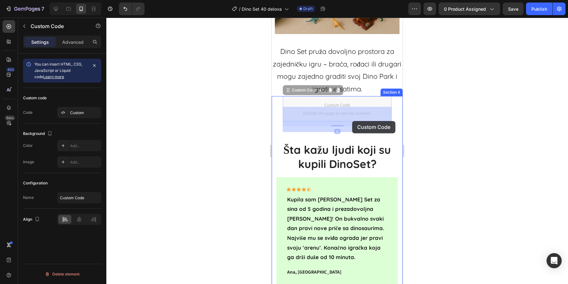
drag, startPoint x: 355, startPoint y: 116, endPoint x: 352, endPoint y: 121, distance: 5.4
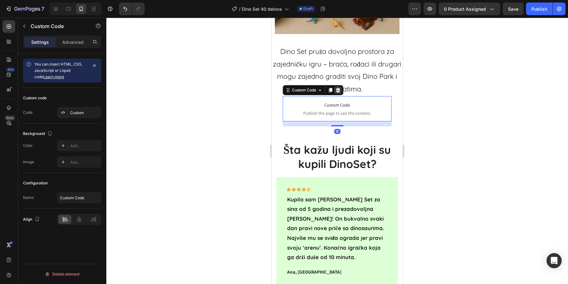
click at [339, 92] on icon at bounding box center [338, 90] width 4 height 4
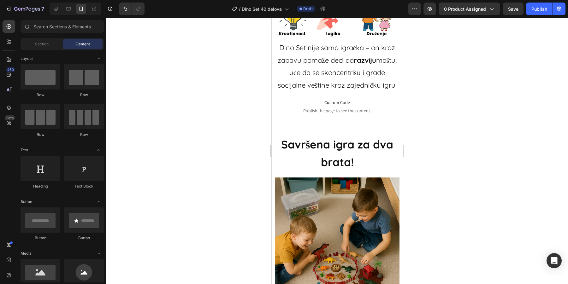
scroll to position [1255, 0]
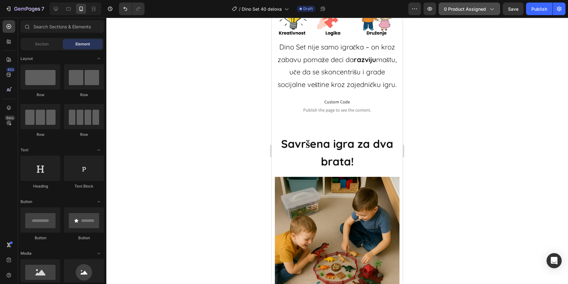
click at [488, 9] on div "0 product assigned" at bounding box center [469, 9] width 51 height 7
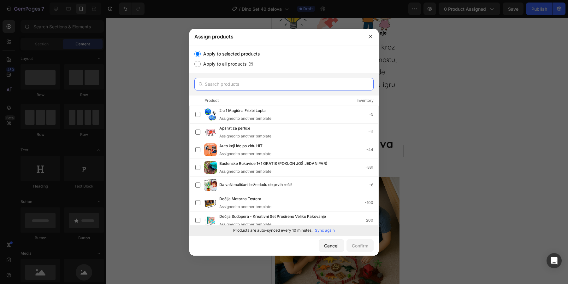
click at [266, 82] on input "text" at bounding box center [283, 84] width 179 height 13
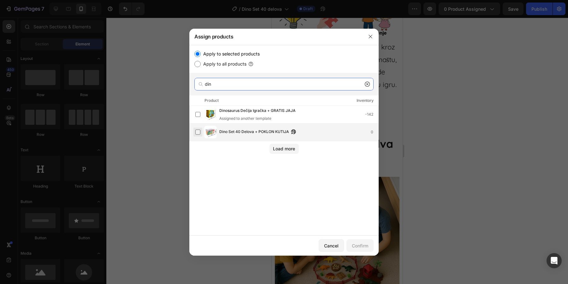
type input "din"
click at [199, 130] on label at bounding box center [197, 132] width 5 height 5
click at [358, 247] on div "Confirm" at bounding box center [360, 246] width 16 height 7
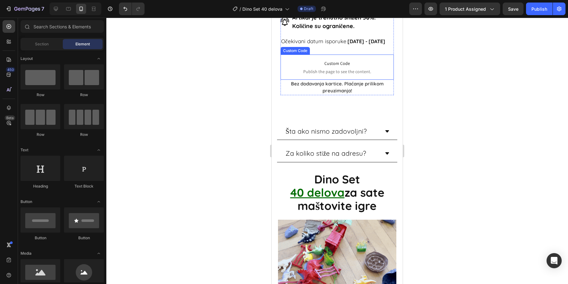
scroll to position [502, 0]
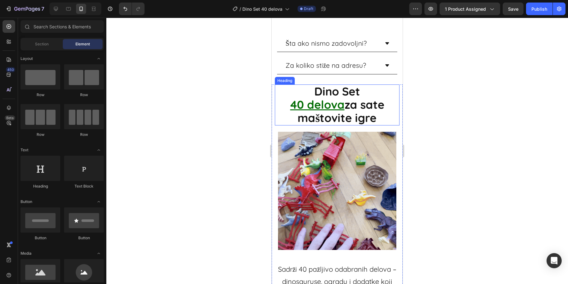
click at [327, 112] on u "40 delova" at bounding box center [317, 105] width 54 height 14
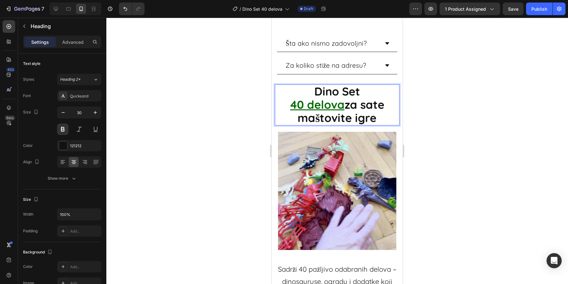
click at [327, 112] on u "40 delova" at bounding box center [317, 105] width 54 height 14
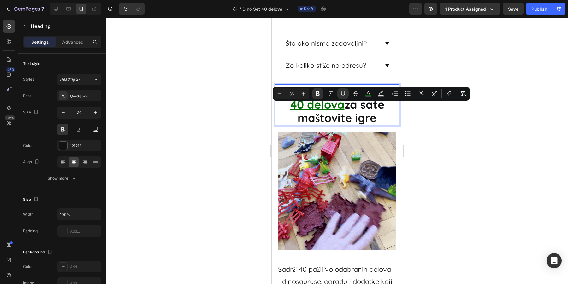
click at [379, 118] on p "Dino Set 40 delova za sate maštovite igre" at bounding box center [337, 105] width 123 height 40
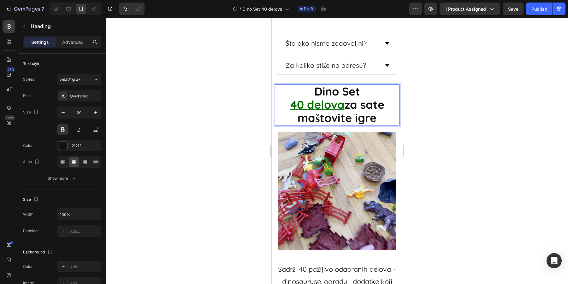
drag, startPoint x: 379, startPoint y: 122, endPoint x: 312, endPoint y: 99, distance: 70.3
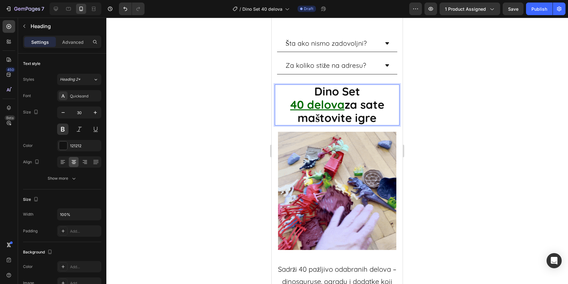
click at [312, 99] on p "Dino Set 40 delova za sate maštovite igre" at bounding box center [337, 105] width 123 height 40
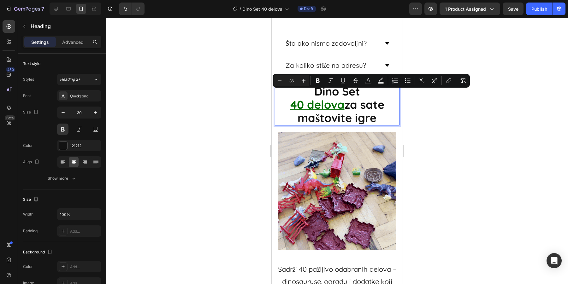
copy p "Dino Set 40 delova za sate maštovite igre"
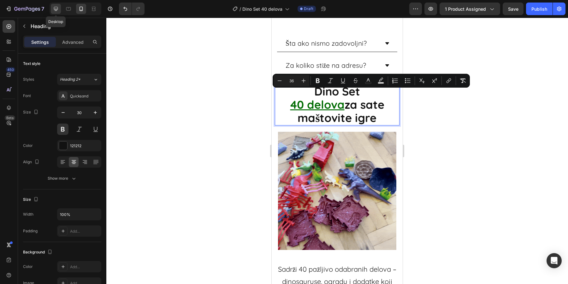
click at [57, 7] on icon at bounding box center [56, 9] width 4 height 4
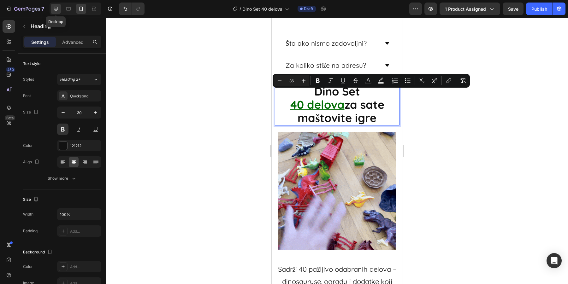
type input "46"
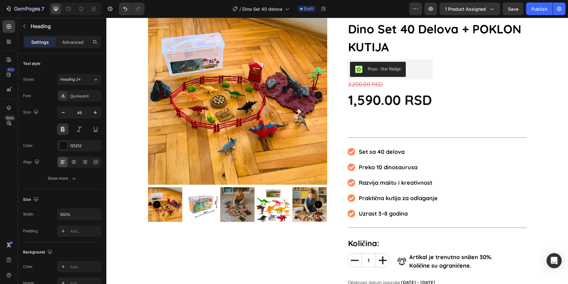
scroll to position [51, 0]
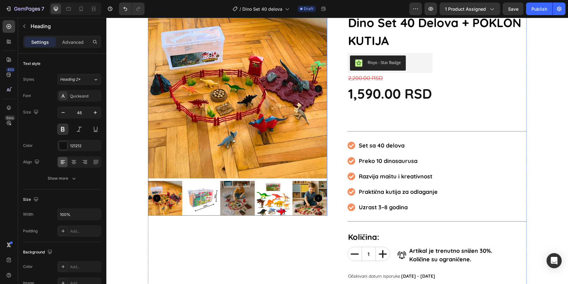
click at [205, 198] on img at bounding box center [201, 198] width 35 height 35
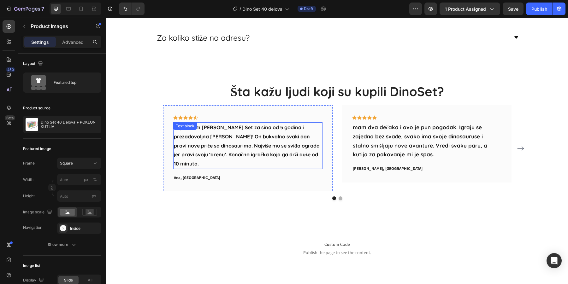
scroll to position [402, 0]
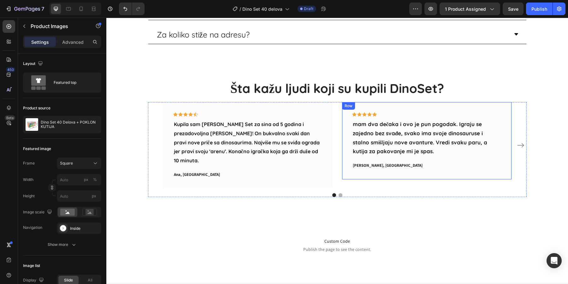
click at [349, 123] on div "Icon Icon Icon Icon Icon Row mam dva dečaka i ovo je pun pogodak. Igraju se zaj…" at bounding box center [426, 140] width 169 height 77
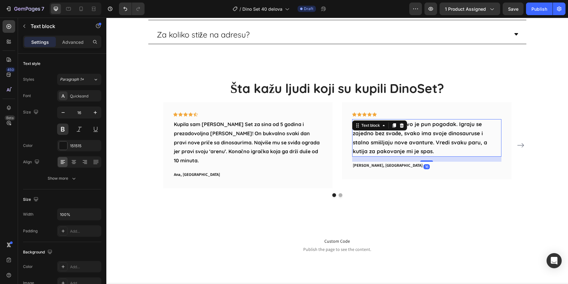
click at [352, 123] on div "Text block" at bounding box center [379, 126] width 55 height 10
click at [359, 133] on span "mam dva dečaka i ovo je pun pogodak. Igraju se zajedno bez svađe, svako ima svo…" at bounding box center [420, 138] width 135 height 34
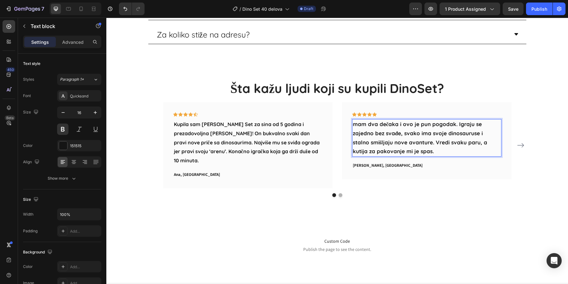
click at [353, 124] on span "mam dva dečaka i ovo je pun pogodak. Igraju se zajedno bez svađe, svako ima svo…" at bounding box center [420, 138] width 135 height 34
click at [62, 45] on p "Advanced" at bounding box center [72, 42] width 21 height 7
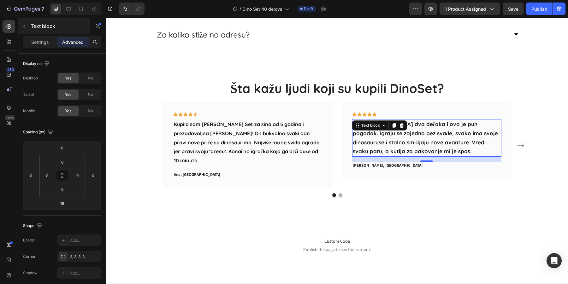
click at [26, 30] on button "button" at bounding box center [24, 26] width 10 height 10
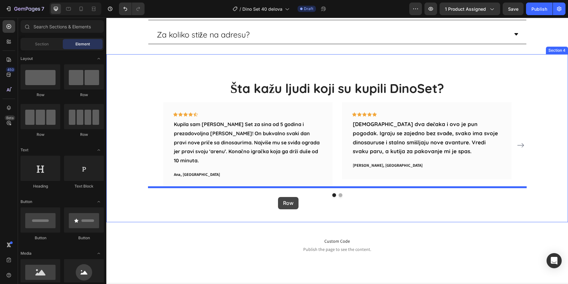
drag, startPoint x: 174, startPoint y: 99, endPoint x: 278, endPoint y: 197, distance: 143.3
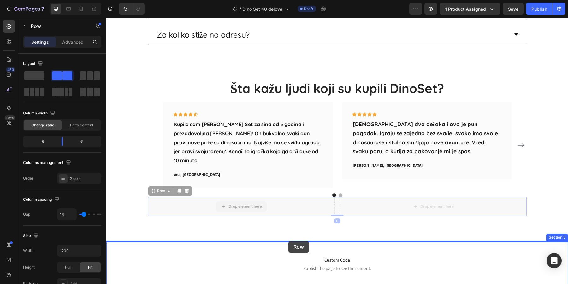
drag, startPoint x: 289, startPoint y: 200, endPoint x: 288, endPoint y: 241, distance: 41.0
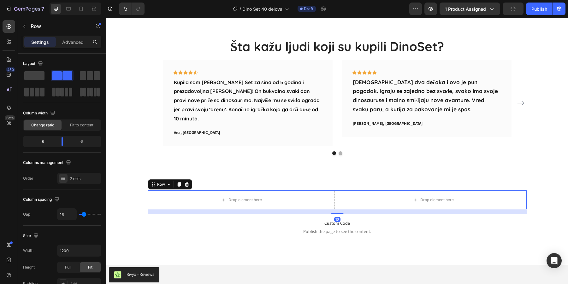
scroll to position [456, 0]
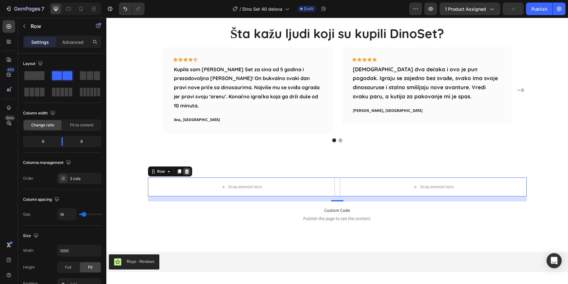
click at [186, 169] on icon at bounding box center [187, 171] width 4 height 4
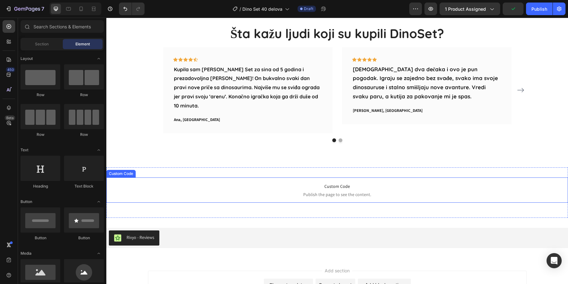
click at [326, 183] on span "Custom Code" at bounding box center [337, 187] width 462 height 8
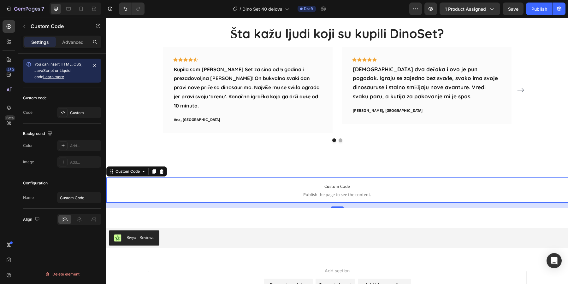
click at [76, 48] on div "Settings Advanced" at bounding box center [62, 45] width 88 height 18
click at [78, 44] on p "Advanced" at bounding box center [72, 42] width 21 height 7
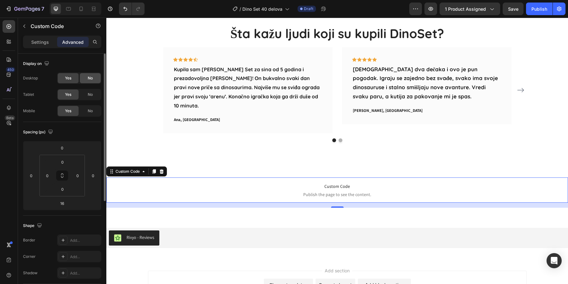
click at [84, 78] on div "No" at bounding box center [90, 78] width 21 height 10
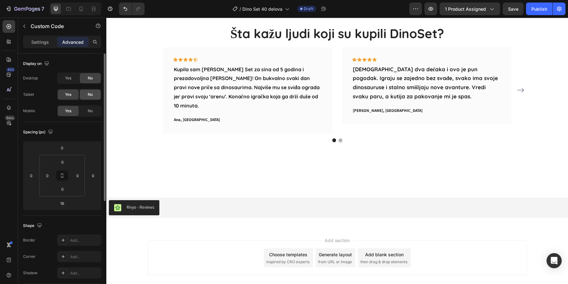
click at [86, 93] on div "No" at bounding box center [90, 95] width 21 height 10
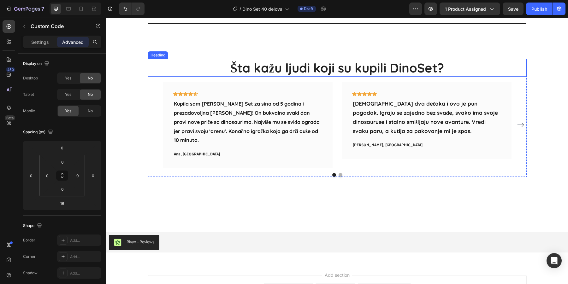
scroll to position [337, 0]
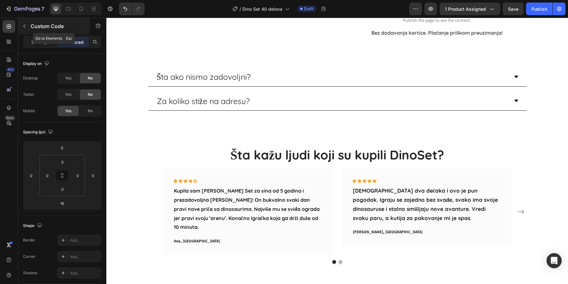
click at [24, 27] on icon "button" at bounding box center [24, 26] width 5 height 5
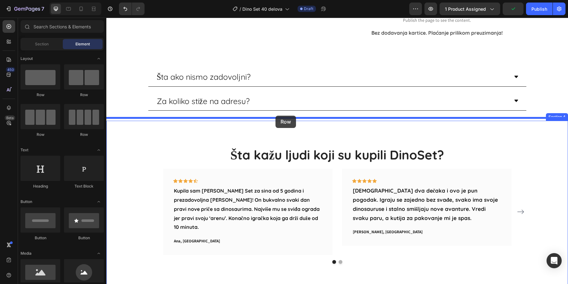
drag, startPoint x: 186, startPoint y: 98, endPoint x: 276, endPoint y: 116, distance: 91.1
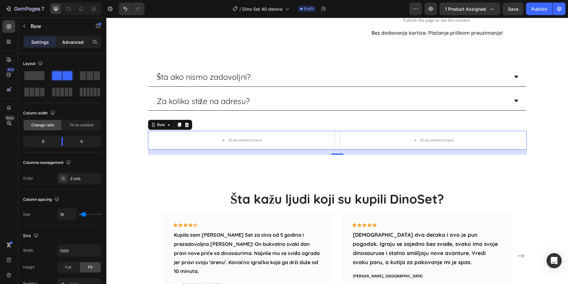
click at [80, 42] on p "Advanced" at bounding box center [72, 42] width 21 height 7
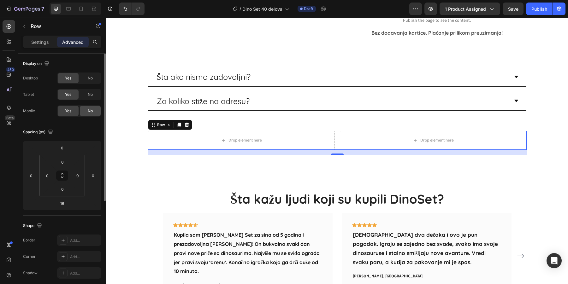
click at [88, 112] on span "No" at bounding box center [90, 111] width 5 height 6
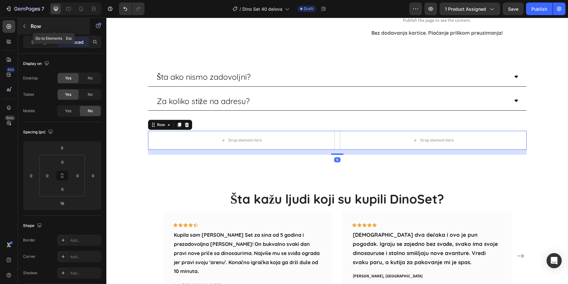
click at [29, 28] on button "button" at bounding box center [24, 26] width 10 height 10
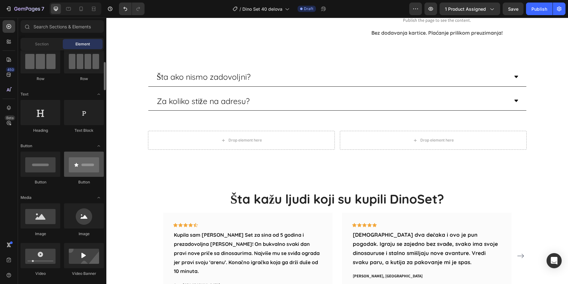
scroll to position [60, 0]
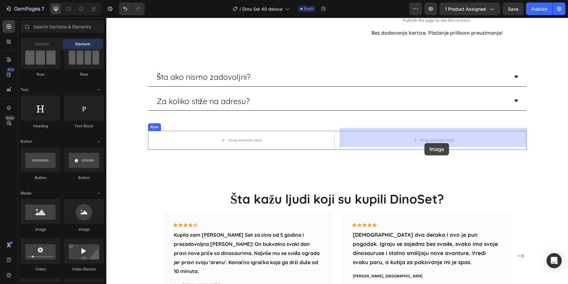
drag, startPoint x: 162, startPoint y: 234, endPoint x: 424, endPoint y: 143, distance: 278.3
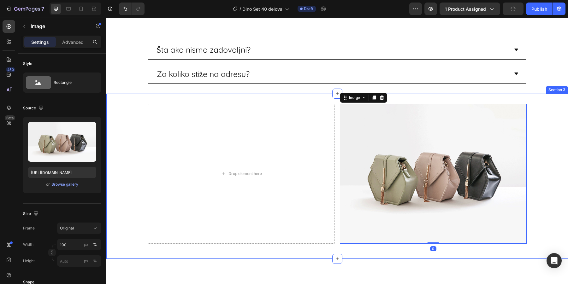
scroll to position [399, 0]
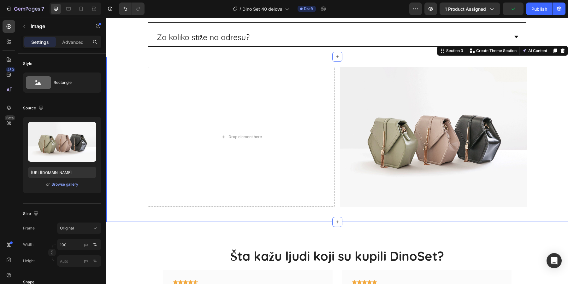
click at [274, 60] on div "Drop element here Image Row Section 3 You can create reusable sections Create T…" at bounding box center [337, 139] width 462 height 165
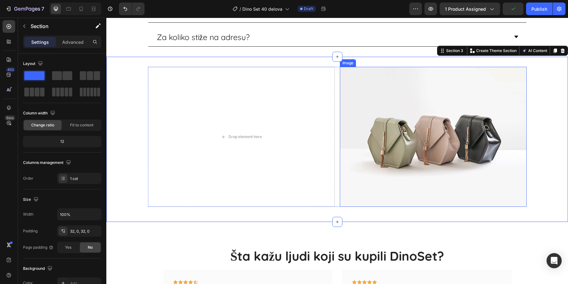
click at [382, 92] on img at bounding box center [433, 137] width 187 height 140
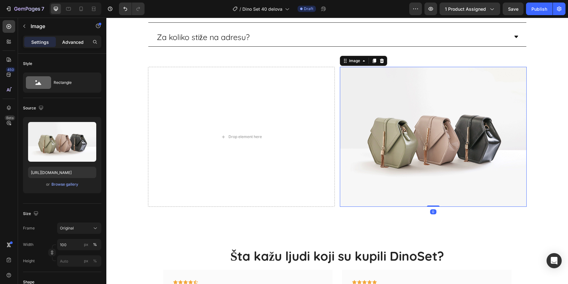
click at [77, 46] on div "Advanced" at bounding box center [73, 42] width 32 height 10
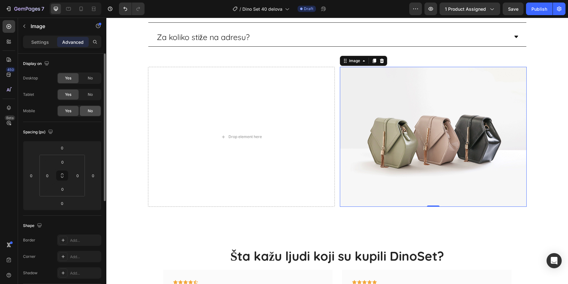
click at [89, 109] on span "No" at bounding box center [90, 111] width 5 height 6
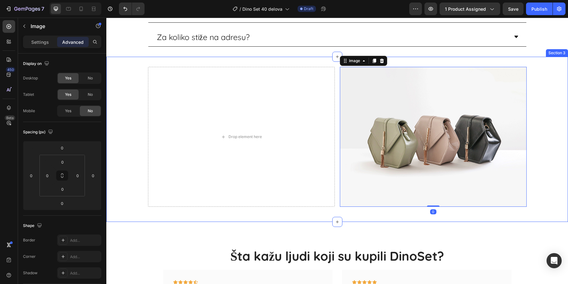
click at [217, 63] on div "Drop element here Image 0 Row Section 3" at bounding box center [337, 139] width 462 height 165
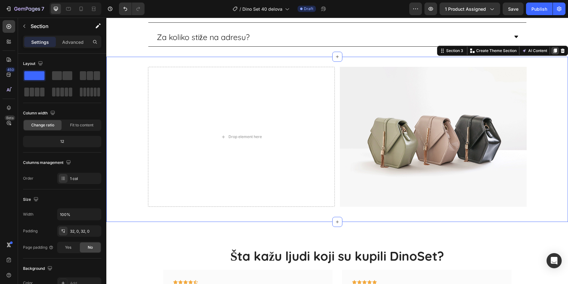
click at [554, 49] on icon at bounding box center [555, 51] width 3 height 4
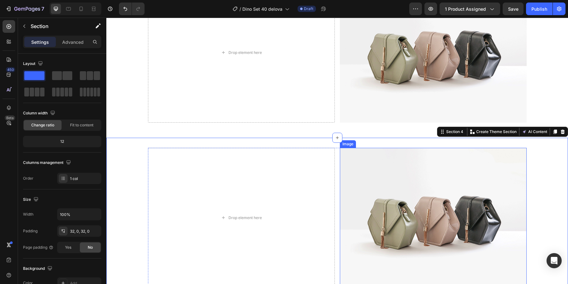
scroll to position [581, 0]
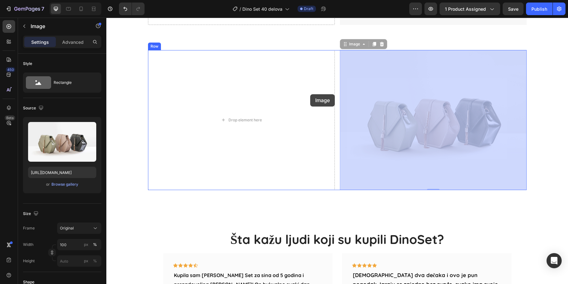
drag, startPoint x: 471, startPoint y: 86, endPoint x: 310, endPoint y: 94, distance: 160.9
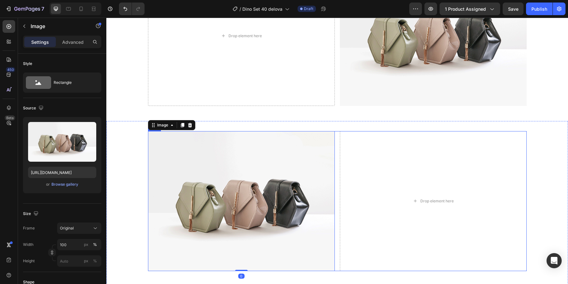
scroll to position [435, 0]
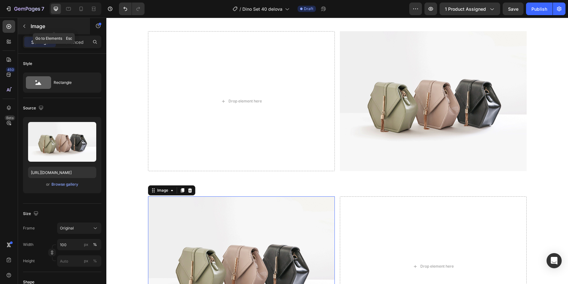
click at [26, 28] on icon "button" at bounding box center [24, 26] width 5 height 5
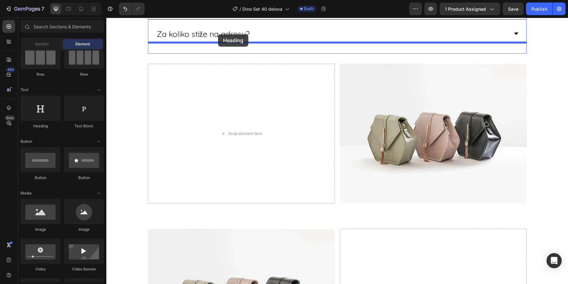
scroll to position [389, 0]
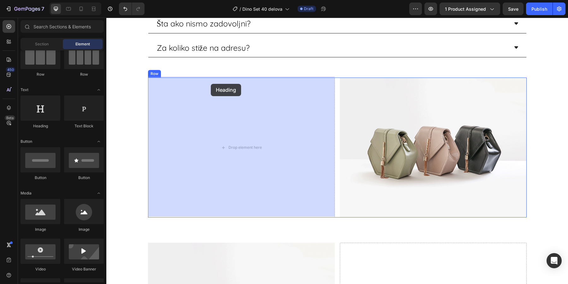
drag, startPoint x: 156, startPoint y: 136, endPoint x: 211, endPoint y: 84, distance: 75.5
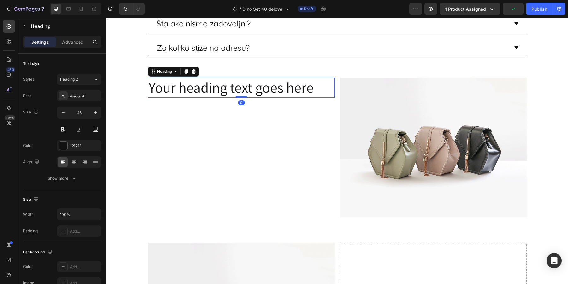
click at [70, 36] on div "Settings Advanced" at bounding box center [62, 42] width 78 height 13
click at [72, 41] on p "Advanced" at bounding box center [72, 42] width 21 height 7
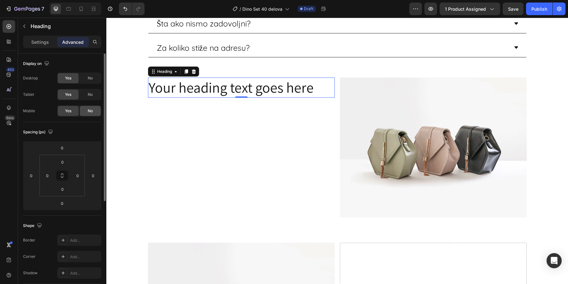
click at [86, 114] on div "No" at bounding box center [90, 111] width 21 height 10
click at [185, 69] on icon at bounding box center [185, 71] width 3 height 4
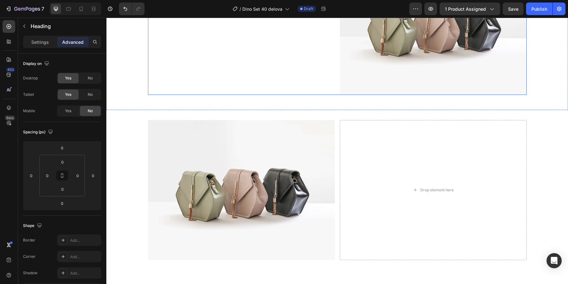
scroll to position [479, 0]
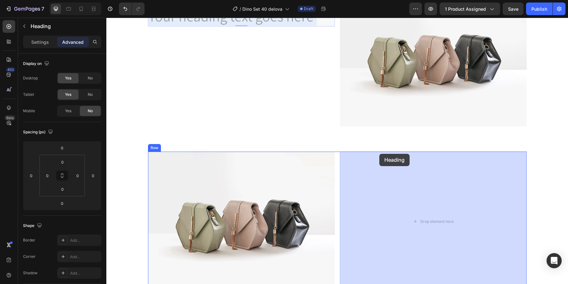
drag, startPoint x: 228, startPoint y: 22, endPoint x: 379, endPoint y: 154, distance: 200.7
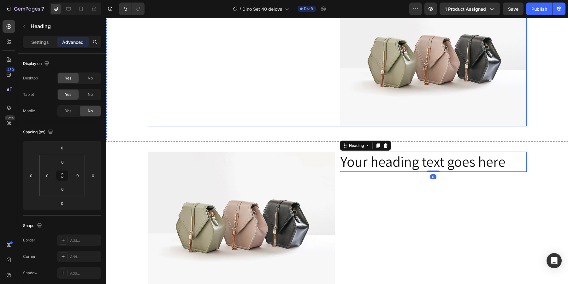
scroll to position [471, 0]
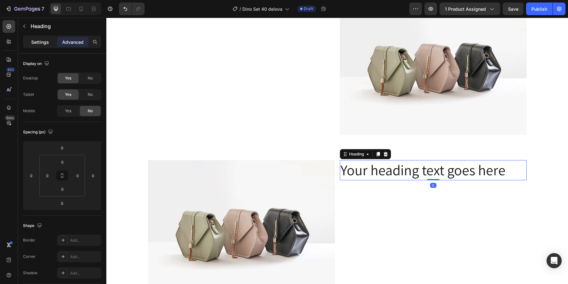
click at [39, 40] on p "Settings" at bounding box center [40, 42] width 18 height 7
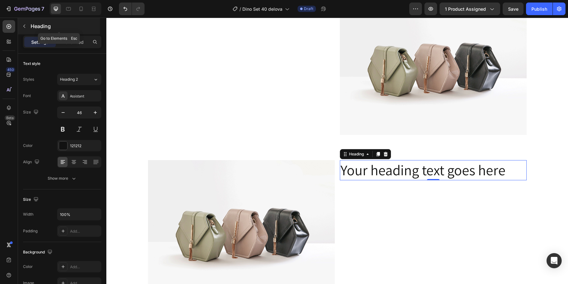
click at [31, 25] on p "Heading" at bounding box center [65, 26] width 68 height 8
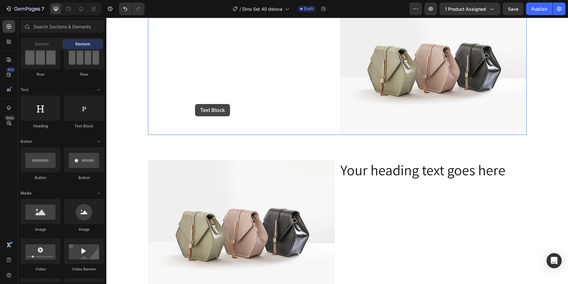
drag, startPoint x: 181, startPoint y: 136, endPoint x: 204, endPoint y: 82, distance: 58.8
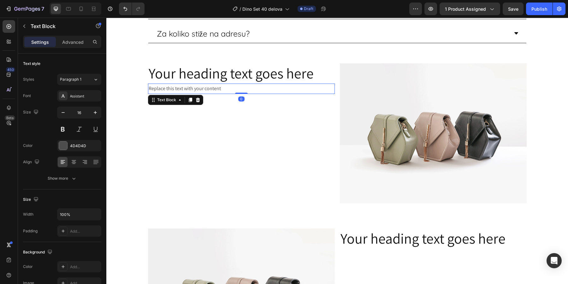
scroll to position [396, 0]
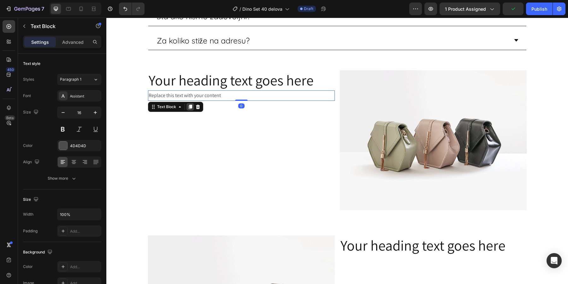
click at [189, 103] on div at bounding box center [191, 107] width 8 height 8
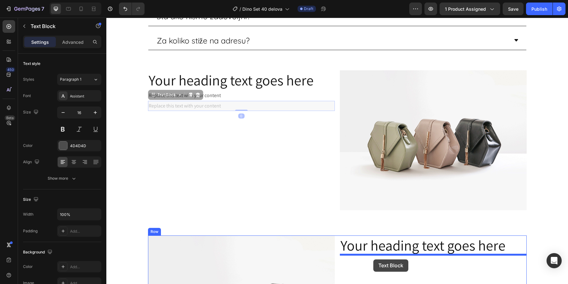
scroll to position [397, 0]
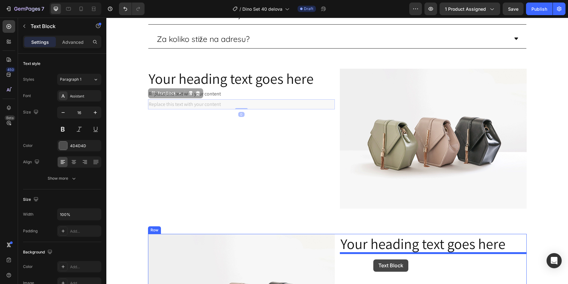
drag, startPoint x: 154, startPoint y: 97, endPoint x: 373, endPoint y: 260, distance: 273.6
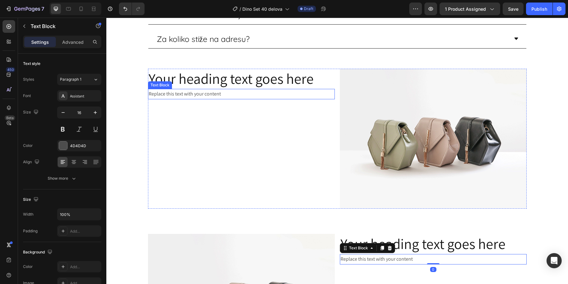
click at [239, 82] on h2 "Your heading text goes here" at bounding box center [241, 79] width 187 height 20
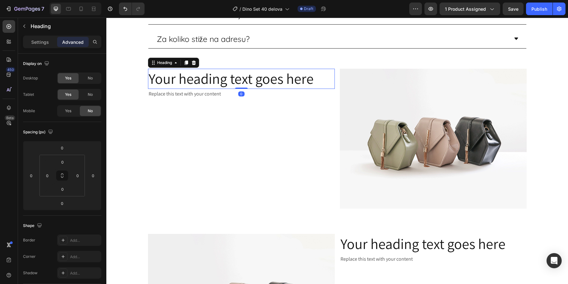
click at [239, 82] on h2 "Your heading text goes here" at bounding box center [241, 79] width 187 height 20
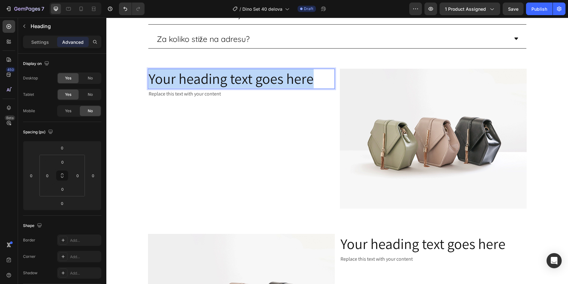
click at [239, 82] on p "Your heading text goes here" at bounding box center [242, 78] width 186 height 19
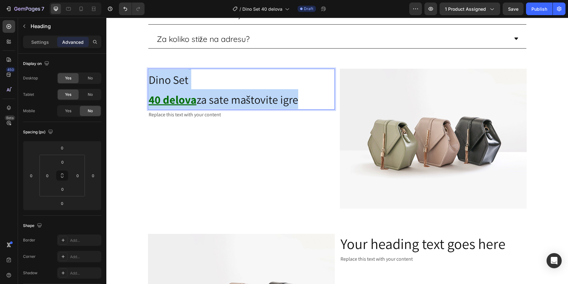
drag, startPoint x: 296, startPoint y: 98, endPoint x: 145, endPoint y: 73, distance: 153.1
click at [145, 73] on div "Dino Set 40 delova za sate maštovite igre Heading 0 Replace this text with your…" at bounding box center [337, 141] width 462 height 145
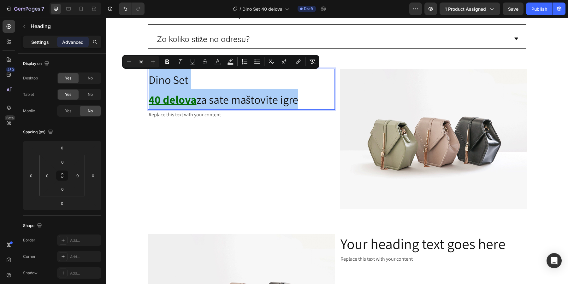
click at [40, 39] on p "Settings" at bounding box center [40, 42] width 18 height 7
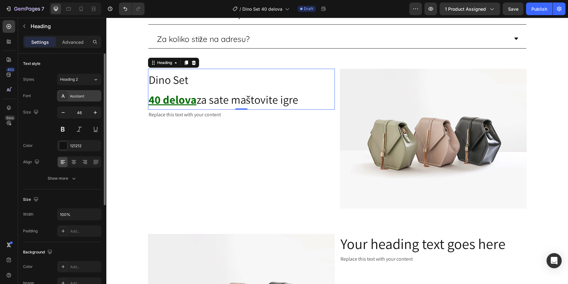
click at [77, 94] on div "Assistant" at bounding box center [85, 96] width 30 height 6
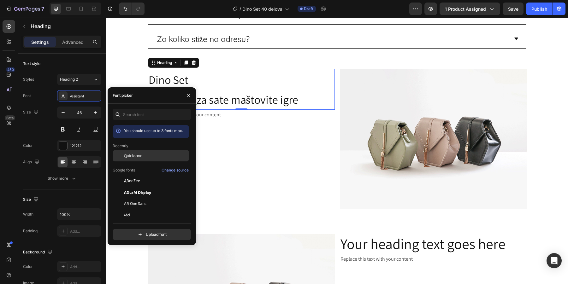
click at [134, 154] on span "Quicksand" at bounding box center [133, 156] width 18 height 6
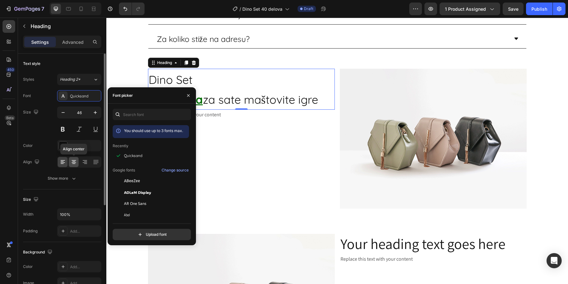
click at [74, 163] on icon at bounding box center [74, 162] width 6 height 6
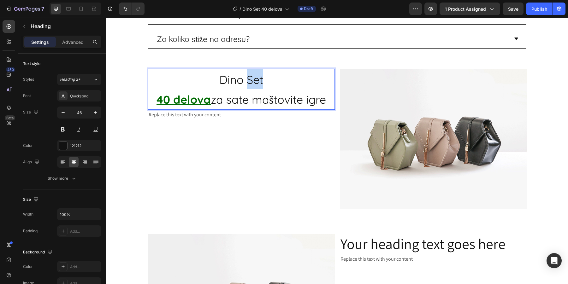
click at [244, 86] on p "Dino Set 40 delova za sate maštovite igre" at bounding box center [242, 89] width 186 height 40
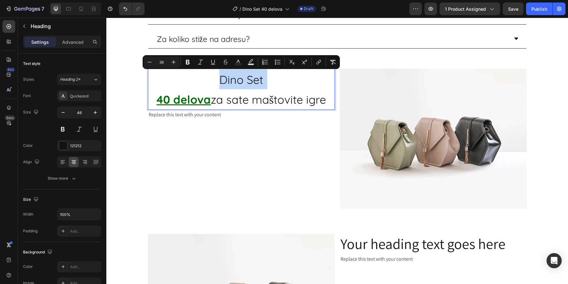
click at [244, 86] on p "Dino Set 40 delova za sate maštovite igre" at bounding box center [242, 89] width 186 height 40
click at [246, 97] on span "za sate maštovite igre" at bounding box center [268, 99] width 115 height 14
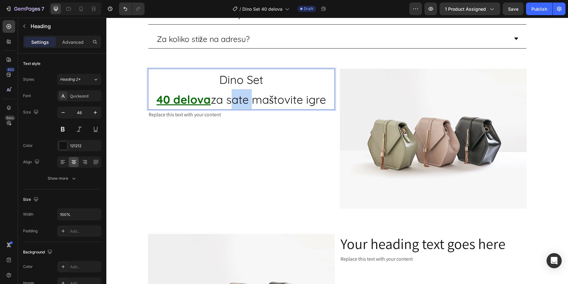
click at [246, 97] on span "za sate maštovite igre" at bounding box center [268, 99] width 115 height 14
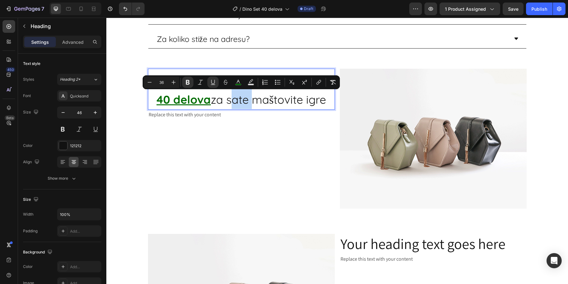
click at [258, 99] on span "za sate maštovite igre" at bounding box center [268, 99] width 115 height 14
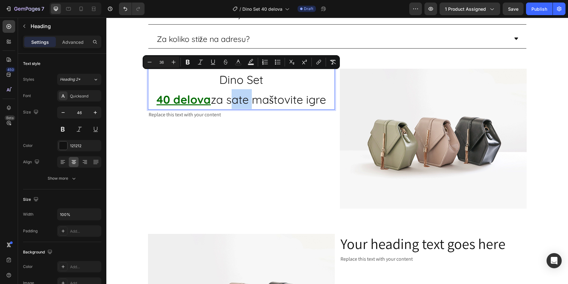
drag, startPoint x: 212, startPoint y: 75, endPoint x: 329, endPoint y: 100, distance: 119.9
click at [329, 99] on p "Dino Set 40 delova za sate maštovite igre" at bounding box center [242, 89] width 186 height 40
click at [81, 4] on div at bounding box center [81, 9] width 10 height 10
type input "41"
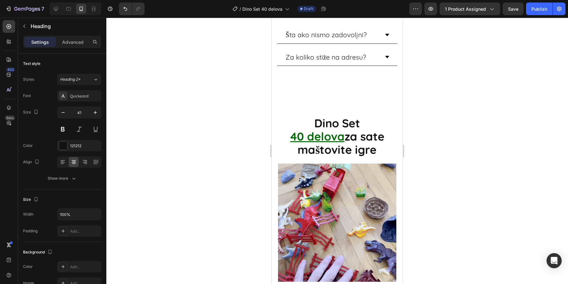
scroll to position [370, 0]
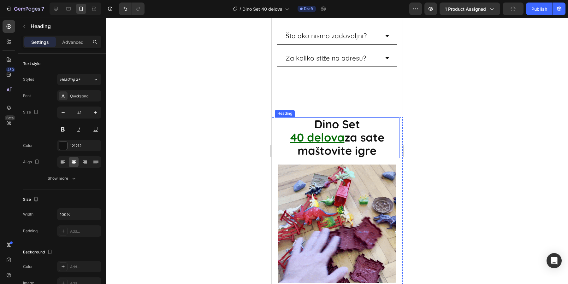
click at [344, 137] on span "za sate maštovite igre" at bounding box center [341, 143] width 86 height 27
click at [363, 125] on h2 "Dino Set 40 delova za sate maštovite igre" at bounding box center [337, 137] width 125 height 41
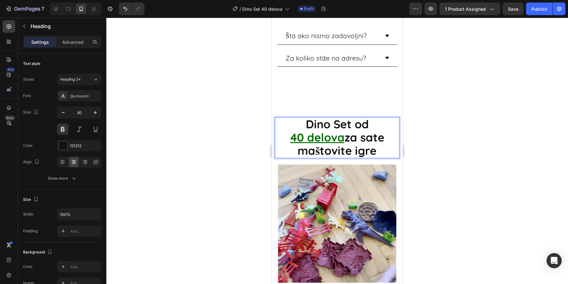
click at [381, 153] on p "Dino Set od 40 delova za sate maštovite igre" at bounding box center [337, 138] width 123 height 40
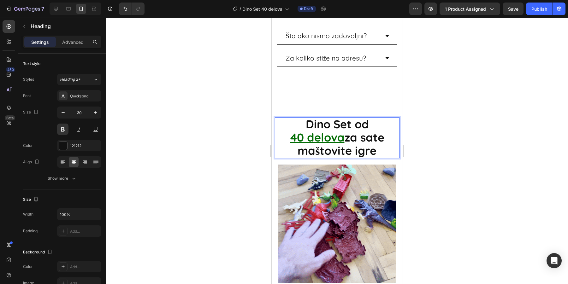
drag, startPoint x: 381, startPoint y: 152, endPoint x: 304, endPoint y: 127, distance: 81.2
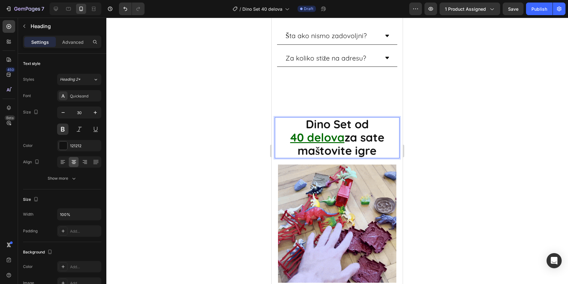
click at [304, 127] on p "Dino Set od 40 delova za sate maštovite igre" at bounding box center [337, 138] width 123 height 40
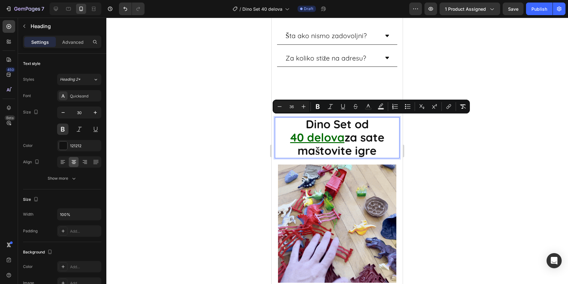
copy p "Dino Set od 40 delova za sate maštovite igre"
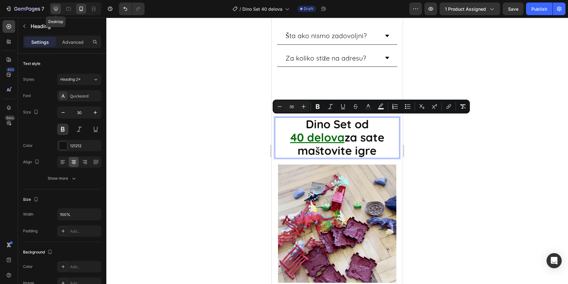
click at [53, 9] on icon at bounding box center [56, 9] width 6 height 6
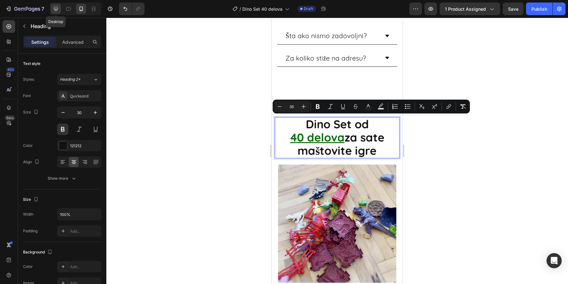
type input "46"
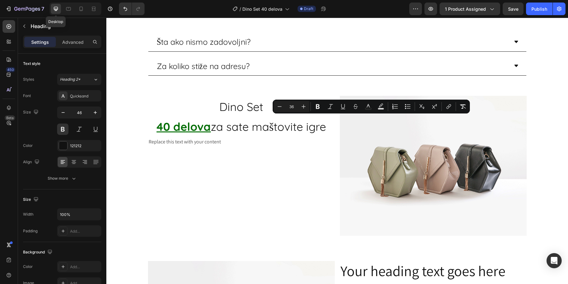
scroll to position [375, 0]
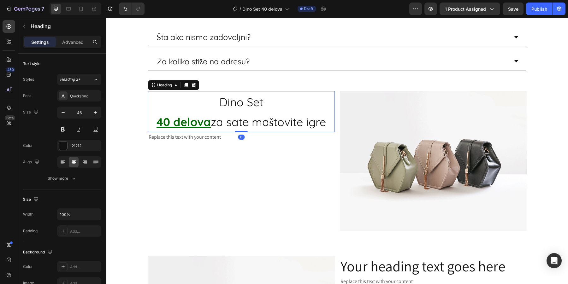
click at [225, 112] on p "⁠⁠⁠⁠⁠⁠⁠ Dino Set 40 delova za sate maštovite igre" at bounding box center [242, 112] width 186 height 40
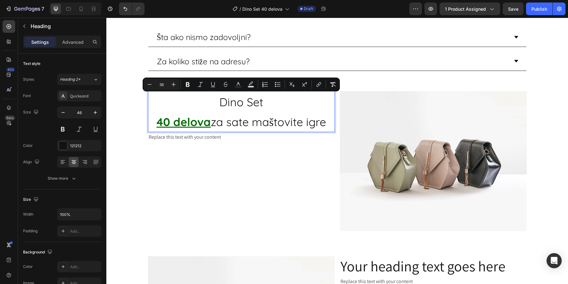
drag, startPoint x: 333, startPoint y: 125, endPoint x: 201, endPoint y: 96, distance: 135.4
click at [201, 96] on p "Dino Set 40 delova za sate maštovite igre" at bounding box center [242, 112] width 186 height 40
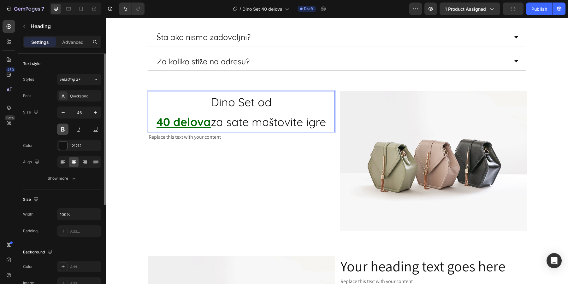
click at [68, 129] on button at bounding box center [62, 129] width 11 height 11
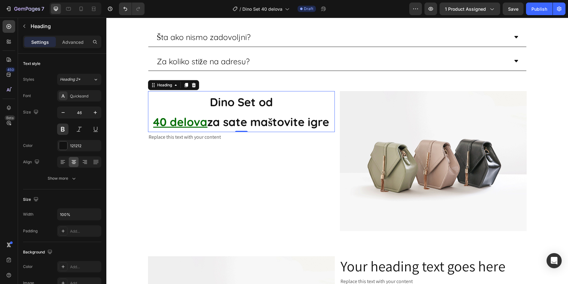
click at [412, 134] on img at bounding box center [433, 161] width 187 height 140
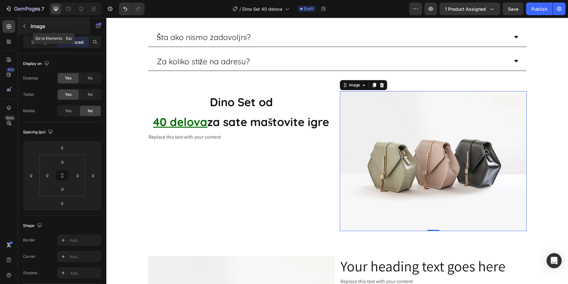
click at [27, 29] on button "button" at bounding box center [24, 26] width 10 height 10
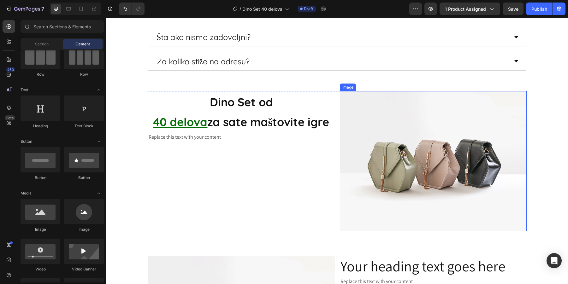
click at [418, 139] on img at bounding box center [433, 161] width 187 height 140
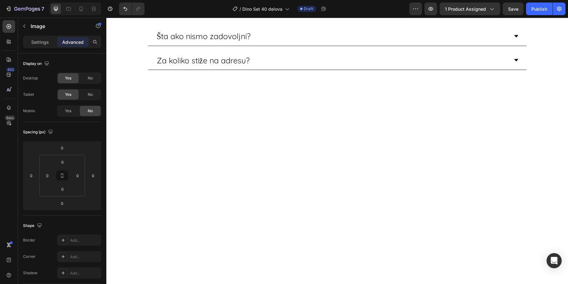
scroll to position [126, 0]
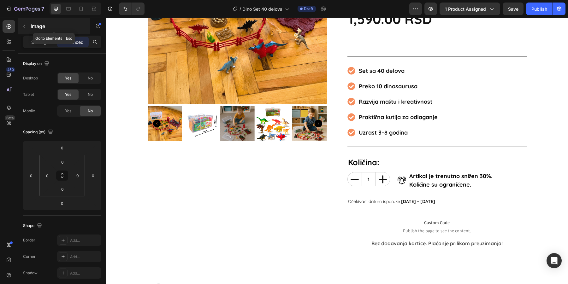
click at [27, 21] on div "Image" at bounding box center [54, 26] width 72 height 16
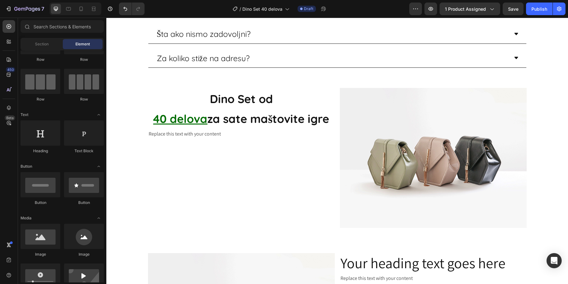
scroll to position [0, 0]
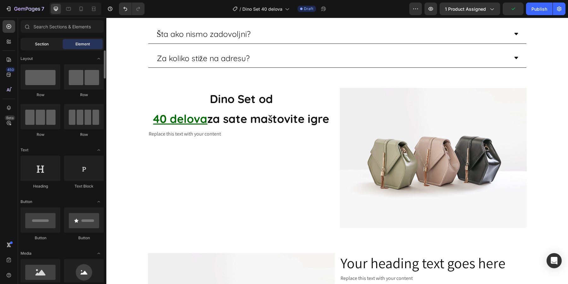
click at [35, 41] on span "Section" at bounding box center [42, 44] width 14 height 6
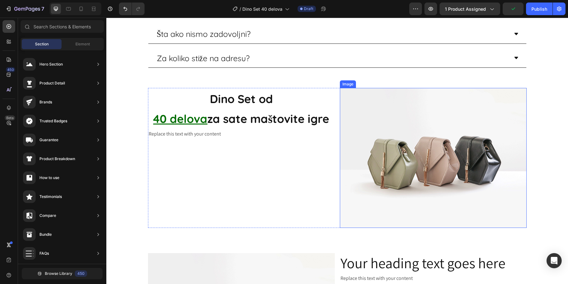
click at [435, 150] on img at bounding box center [433, 158] width 187 height 140
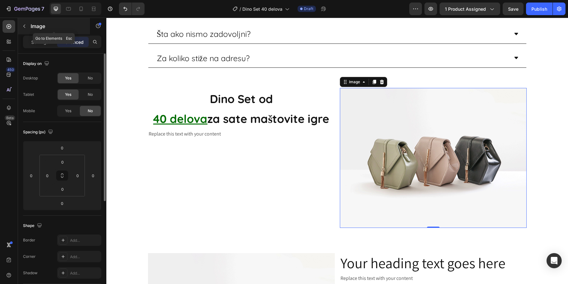
click at [25, 28] on icon "button" at bounding box center [24, 26] width 5 height 5
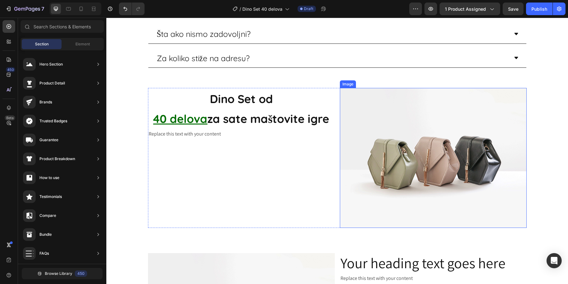
click at [358, 139] on img at bounding box center [433, 158] width 187 height 140
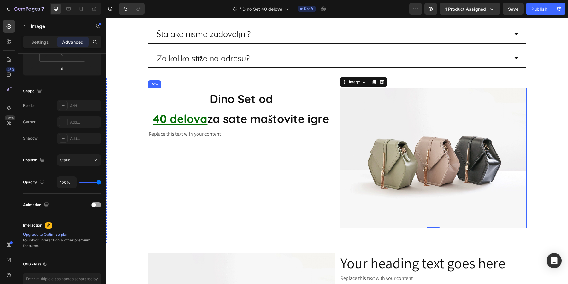
scroll to position [454, 0]
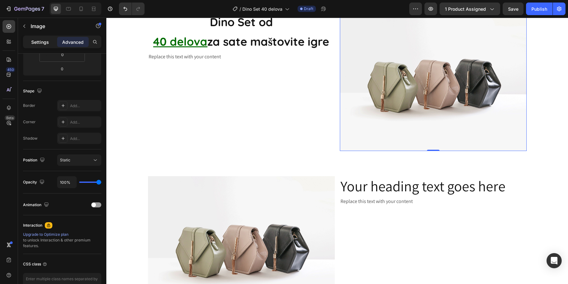
click at [41, 44] on p "Settings" at bounding box center [40, 42] width 18 height 7
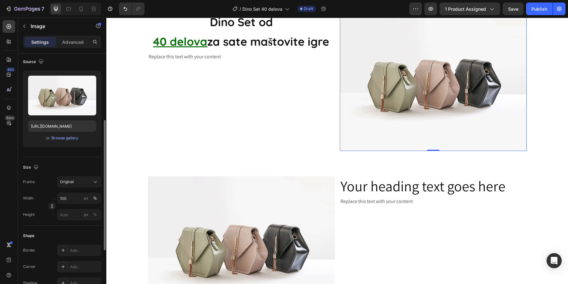
scroll to position [18, 0]
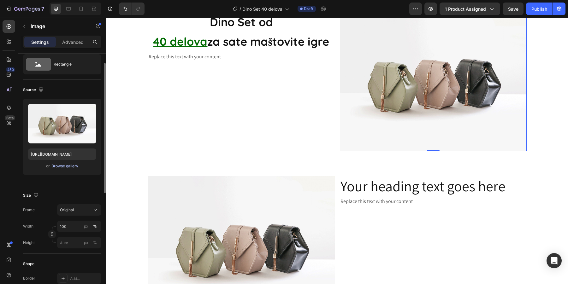
click at [70, 166] on div "Browse gallery" at bounding box center [64, 166] width 27 height 6
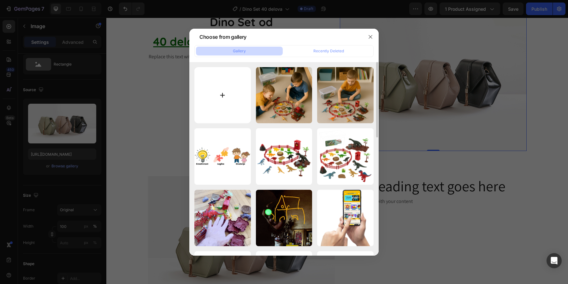
click at [241, 98] on input "file" at bounding box center [222, 95] width 56 height 56
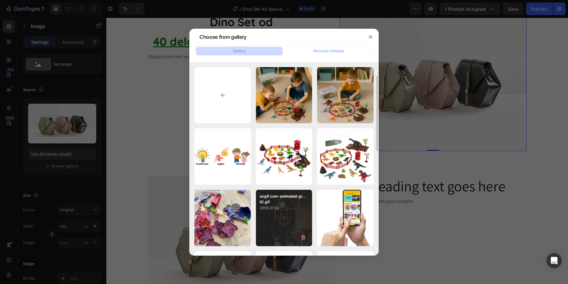
scroll to position [26, 0]
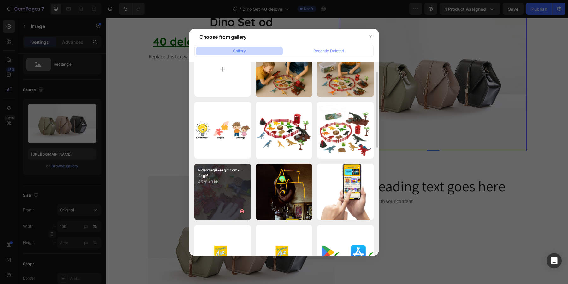
click at [224, 192] on div "videozagif-ezgif.com-...2).gif 4528.43 kb" at bounding box center [222, 192] width 56 height 56
type input "[URL][DOMAIN_NAME]"
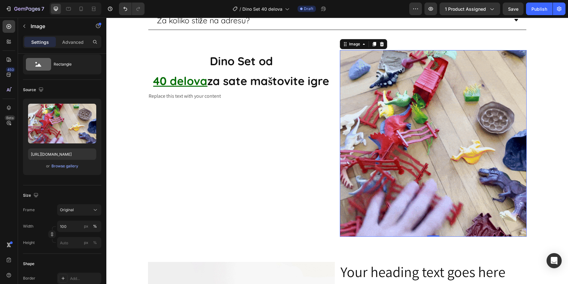
scroll to position [412, 0]
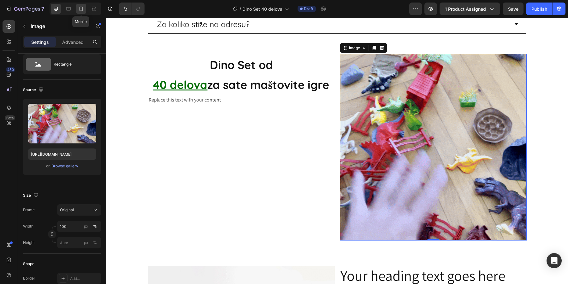
click at [79, 9] on icon at bounding box center [81, 9] width 6 height 6
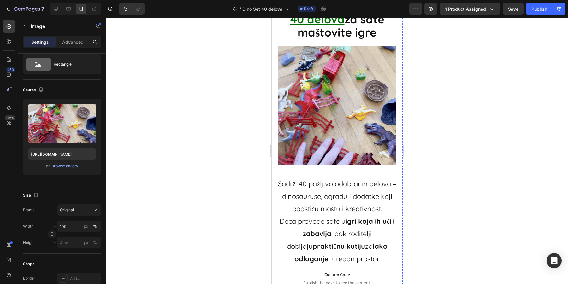
scroll to position [535, 0]
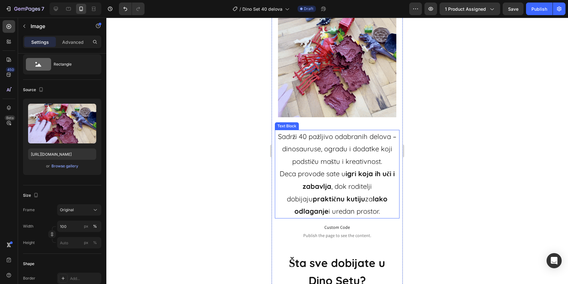
click at [279, 134] on p "Sadrži 40 pažljivo odabranih delova – dinosauruse, ogradu i dodatke koji podsti…" at bounding box center [337, 174] width 123 height 87
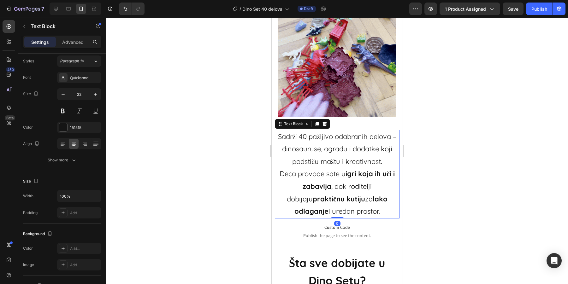
scroll to position [0, 0]
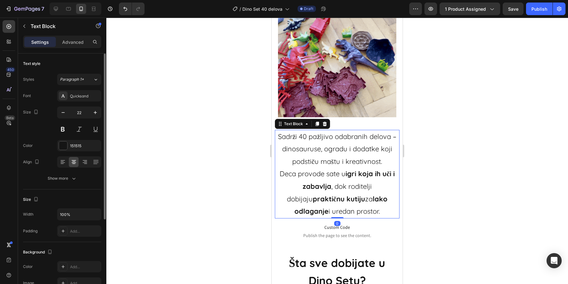
click at [279, 134] on p "Sadrži 40 pažljivo odabranih delova – dinosauruse, ogradu i dodatke koji podsti…" at bounding box center [337, 174] width 123 height 87
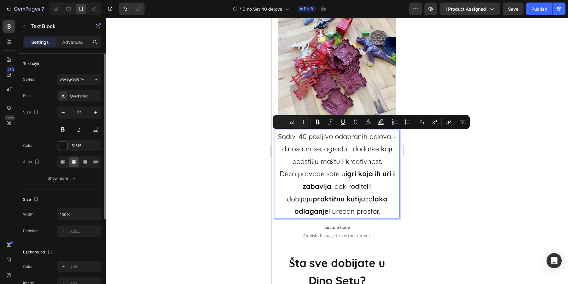
click at [351, 197] on strong "lako odlaganje" at bounding box center [340, 205] width 93 height 21
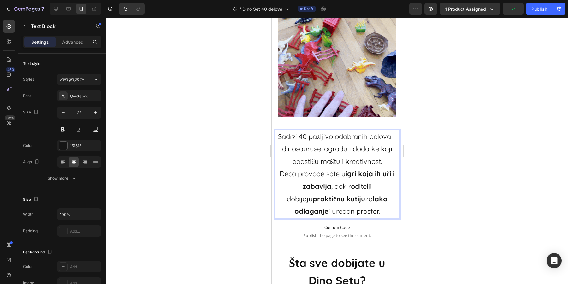
drag, startPoint x: 364, startPoint y: 212, endPoint x: 278, endPoint y: 139, distance: 113.1
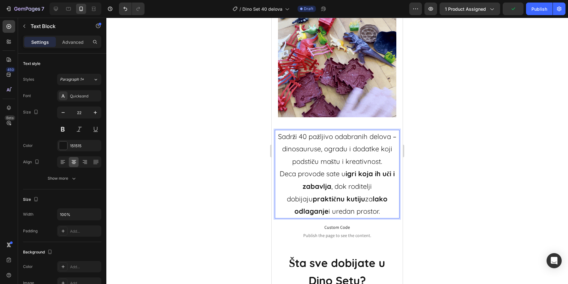
click at [278, 139] on p "Sadrži 40 pažljivo odabranih delova – dinosauruse, ogradu i dodatke koji podsti…" at bounding box center [337, 174] width 123 height 87
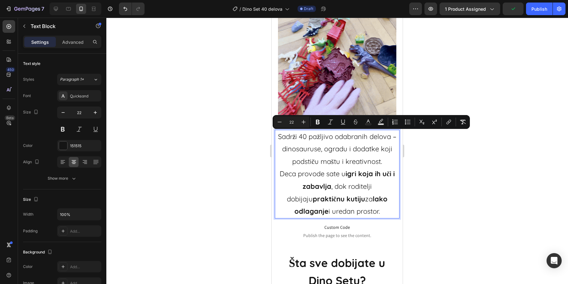
copy p "Sadrži 40 pažljivo odabranih delova – dinosauruse, ogradu i dodatke koji podsti…"
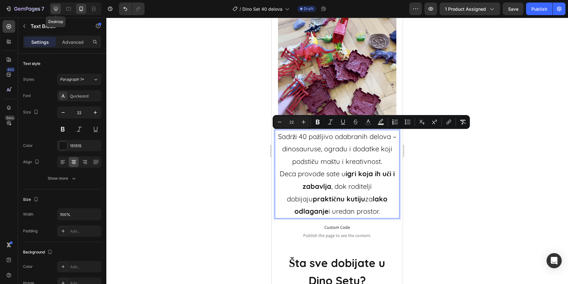
click at [58, 9] on icon at bounding box center [56, 9] width 6 height 6
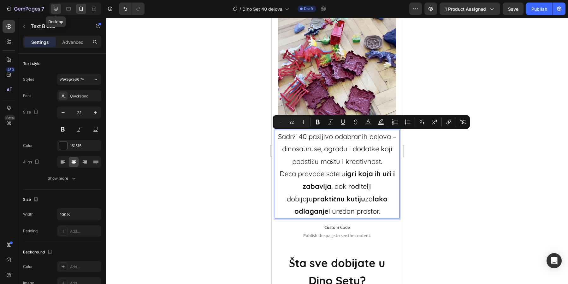
type input "16"
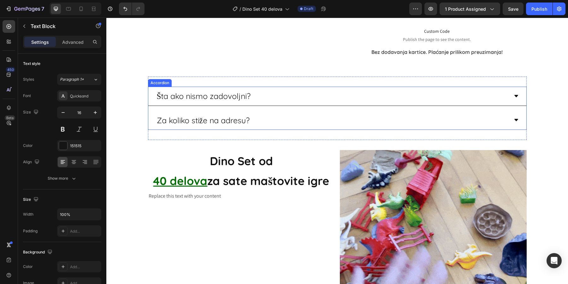
scroll to position [445, 0]
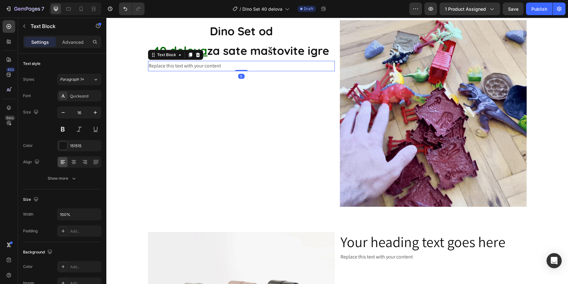
click at [192, 71] on div "Replace this text with your content" at bounding box center [241, 66] width 187 height 10
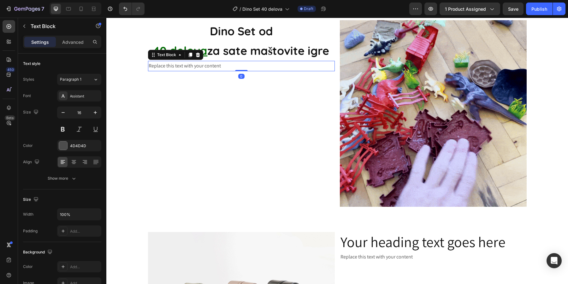
click at [192, 71] on div "Replace this text with your content" at bounding box center [241, 66] width 187 height 10
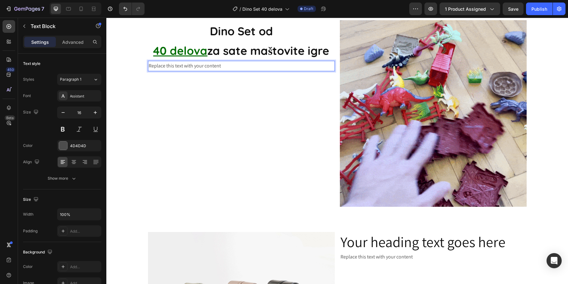
click at [192, 71] on div "Replace this text with your content" at bounding box center [241, 66] width 187 height 10
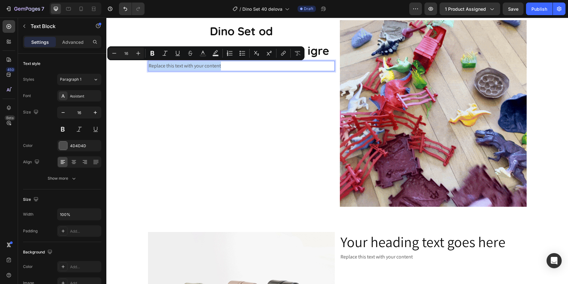
click at [192, 71] on div "Replace this text with your content" at bounding box center [241, 66] width 187 height 10
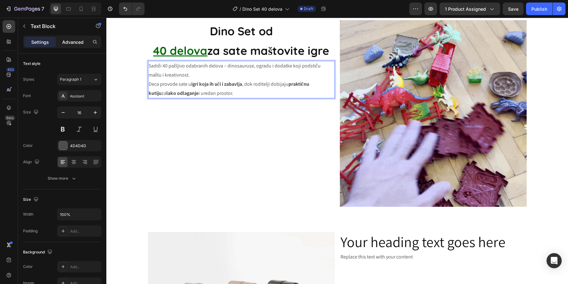
click at [75, 39] on p "Advanced" at bounding box center [72, 42] width 21 height 7
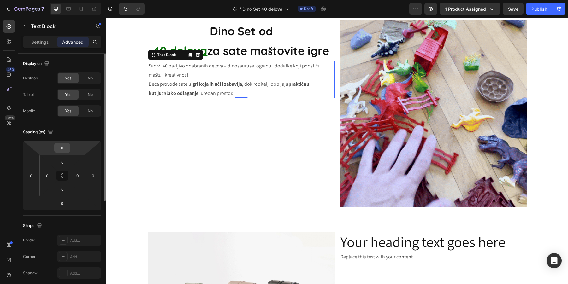
click at [63, 146] on input "0" at bounding box center [62, 147] width 13 height 9
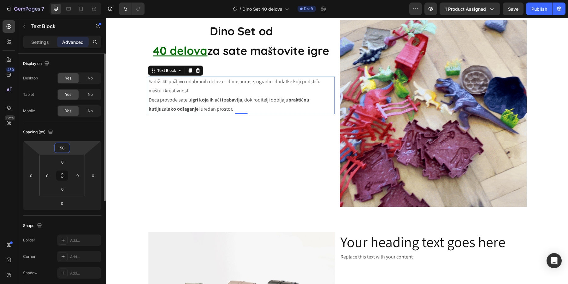
type input "5"
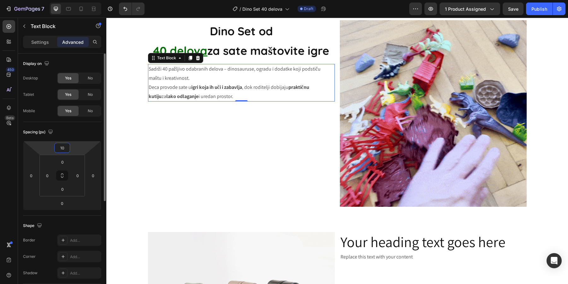
type input "100"
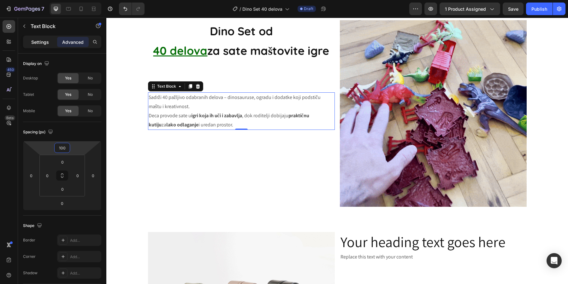
click at [36, 43] on p "Settings" at bounding box center [40, 42] width 18 height 7
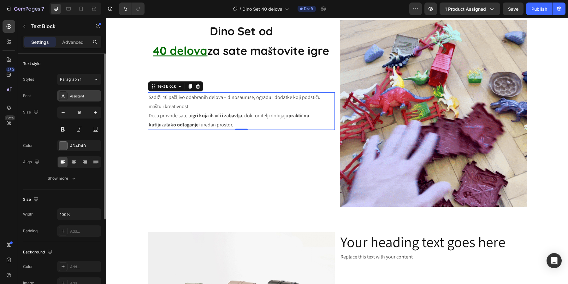
click at [76, 94] on div "Assistant" at bounding box center [85, 96] width 30 height 6
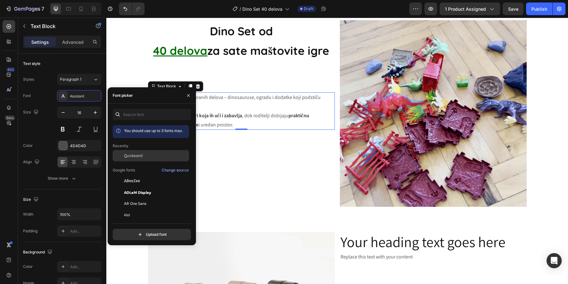
click at [126, 156] on span "Quicksand" at bounding box center [133, 156] width 18 height 6
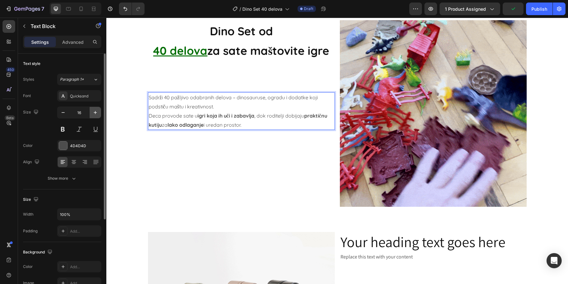
click at [93, 111] on icon "button" at bounding box center [95, 113] width 6 height 6
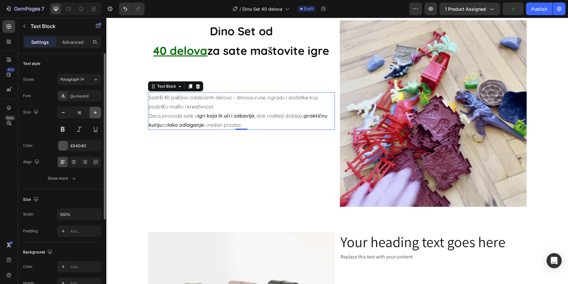
click at [93, 111] on icon "button" at bounding box center [95, 113] width 6 height 6
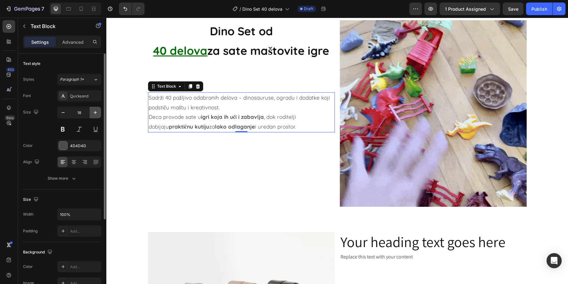
click at [93, 111] on icon "button" at bounding box center [95, 113] width 6 height 6
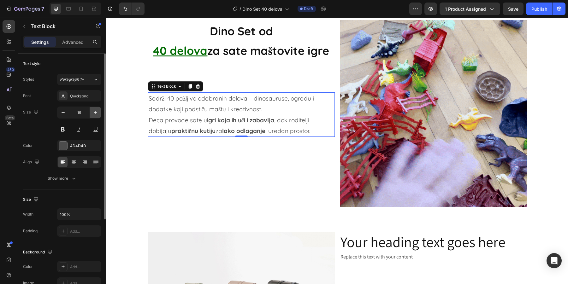
click at [93, 111] on icon "button" at bounding box center [95, 113] width 6 height 6
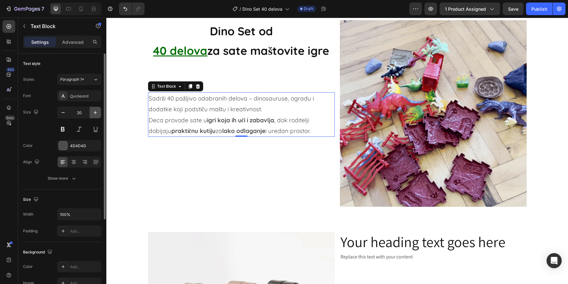
click at [93, 111] on icon "button" at bounding box center [95, 113] width 6 height 6
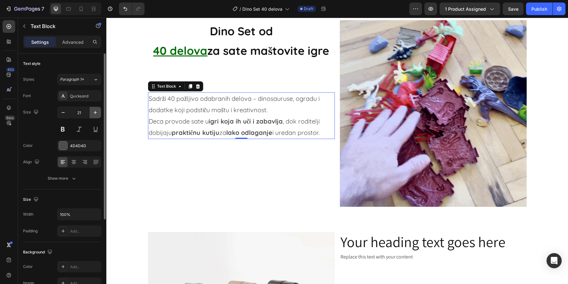
click at [93, 111] on icon "button" at bounding box center [95, 113] width 6 height 6
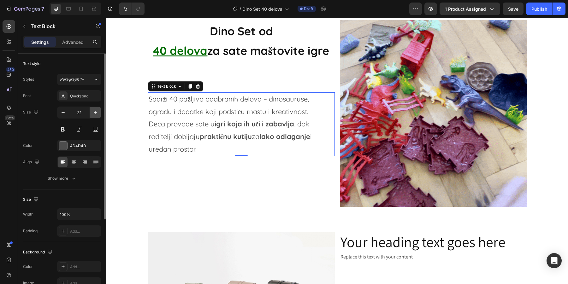
click at [93, 111] on icon "button" at bounding box center [95, 113] width 6 height 6
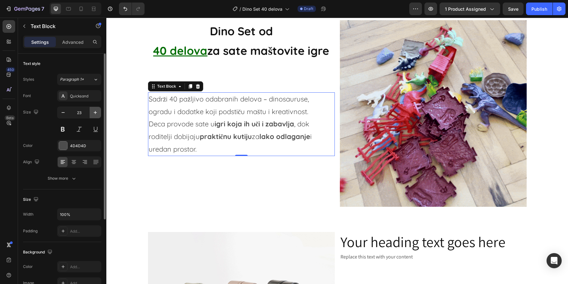
click at [93, 111] on icon "button" at bounding box center [95, 113] width 6 height 6
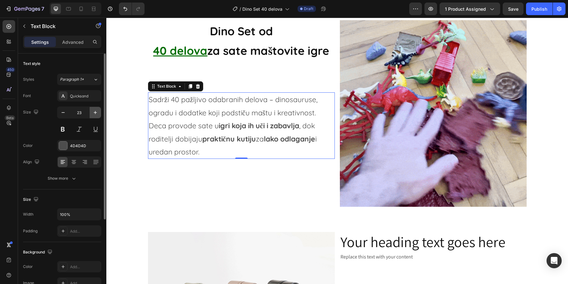
type input "24"
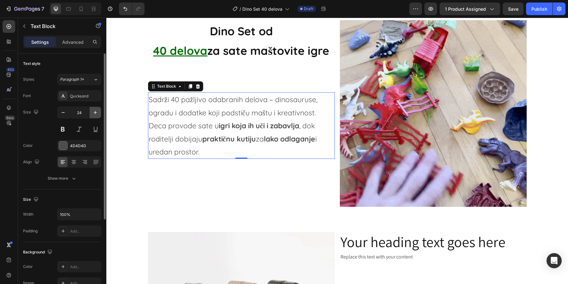
click at [93, 111] on icon "button" at bounding box center [95, 113] width 6 height 6
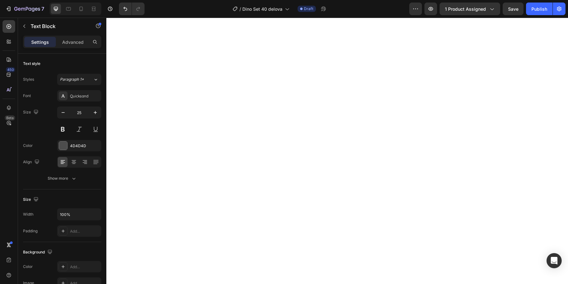
click at [93, 111] on icon "button" at bounding box center [95, 113] width 6 height 6
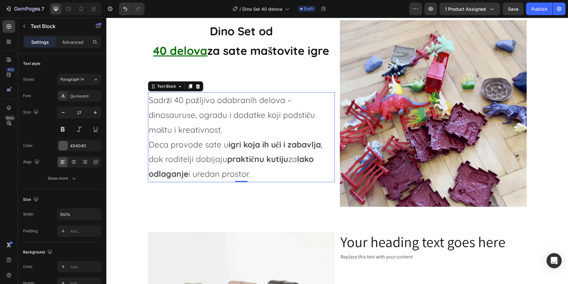
click at [93, 111] on icon "button" at bounding box center [95, 113] width 6 height 6
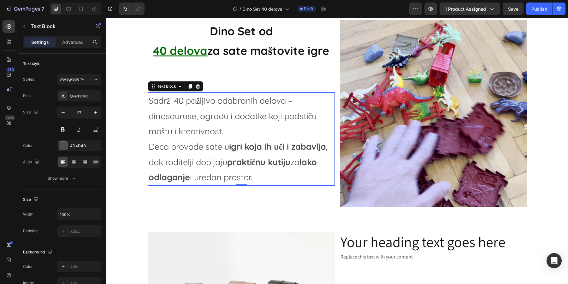
type input "28"
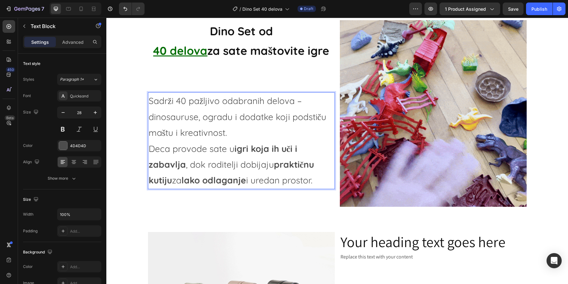
drag, startPoint x: 327, startPoint y: 179, endPoint x: 149, endPoint y: 106, distance: 191.7
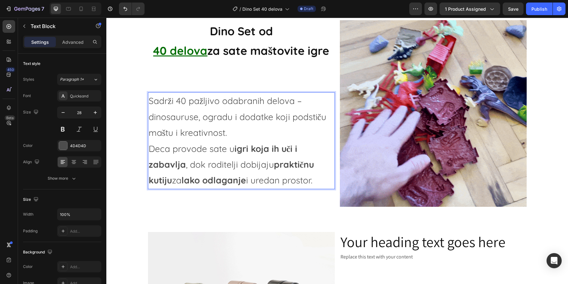
click at [149, 106] on p "Sadrži 40 pažljivo odabranih delova – dinosauruse, ogradu i dodatke koji podsti…" at bounding box center [242, 140] width 186 height 95
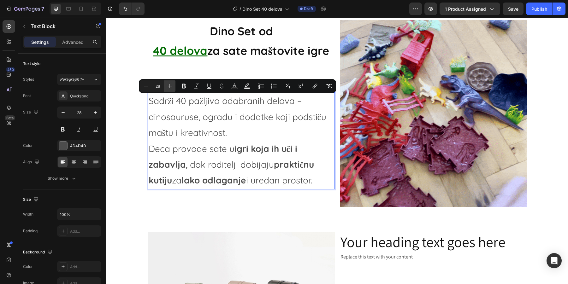
click at [167, 88] on icon "Editor contextual toolbar" at bounding box center [170, 86] width 6 height 6
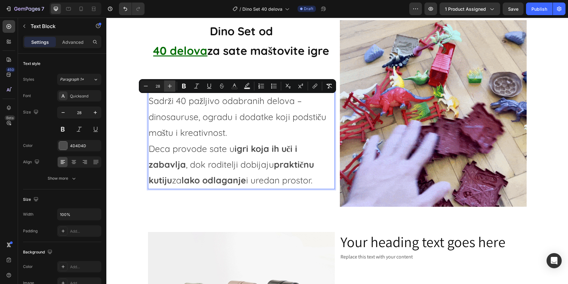
type input "29"
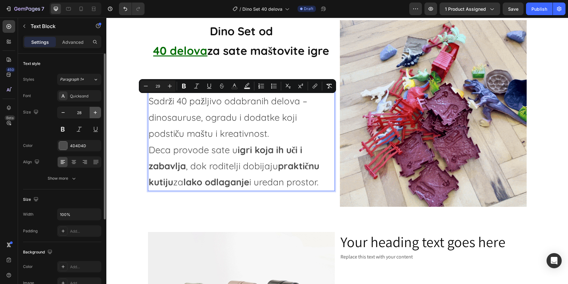
click at [95, 114] on icon "button" at bounding box center [95, 113] width 6 height 6
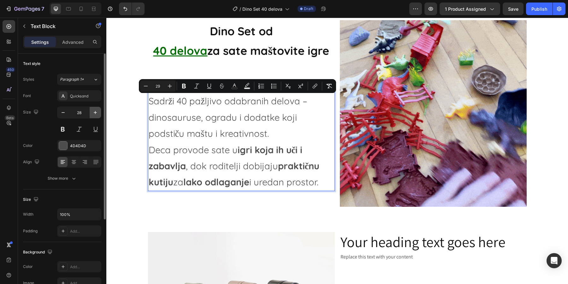
type input "29"
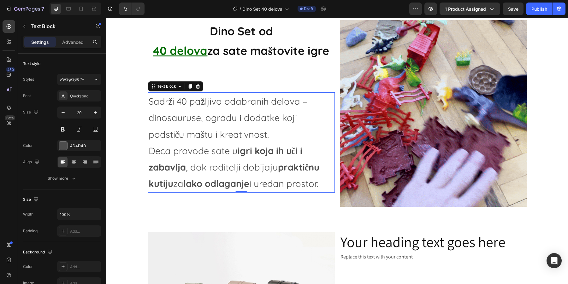
click at [236, 80] on div "Dino Set od 40 delova za sate maštovite igre Heading Sadrži 40 pažljivo odabran…" at bounding box center [241, 113] width 187 height 187
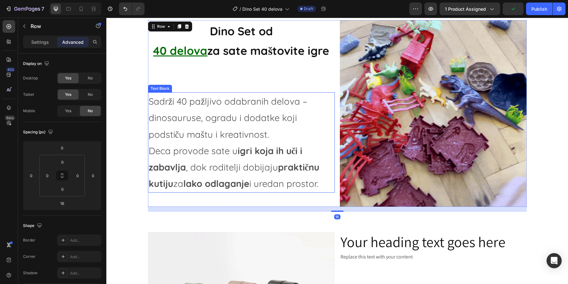
click at [299, 132] on p "Sadrži 40 pažljivo odabranih delova – dinosauruse, ogradu i dodatke koji podsti…" at bounding box center [242, 142] width 186 height 99
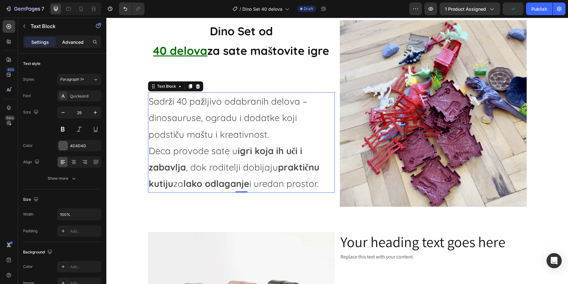
click at [80, 45] on p "Advanced" at bounding box center [72, 42] width 21 height 7
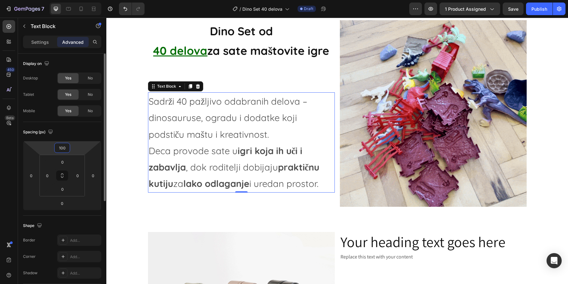
click at [68, 150] on input "100" at bounding box center [62, 147] width 13 height 9
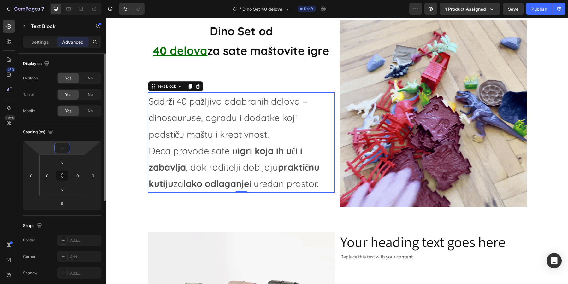
type input "60"
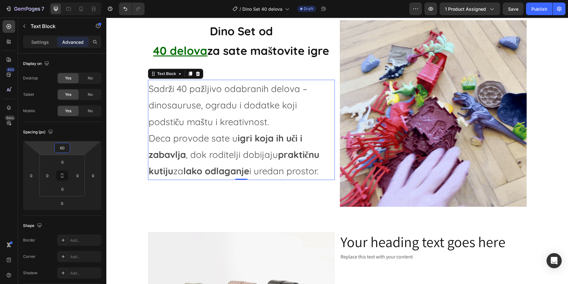
click at [243, 212] on div "Dino Set od 40 delova za sate maštovite igre Heading Sadrži 40 pažljivo odabran…" at bounding box center [337, 116] width 462 height 212
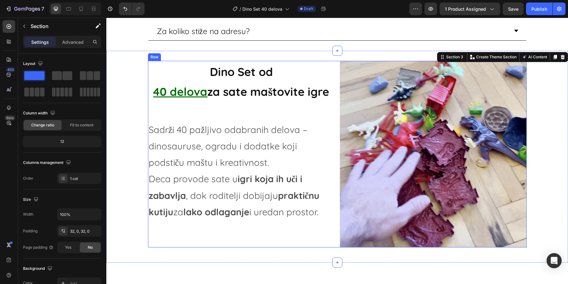
scroll to position [361, 0]
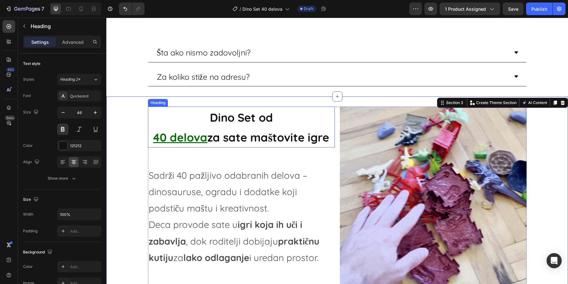
click at [262, 119] on span "Dino Set od" at bounding box center [241, 117] width 63 height 14
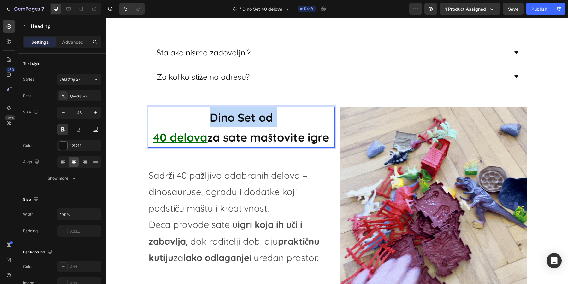
click at [262, 119] on span "Dino Set od" at bounding box center [241, 117] width 63 height 14
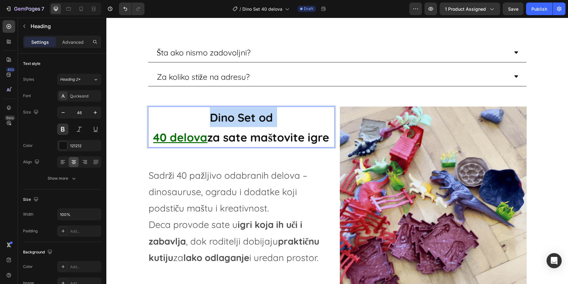
click at [262, 119] on span "Dino Set od" at bounding box center [241, 117] width 63 height 14
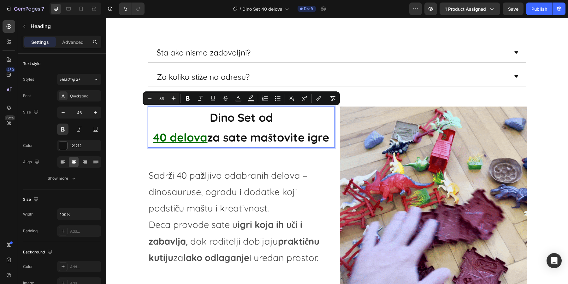
click at [311, 130] on span "za sate maštovite igre" at bounding box center [268, 137] width 122 height 14
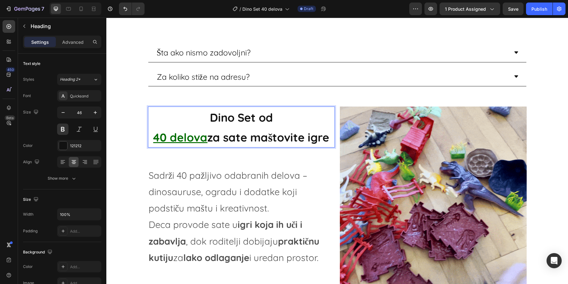
drag, startPoint x: 330, startPoint y: 133, endPoint x: 205, endPoint y: 114, distance: 126.0
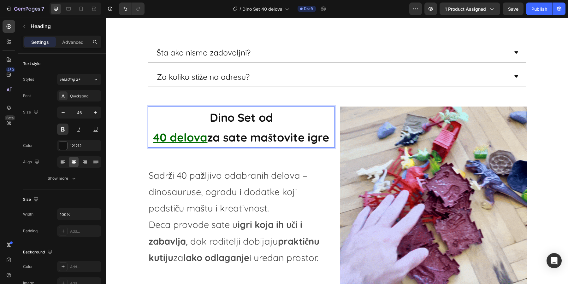
click at [205, 114] on p "Dino Set od 40 delova za sate maštovite igre" at bounding box center [242, 127] width 186 height 40
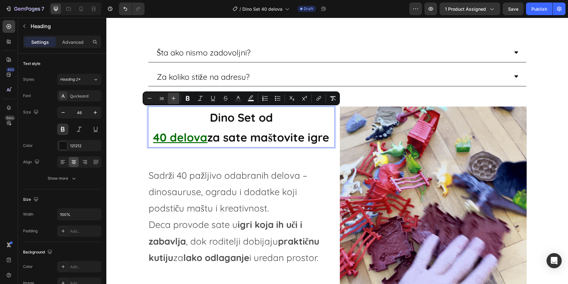
click at [174, 98] on icon "Editor contextual toolbar" at bounding box center [173, 98] width 6 height 6
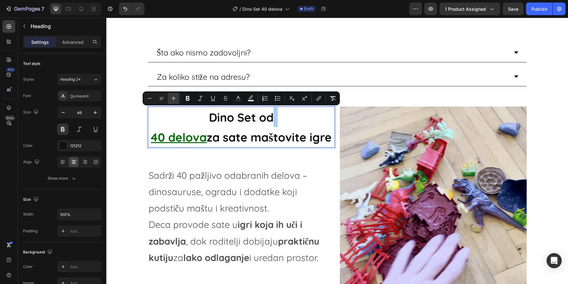
click at [174, 98] on icon "Editor contextual toolbar" at bounding box center [173, 98] width 6 height 6
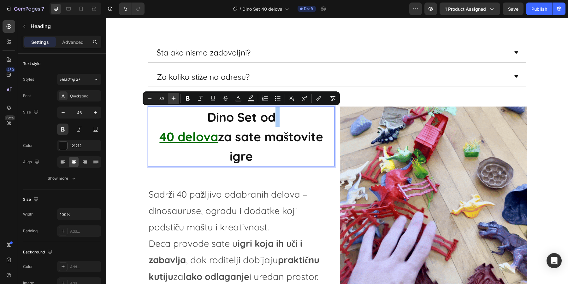
click at [174, 98] on icon "Editor contextual toolbar" at bounding box center [173, 98] width 6 height 6
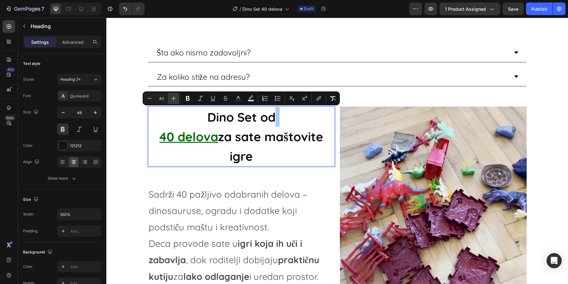
click at [174, 98] on icon "Editor contextual toolbar" at bounding box center [173, 98] width 6 height 6
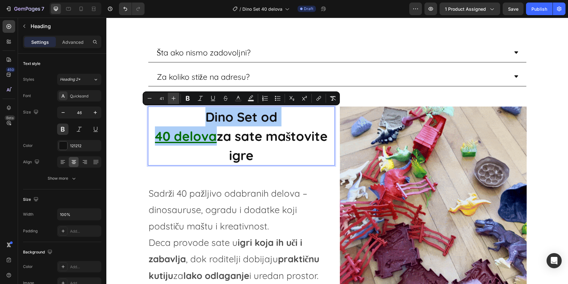
click at [174, 98] on icon "Editor contextual toolbar" at bounding box center [173, 98] width 6 height 6
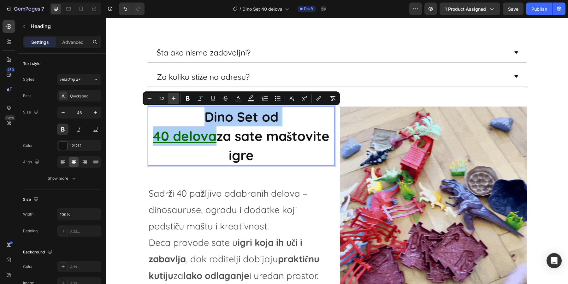
click at [174, 98] on icon "Editor contextual toolbar" at bounding box center [173, 98] width 6 height 6
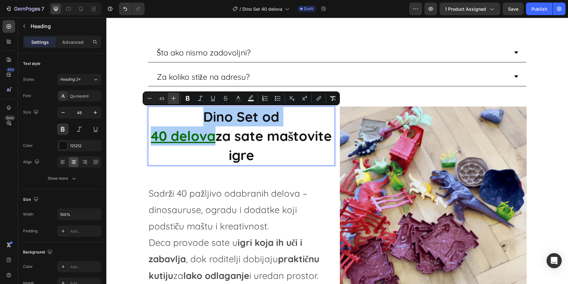
click at [175, 98] on icon "Editor contextual toolbar" at bounding box center [173, 98] width 6 height 6
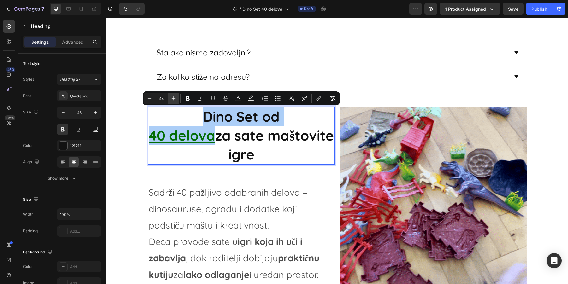
click at [175, 98] on icon "Editor contextual toolbar" at bounding box center [173, 98] width 6 height 6
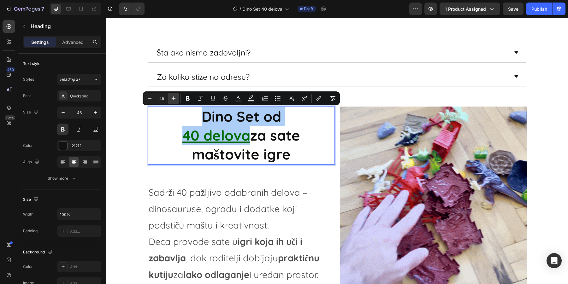
click at [175, 98] on icon "Editor contextual toolbar" at bounding box center [173, 98] width 6 height 6
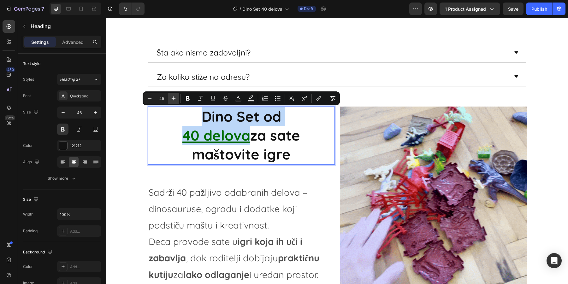
type input "46"
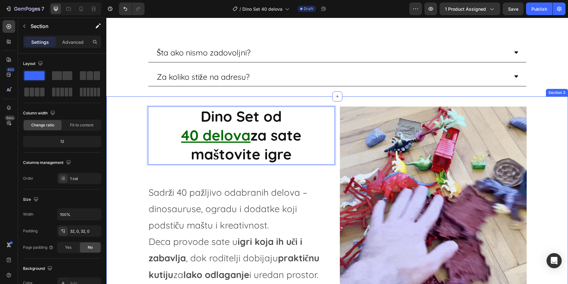
click at [124, 140] on div "Dino Set od 40 delova za sate maštovite igre Heading 0 Sadrži 40 pažljivo odabr…" at bounding box center [337, 203] width 462 height 192
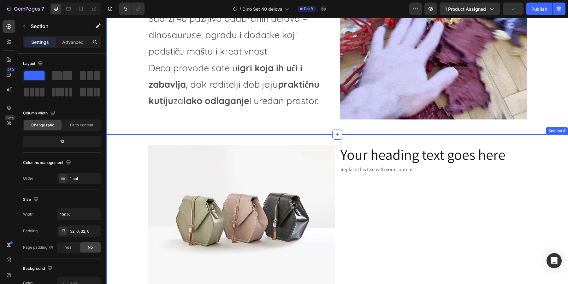
scroll to position [534, 0]
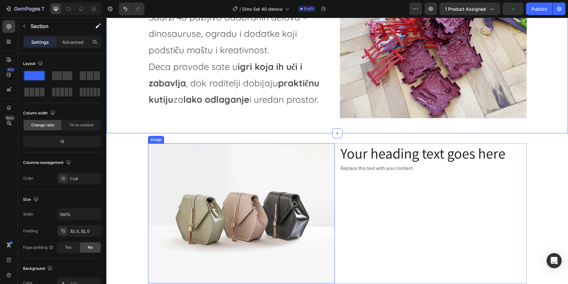
click at [317, 209] on img at bounding box center [241, 214] width 187 height 140
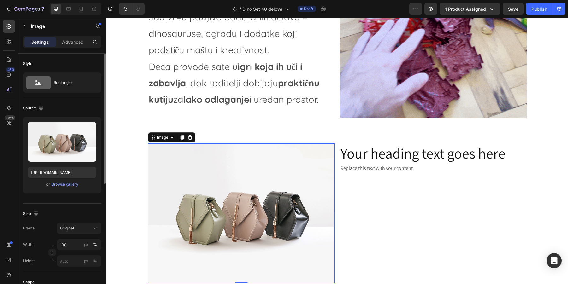
click at [73, 181] on div "or Browse gallery" at bounding box center [62, 185] width 68 height 8
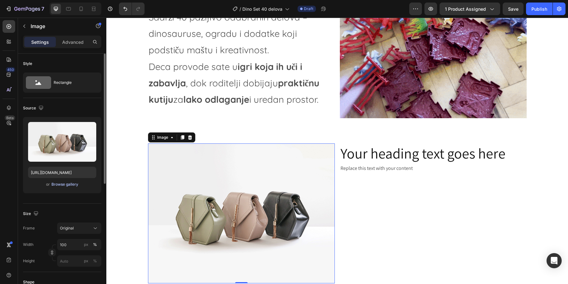
click at [70, 185] on div "Browse gallery" at bounding box center [64, 185] width 27 height 6
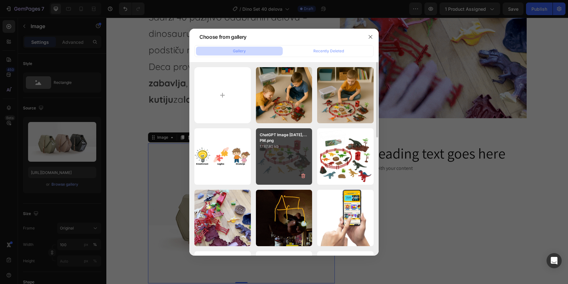
click at [282, 158] on div "ChatGPT Image Aug 26,...PM.png 1787.80 kb" at bounding box center [284, 156] width 56 height 56
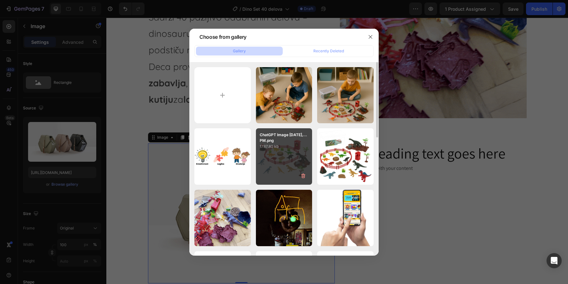
type input "https://cdn.shopify.com/s/files/1/0843/5682/5375/files/gempages_489206579149669…"
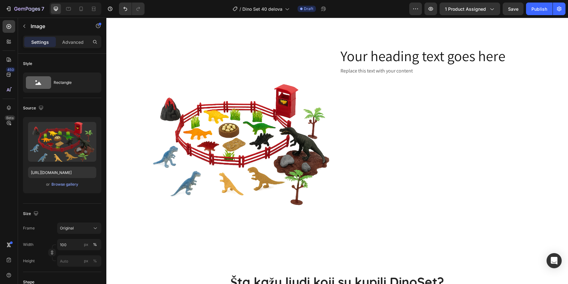
scroll to position [615, 0]
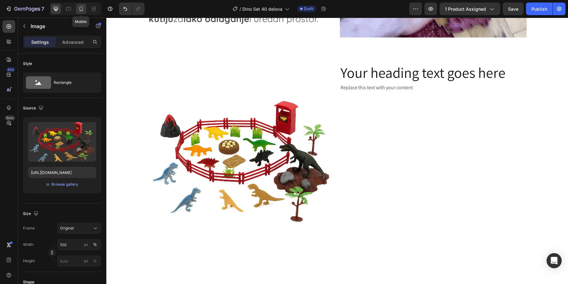
click at [80, 13] on div at bounding box center [81, 9] width 10 height 10
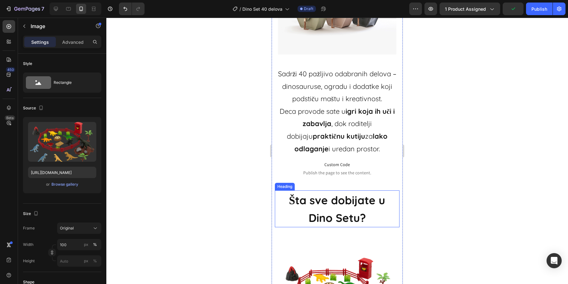
scroll to position [573, 0]
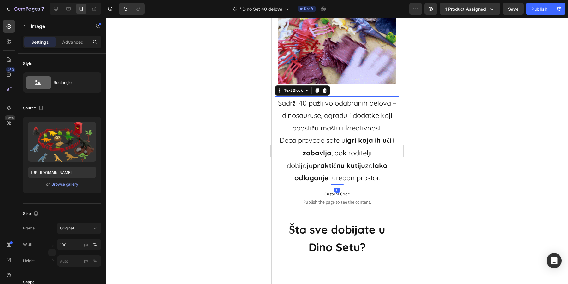
click at [338, 137] on p "Sadrži 40 pažljivo odabranih delova – dinosauruse, ogradu i dodatke koji podsti…" at bounding box center [337, 140] width 123 height 87
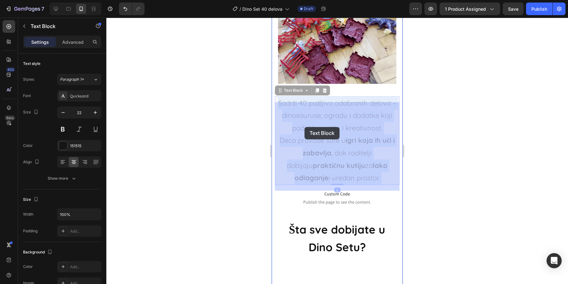
drag, startPoint x: 369, startPoint y: 178, endPoint x: 305, endPoint y: 127, distance: 82.0
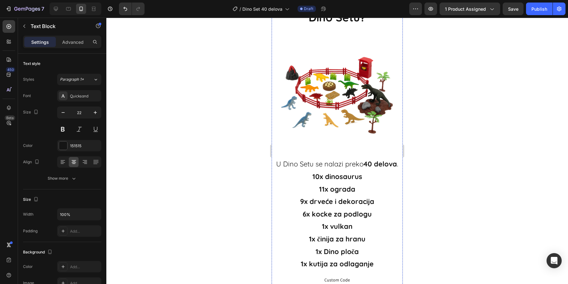
scroll to position [895, 0]
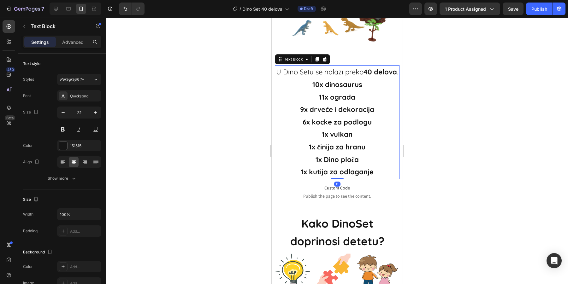
click at [299, 79] on p "U Dino Setu se nalazi preko 40 delova ." at bounding box center [337, 72] width 123 height 13
click at [289, 74] on p "U Dino Setu se nalazi preko 40 delova ." at bounding box center [337, 72] width 123 height 13
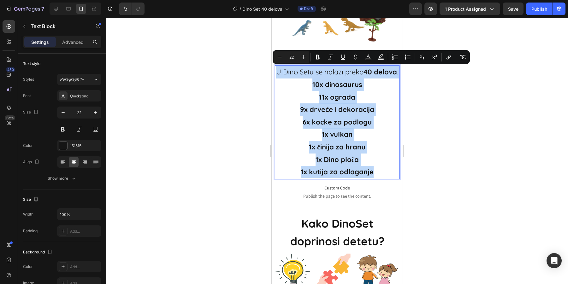
drag, startPoint x: 287, startPoint y: 71, endPoint x: 388, endPoint y: 190, distance: 156.5
click at [388, 179] on div "U Dino Setu se nalazi preko 40 delova . 10x dinosaurus 11x ograda 9x drveće i d…" at bounding box center [337, 122] width 125 height 114
copy div "U Dino Setu se nalazi preko 40 delova . 10x dinosaurus 11x ograda 9x drveće i d…"
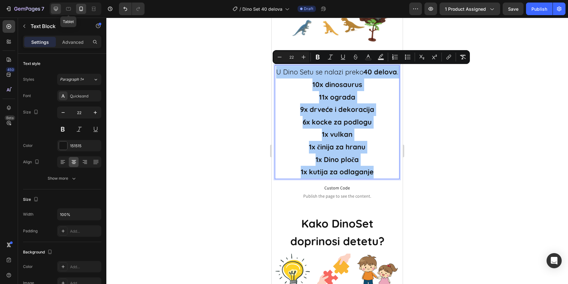
click at [59, 11] on div at bounding box center [56, 9] width 10 height 10
type input "16"
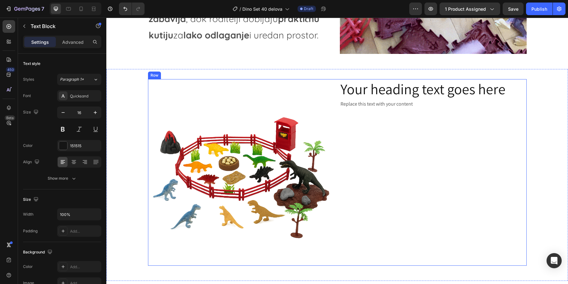
scroll to position [625, 0]
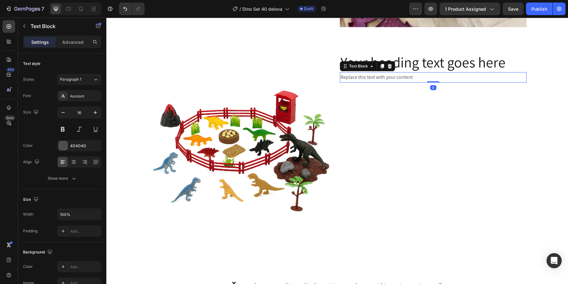
click at [380, 82] on div "Replace this text with your content" at bounding box center [433, 77] width 187 height 10
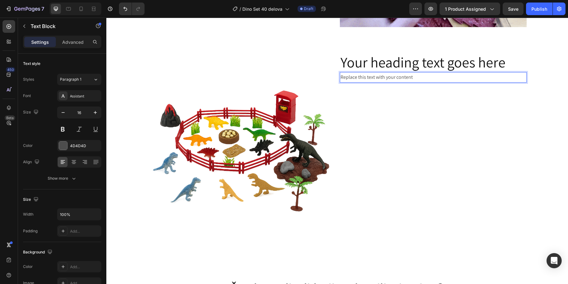
click at [380, 81] on p "Replace this text with your content" at bounding box center [434, 77] width 186 height 9
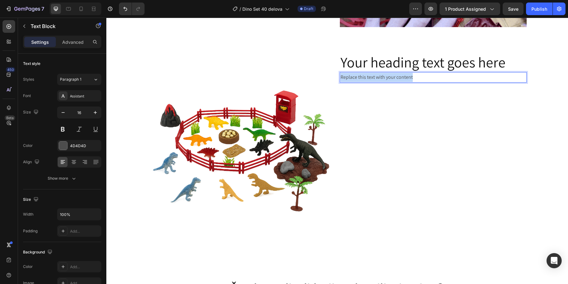
click at [380, 81] on p "Replace this text with your content" at bounding box center [434, 77] width 186 height 9
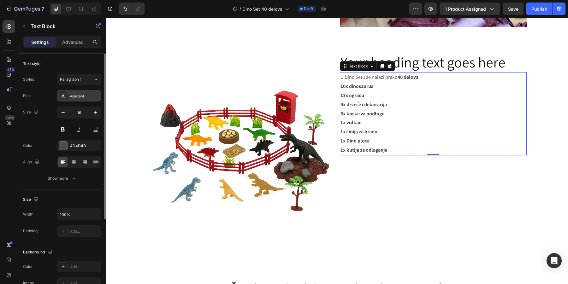
click at [88, 92] on div "Assistant" at bounding box center [79, 95] width 44 height 11
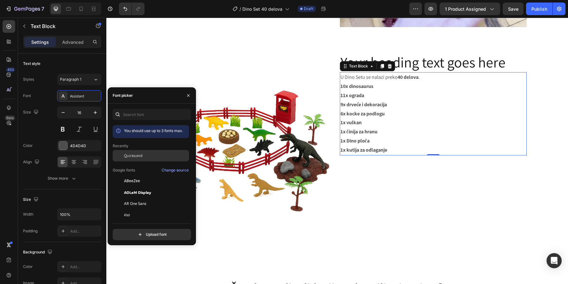
click at [128, 153] on span "Quicksand" at bounding box center [133, 156] width 18 height 6
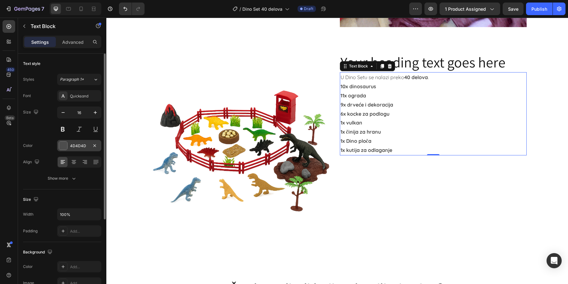
click at [80, 147] on div "4D4D4D" at bounding box center [79, 146] width 18 height 6
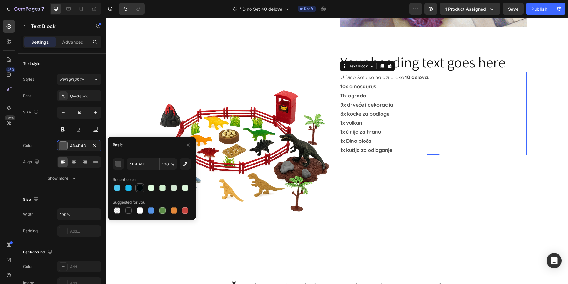
click at [141, 190] on div at bounding box center [140, 188] width 6 height 6
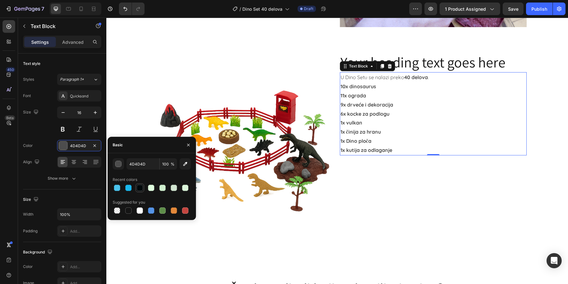
type input "00080A"
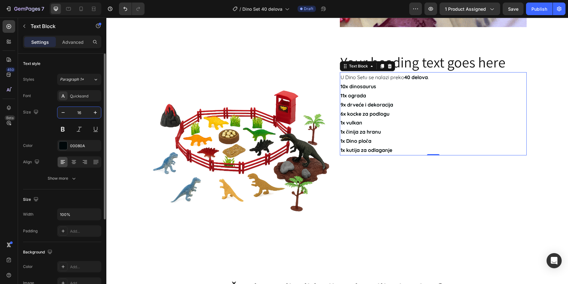
click at [89, 112] on input "16" at bounding box center [79, 112] width 21 height 11
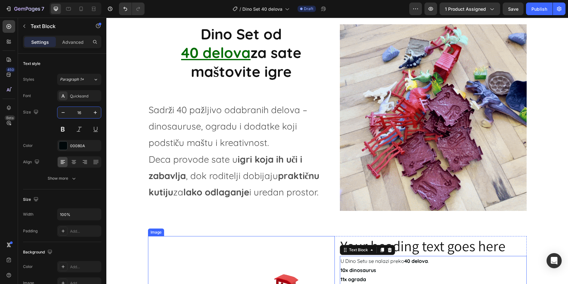
scroll to position [435, 0]
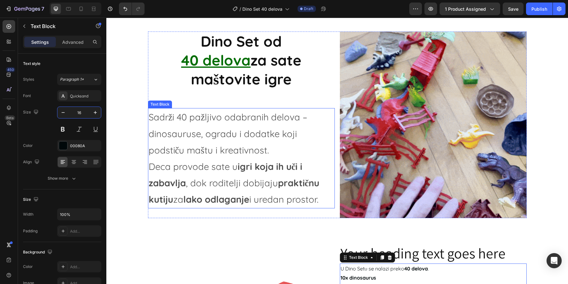
click at [212, 126] on p "Sadrži 40 pažljivo odabranih delova – dinosauruse, ogradu i dodatke koji podsti…" at bounding box center [242, 158] width 186 height 99
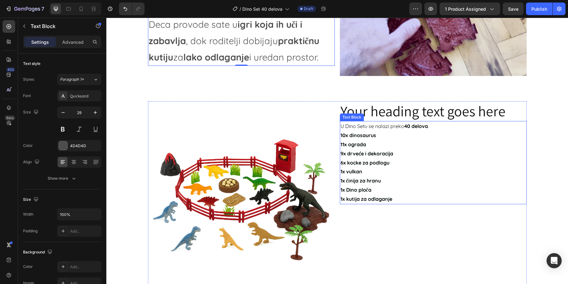
scroll to position [597, 0]
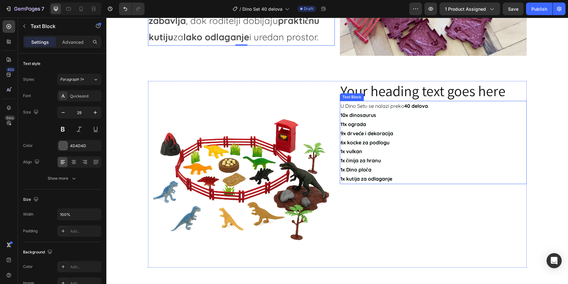
click at [381, 163] on strong "1x činija za hranu" at bounding box center [361, 160] width 40 height 6
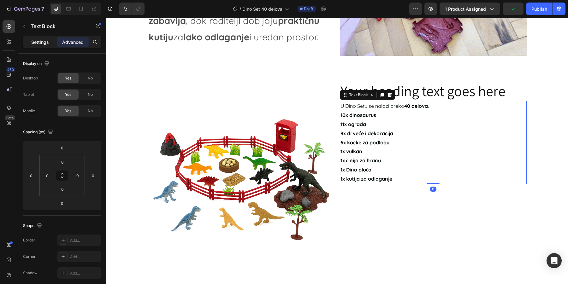
click at [31, 42] on p "Settings" at bounding box center [40, 42] width 18 height 7
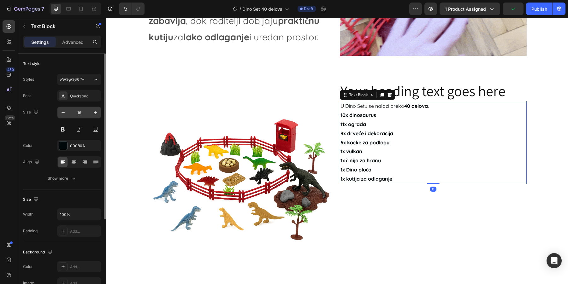
click at [83, 110] on input "16" at bounding box center [79, 112] width 21 height 11
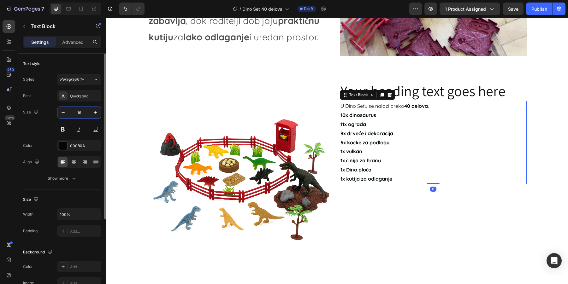
click at [83, 110] on input "16" at bounding box center [79, 112] width 21 height 11
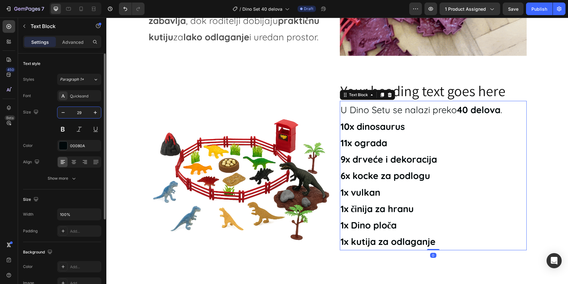
type input "29"
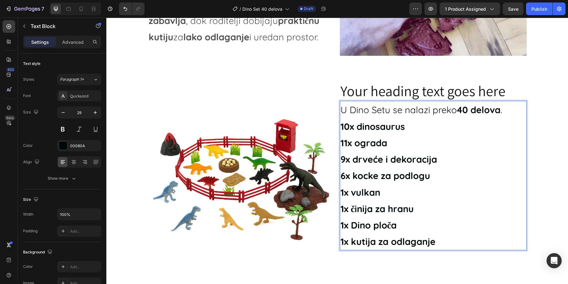
click at [406, 135] on p "11x ograda" at bounding box center [434, 143] width 186 height 16
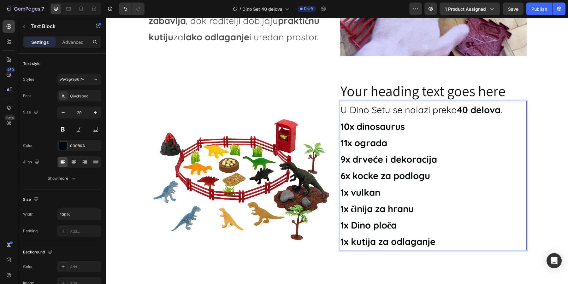
click at [406, 135] on p "11x ograda" at bounding box center [434, 143] width 186 height 16
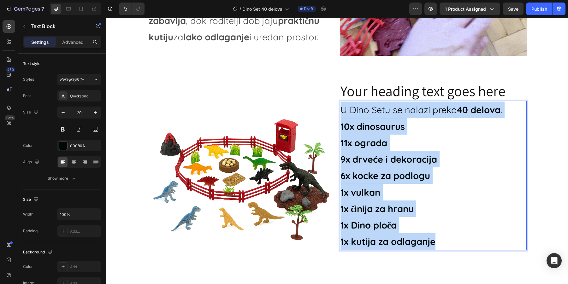
drag, startPoint x: 439, startPoint y: 239, endPoint x: 341, endPoint y: 111, distance: 161.2
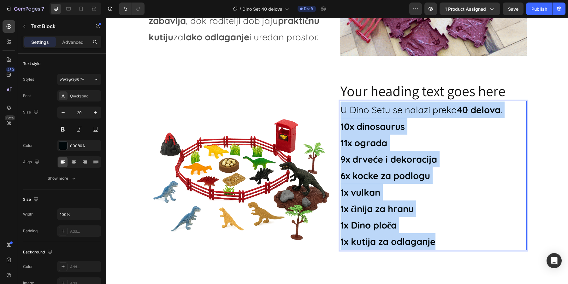
click at [341, 111] on div "U Dino Setu se nalazi preko 40 delova . 10x dinosaurus 11x ograda 9x drveće i d…" at bounding box center [433, 176] width 187 height 150
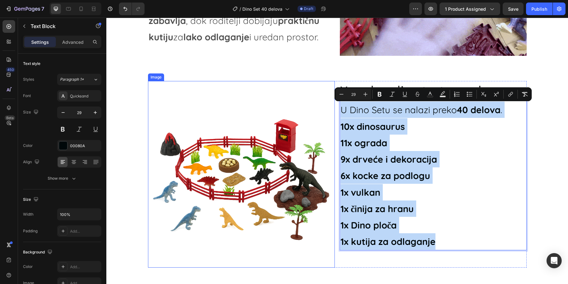
click at [308, 108] on img at bounding box center [241, 174] width 187 height 187
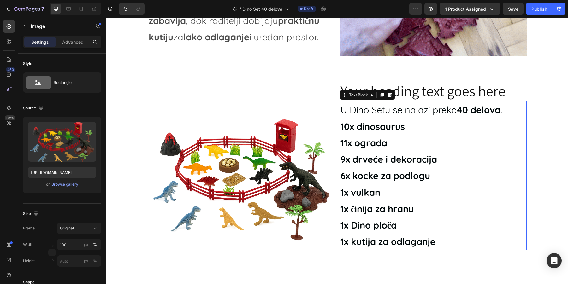
click at [377, 112] on p "U Dino Setu se nalazi preko 40 delova ." at bounding box center [434, 110] width 186 height 16
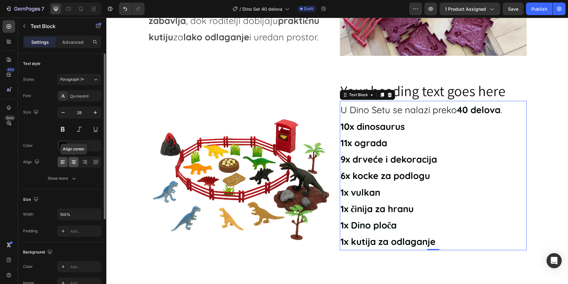
click at [75, 157] on div at bounding box center [74, 162] width 10 height 10
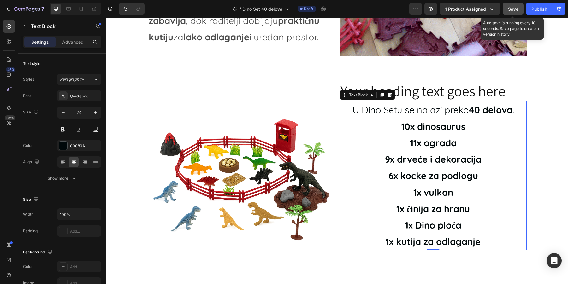
click at [522, 9] on button "Save" at bounding box center [513, 9] width 21 height 13
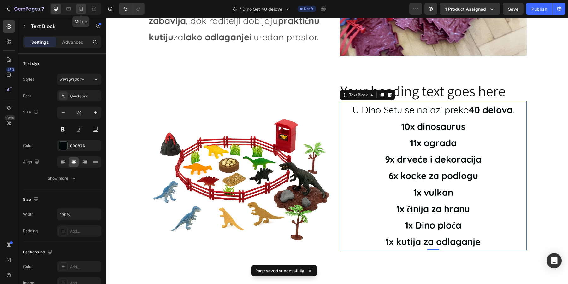
click at [80, 10] on icon at bounding box center [81, 9] width 6 height 6
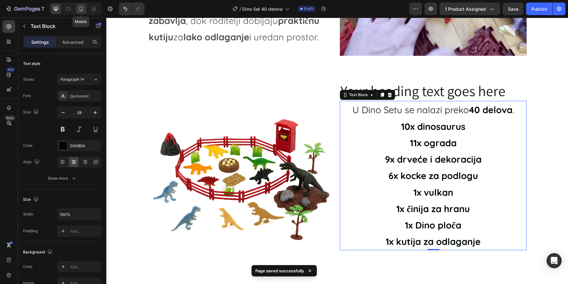
type input "14"
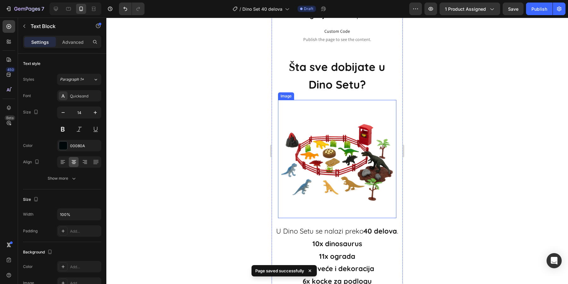
scroll to position [703, 0]
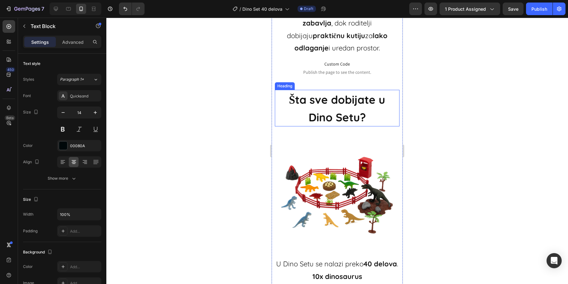
click at [334, 94] on span "Šta sve dobijate u Dino Setu?" at bounding box center [337, 109] width 96 height 32
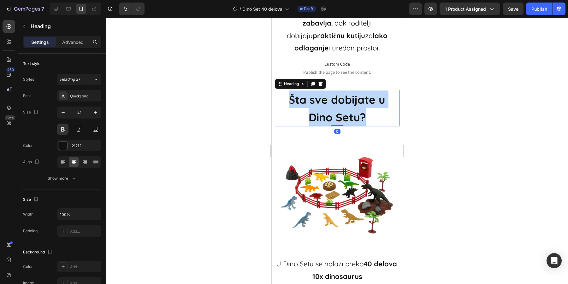
click at [334, 94] on span "Šta sve dobijate u Dino Setu?" at bounding box center [337, 109] width 96 height 32
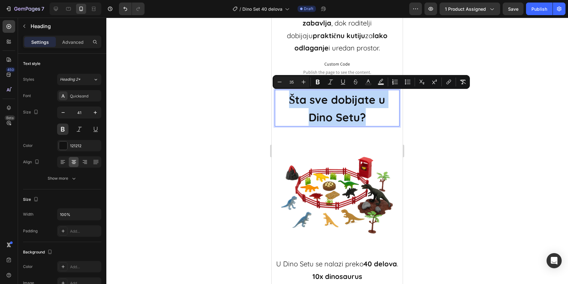
copy span "Šta sve dobijate u Dino Setu?"
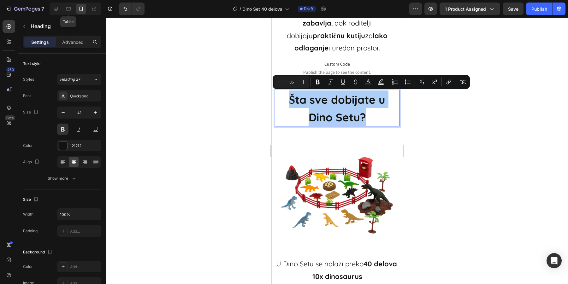
drag, startPoint x: 67, startPoint y: 9, endPoint x: 82, endPoint y: 9, distance: 15.2
click at [67, 9] on icon at bounding box center [68, 9] width 6 height 6
type input "46"
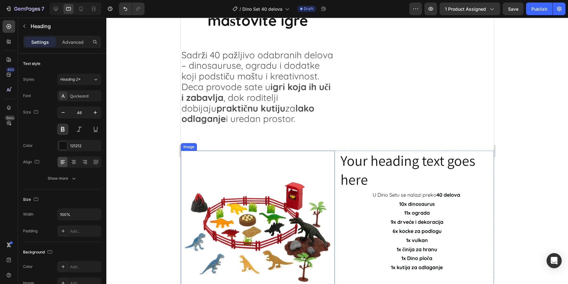
scroll to position [445, 0]
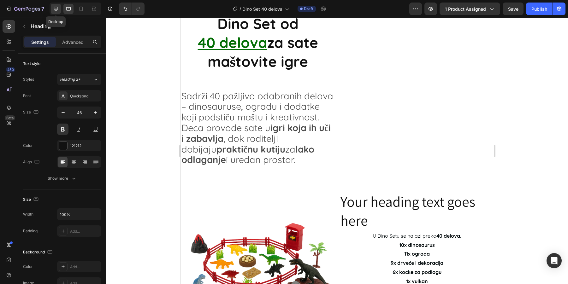
click at [53, 11] on icon at bounding box center [56, 9] width 6 height 6
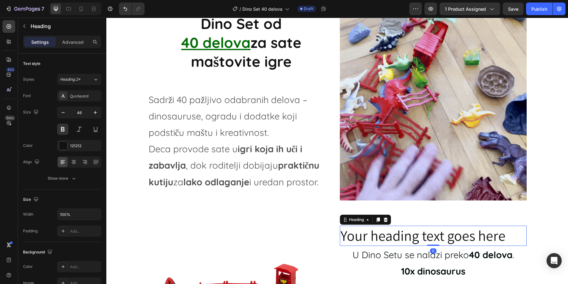
click at [451, 234] on h2 "Your heading text goes here" at bounding box center [433, 236] width 187 height 20
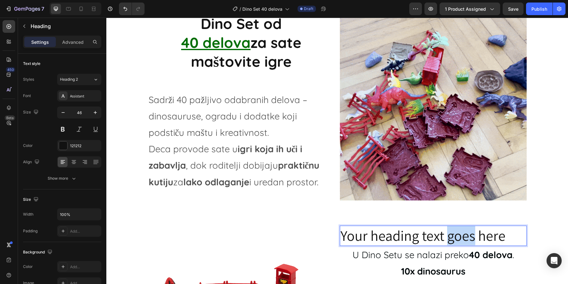
click at [451, 234] on h2 "Your heading text goes here" at bounding box center [433, 236] width 187 height 20
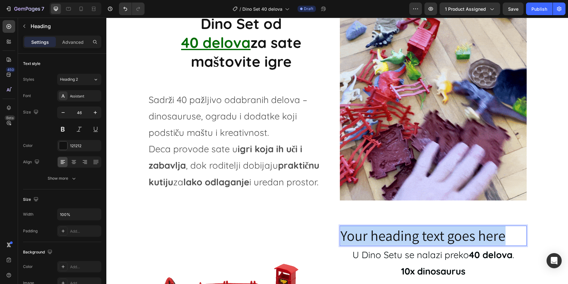
click at [451, 234] on p "Your heading text goes here" at bounding box center [434, 236] width 186 height 19
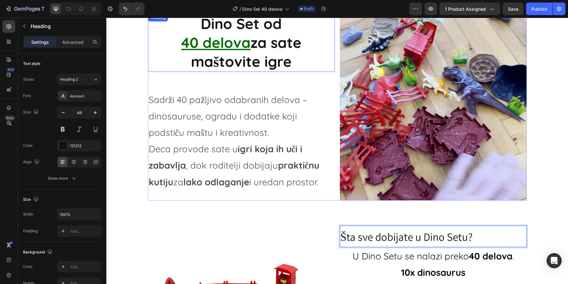
click at [286, 56] on span "za sate maštovite igre" at bounding box center [246, 51] width 110 height 37
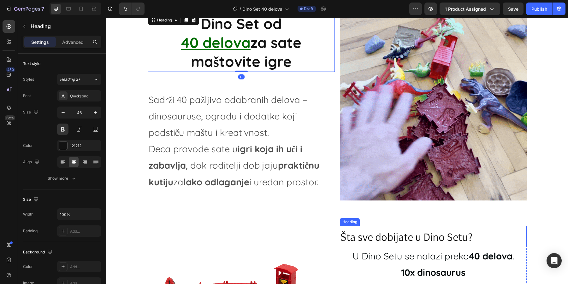
click at [377, 237] on span "Šta sve dobijate u Dino Setu?" at bounding box center [407, 237] width 132 height 15
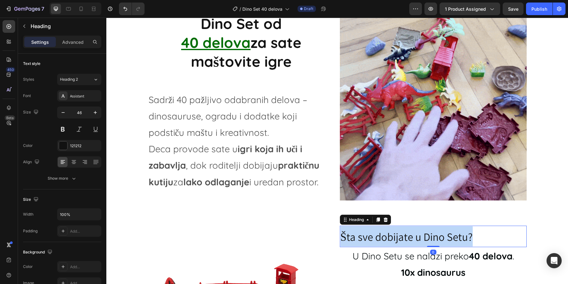
click at [377, 237] on span "Šta sve dobijate u Dino Setu?" at bounding box center [407, 237] width 132 height 15
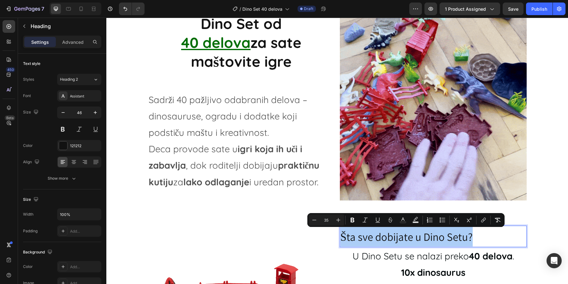
click at [326, 223] on input "35" at bounding box center [326, 221] width 13 height 8
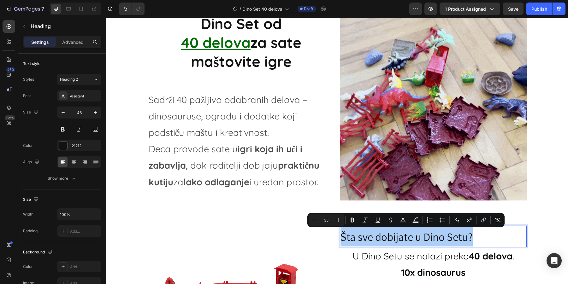
click at [326, 223] on input "35" at bounding box center [326, 221] width 13 height 8
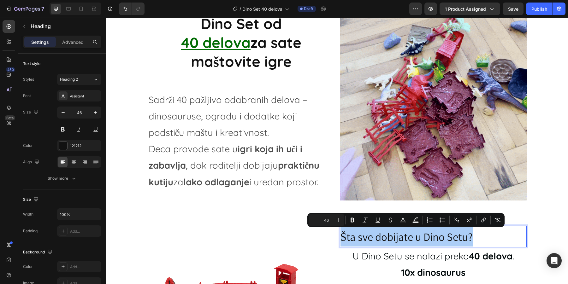
type input "46"
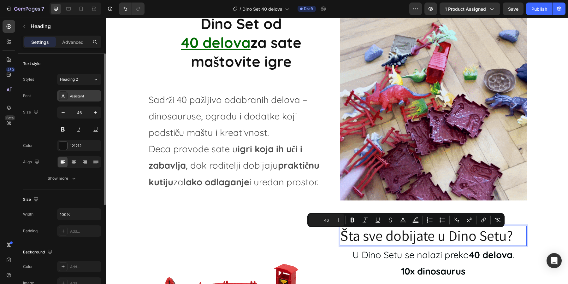
click at [83, 96] on div "Assistant" at bounding box center [85, 96] width 30 height 6
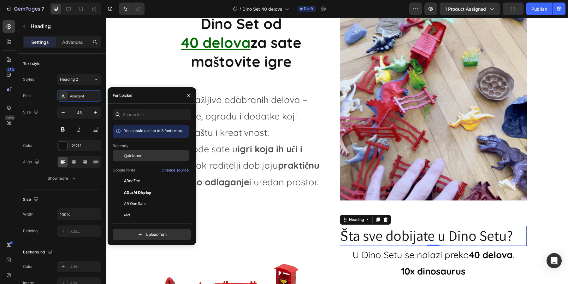
click at [128, 154] on span "Quicksand" at bounding box center [133, 156] width 18 height 6
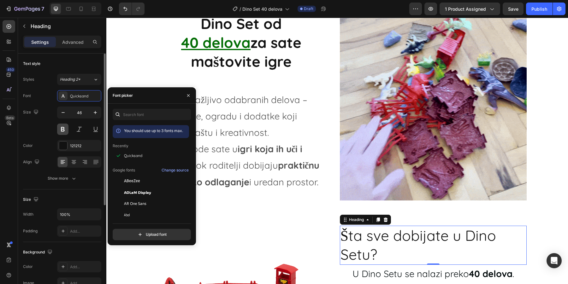
click at [62, 128] on button at bounding box center [62, 129] width 11 height 11
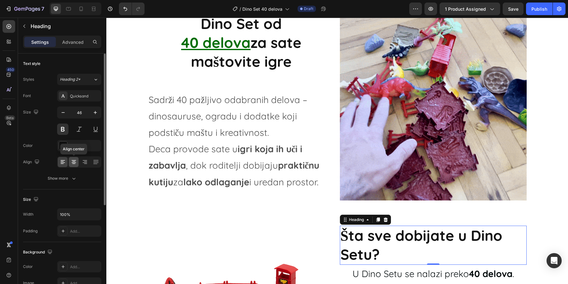
click at [77, 162] on div at bounding box center [74, 162] width 10 height 10
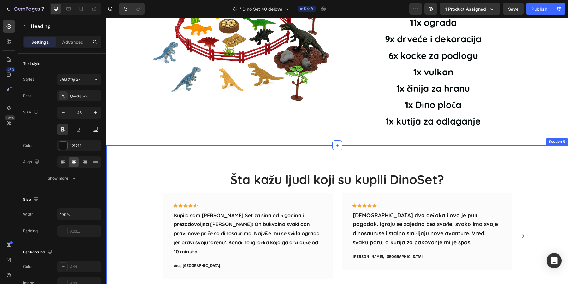
scroll to position [901, 0]
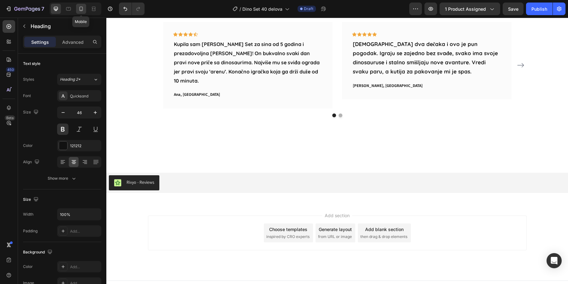
click at [80, 6] on icon at bounding box center [81, 9] width 6 height 6
type input "41"
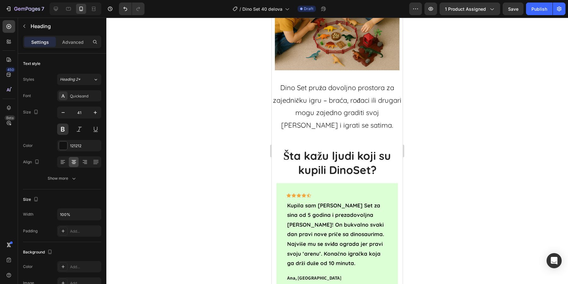
scroll to position [1535, 0]
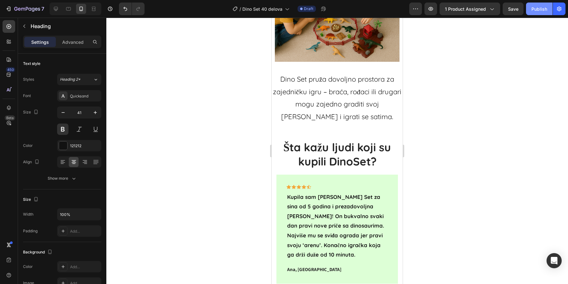
click at [538, 7] on div "Publish" at bounding box center [539, 9] width 16 height 7
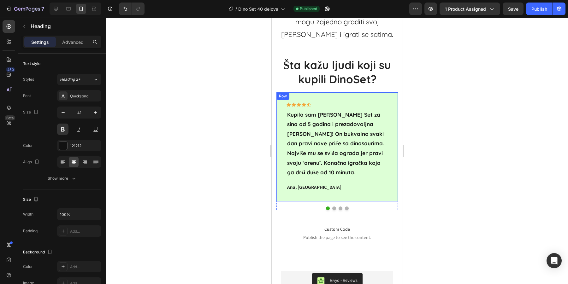
scroll to position [1617, 0]
